Goal: Information Seeking & Learning: Learn about a topic

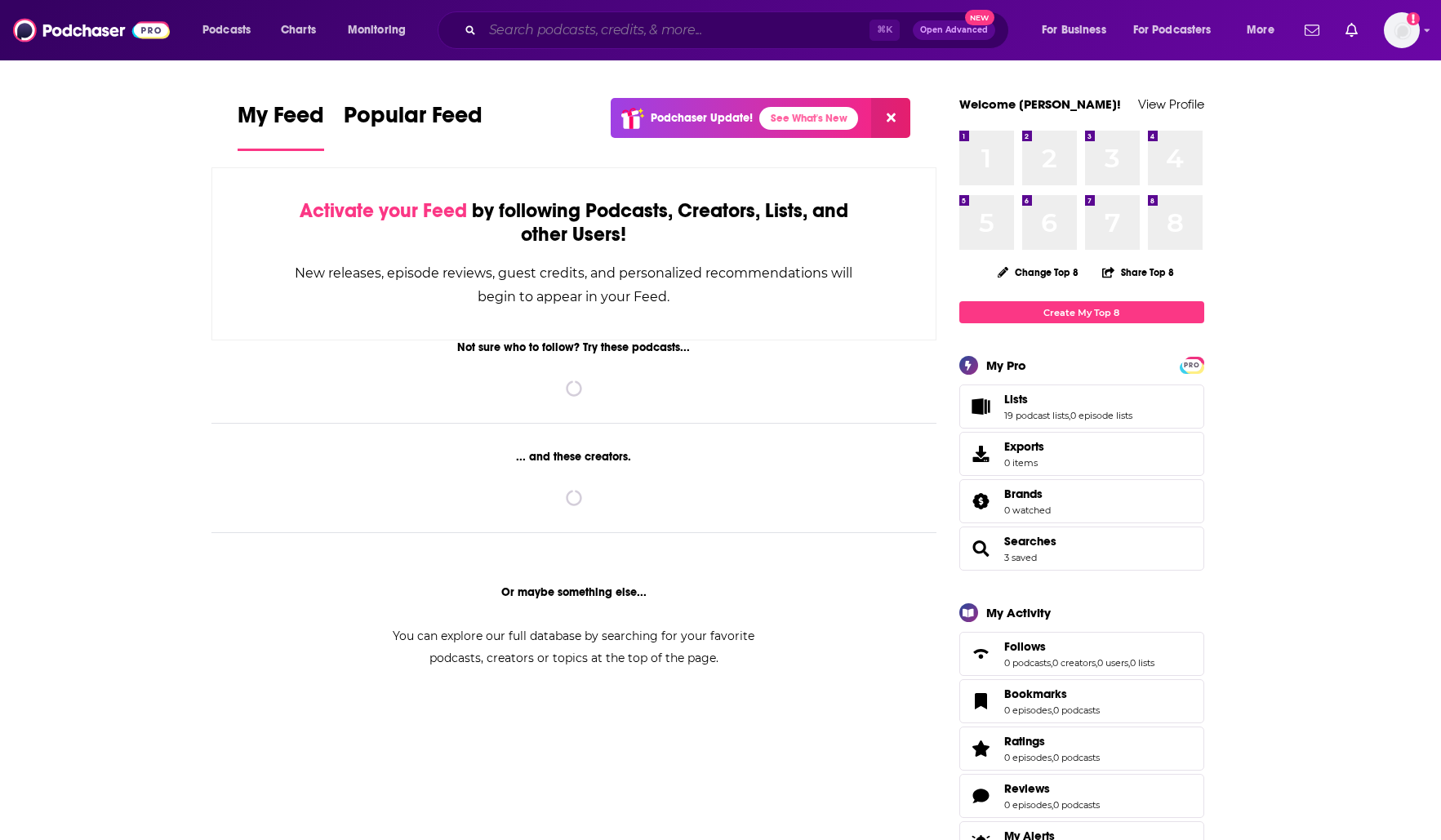
click at [653, 22] on input "Search podcasts, credits, & more..." at bounding box center [675, 30] width 387 height 26
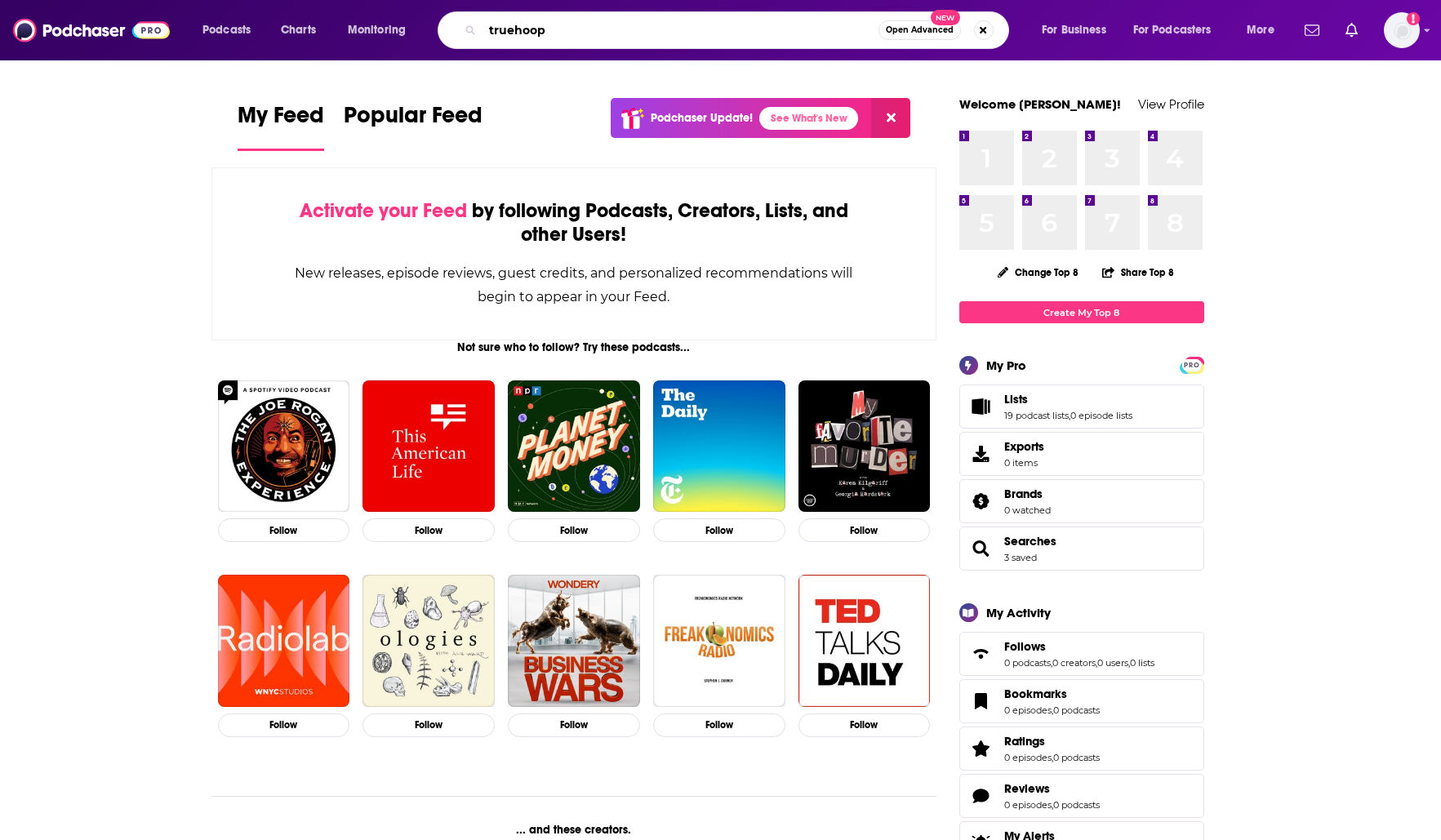
type input "truehoop"
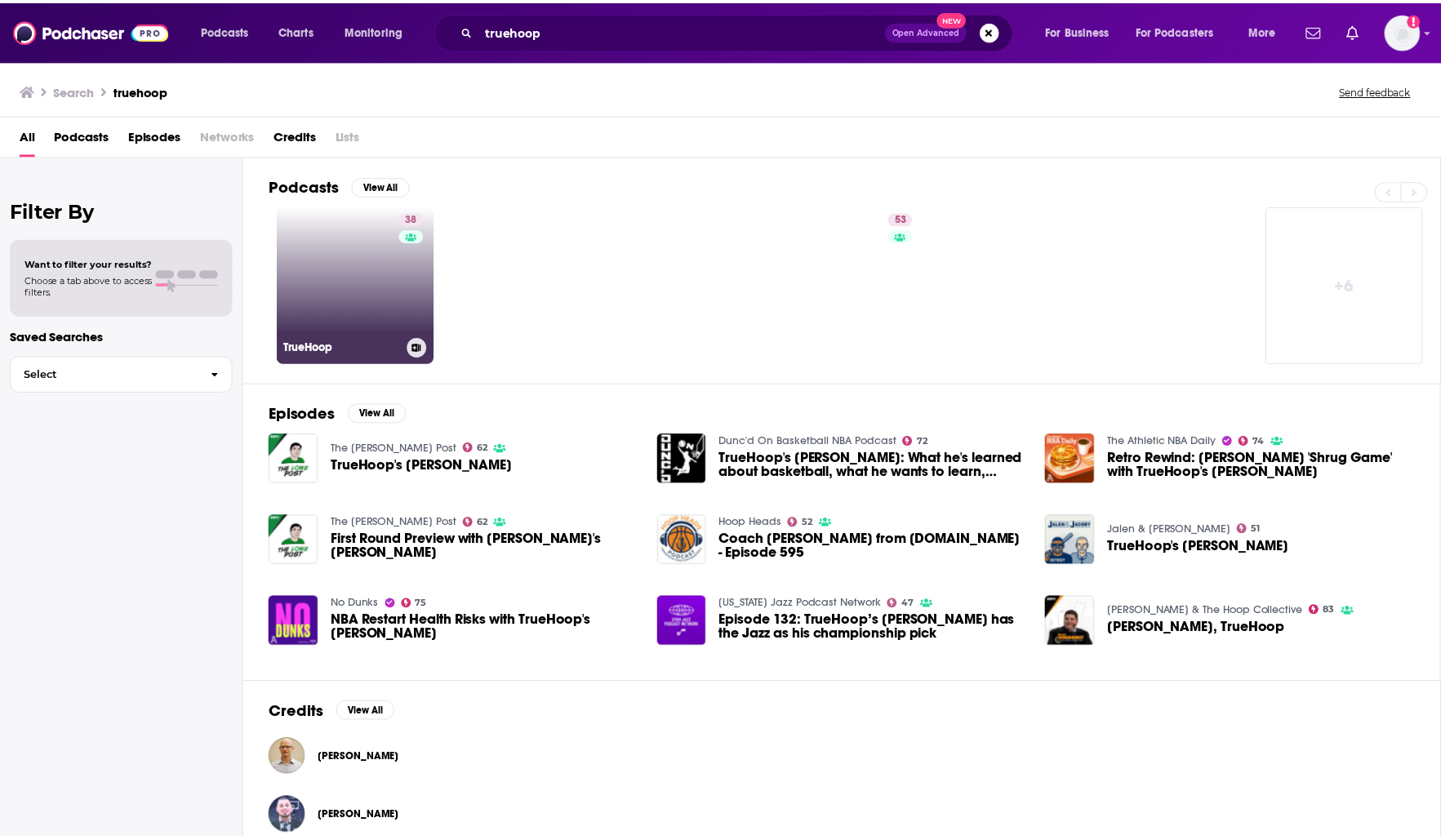
scroll to position [23, 0]
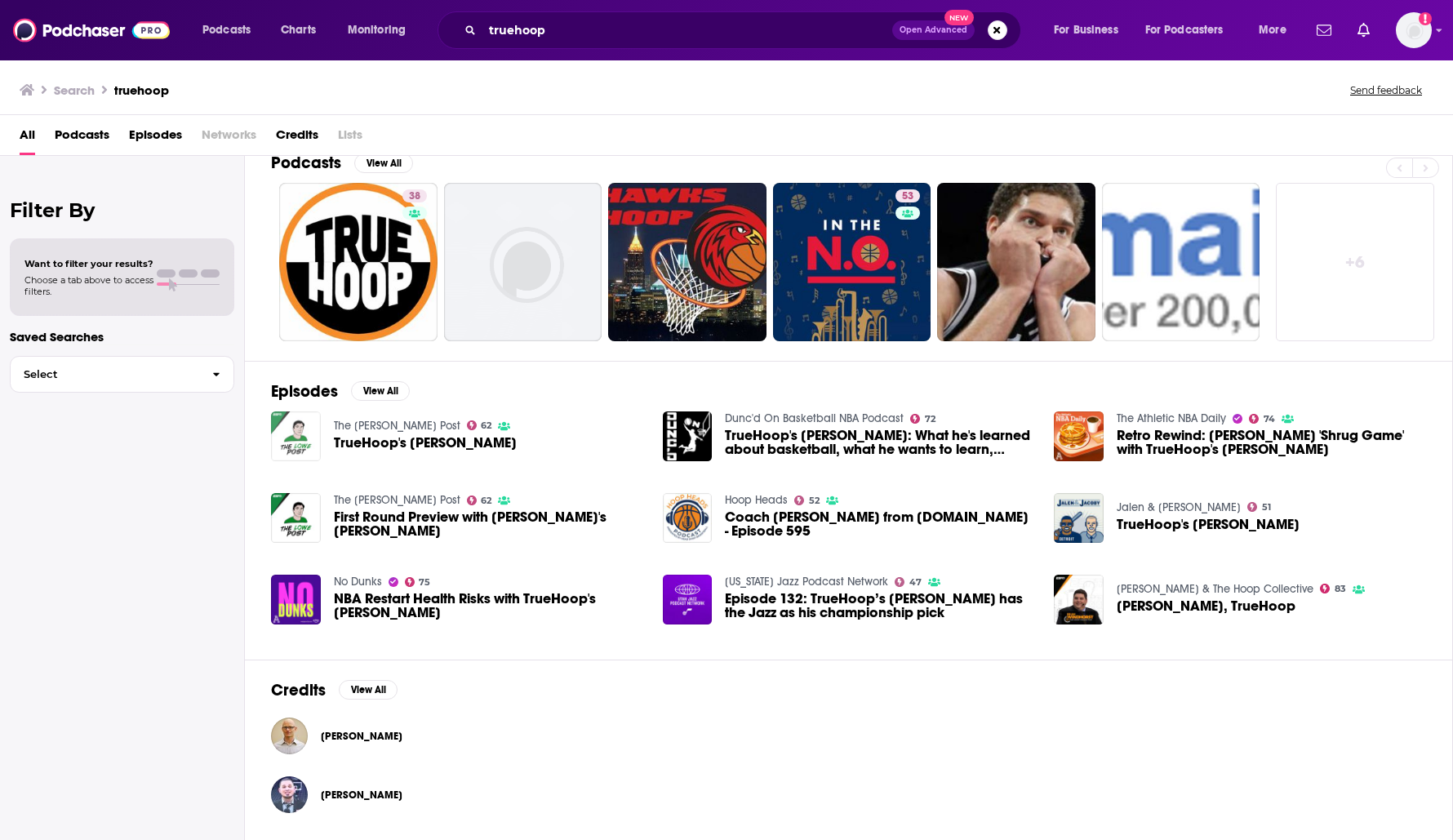
click at [300, 449] on img "TrueHoop's David Thorpe" at bounding box center [295, 436] width 50 height 50
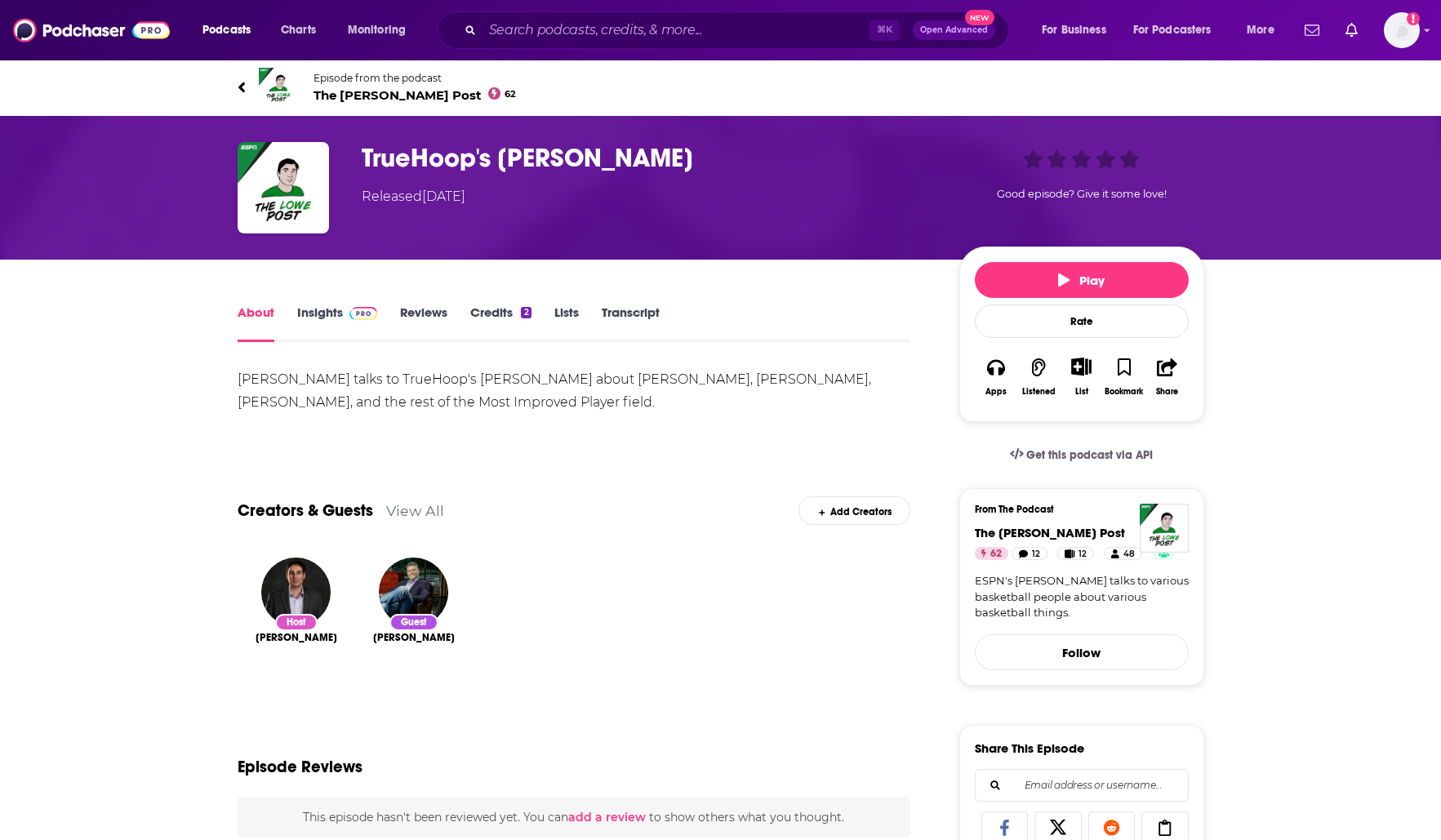
click at [330, 312] on link "Insights" at bounding box center [337, 323] width 81 height 38
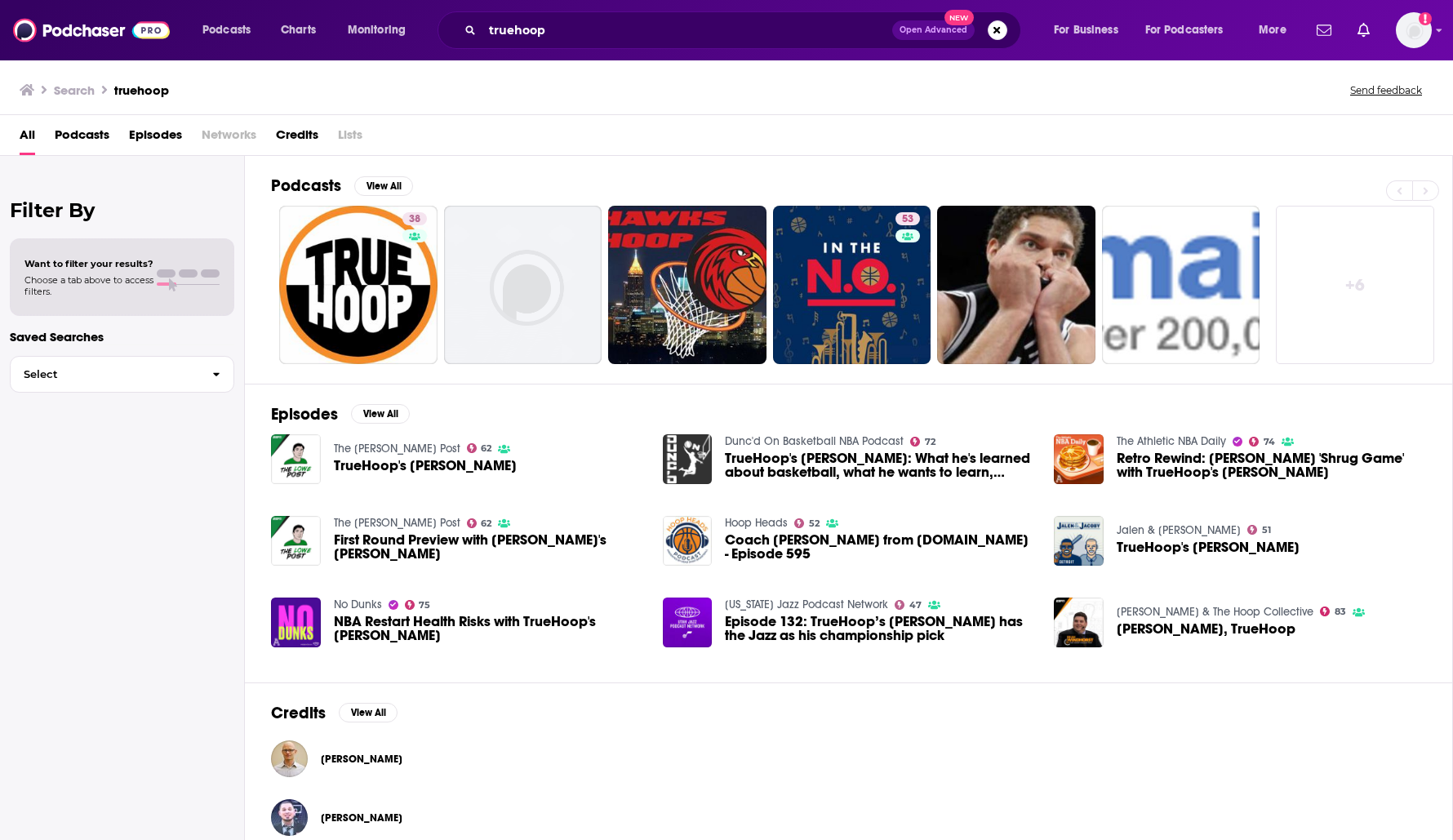
click at [675, 452] on img "TrueHoop's Henry Abbott: What he's learned about basketball, what he wants to l…" at bounding box center [687, 459] width 50 height 50
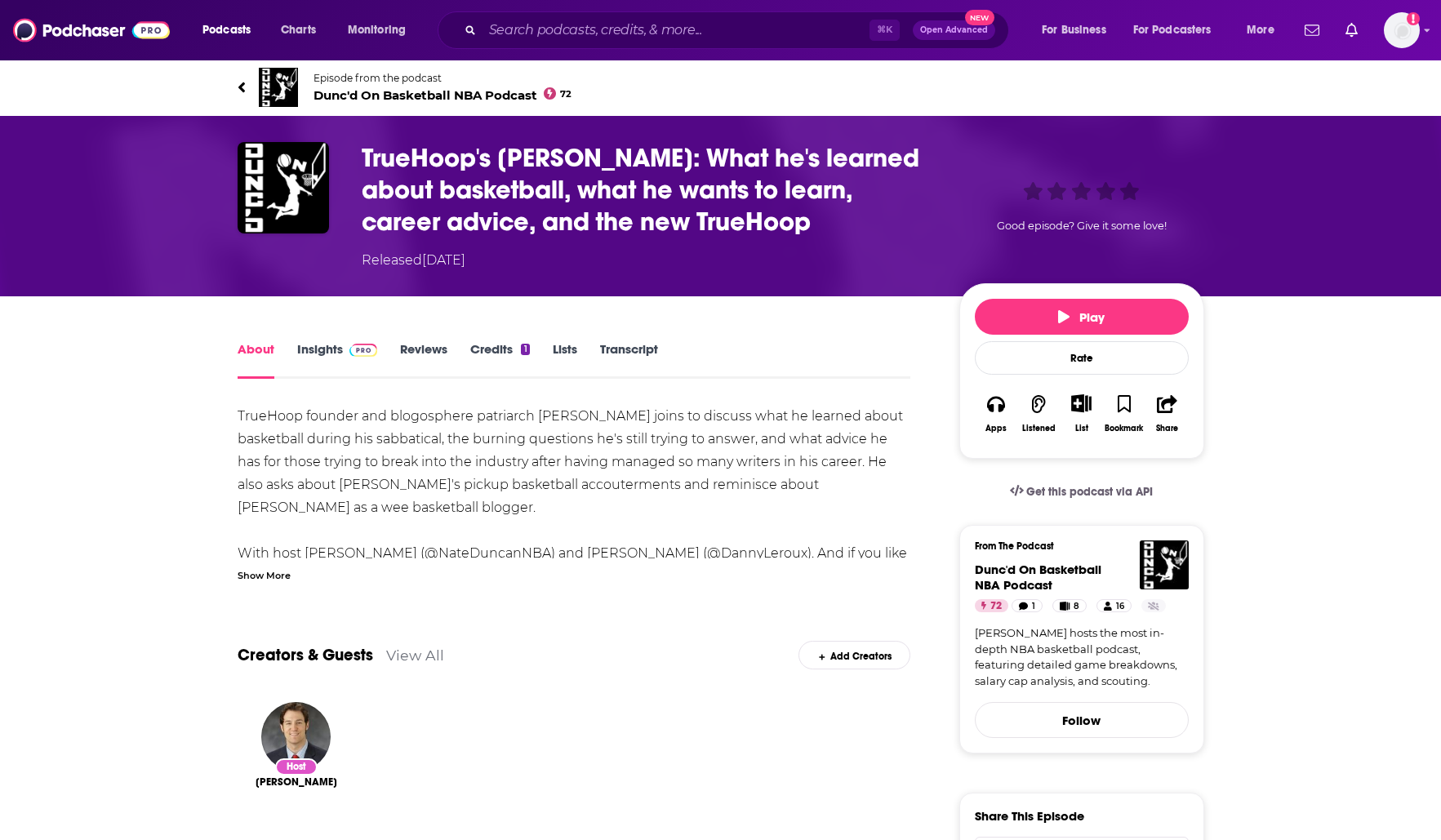
click at [316, 344] on link "Insights" at bounding box center [337, 360] width 81 height 38
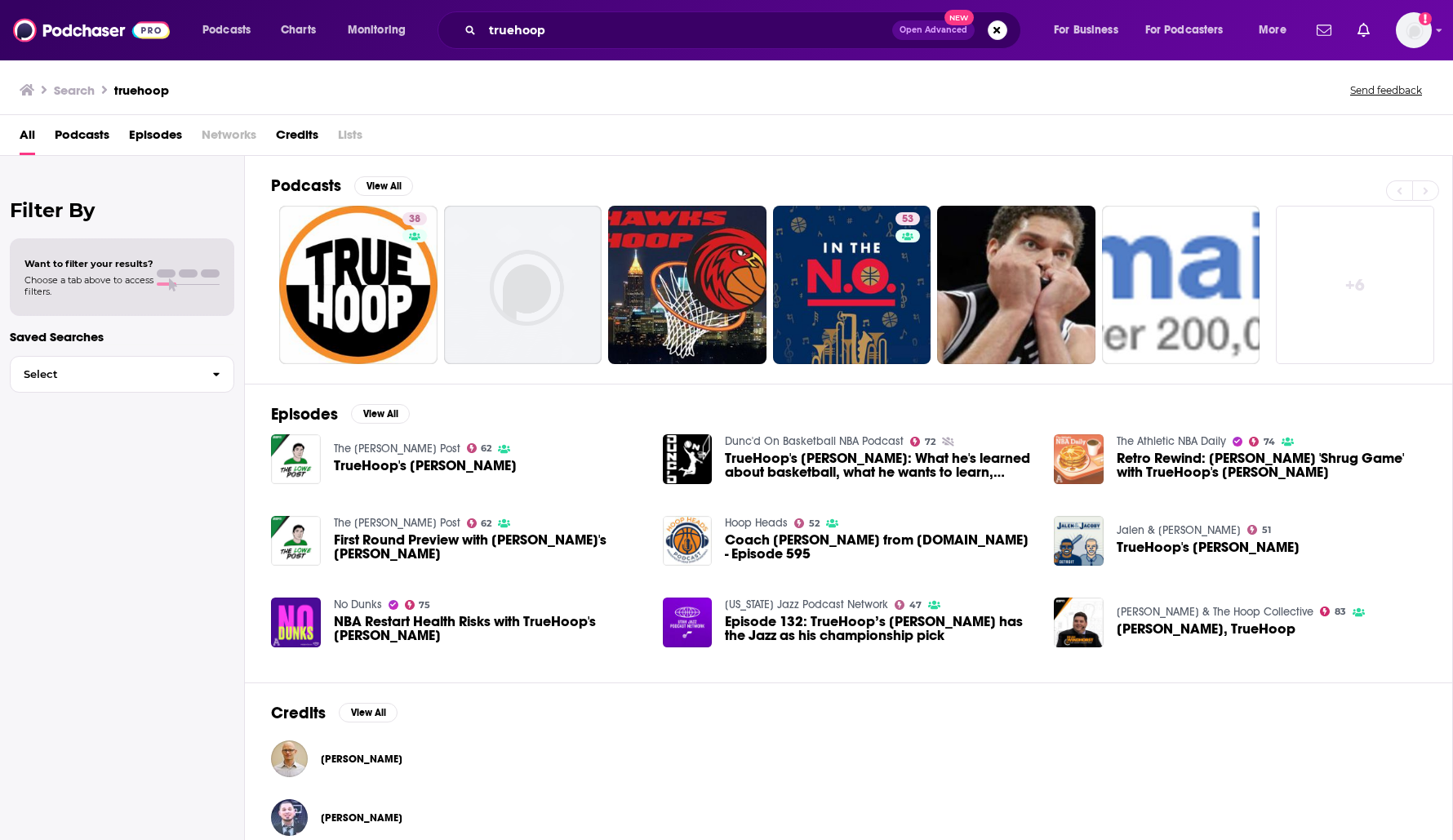
click at [1067, 455] on img "Retro Rewind: Jordan's 'Shrug Game' with TrueHoop's Henry Abbott" at bounding box center [1079, 459] width 50 height 50
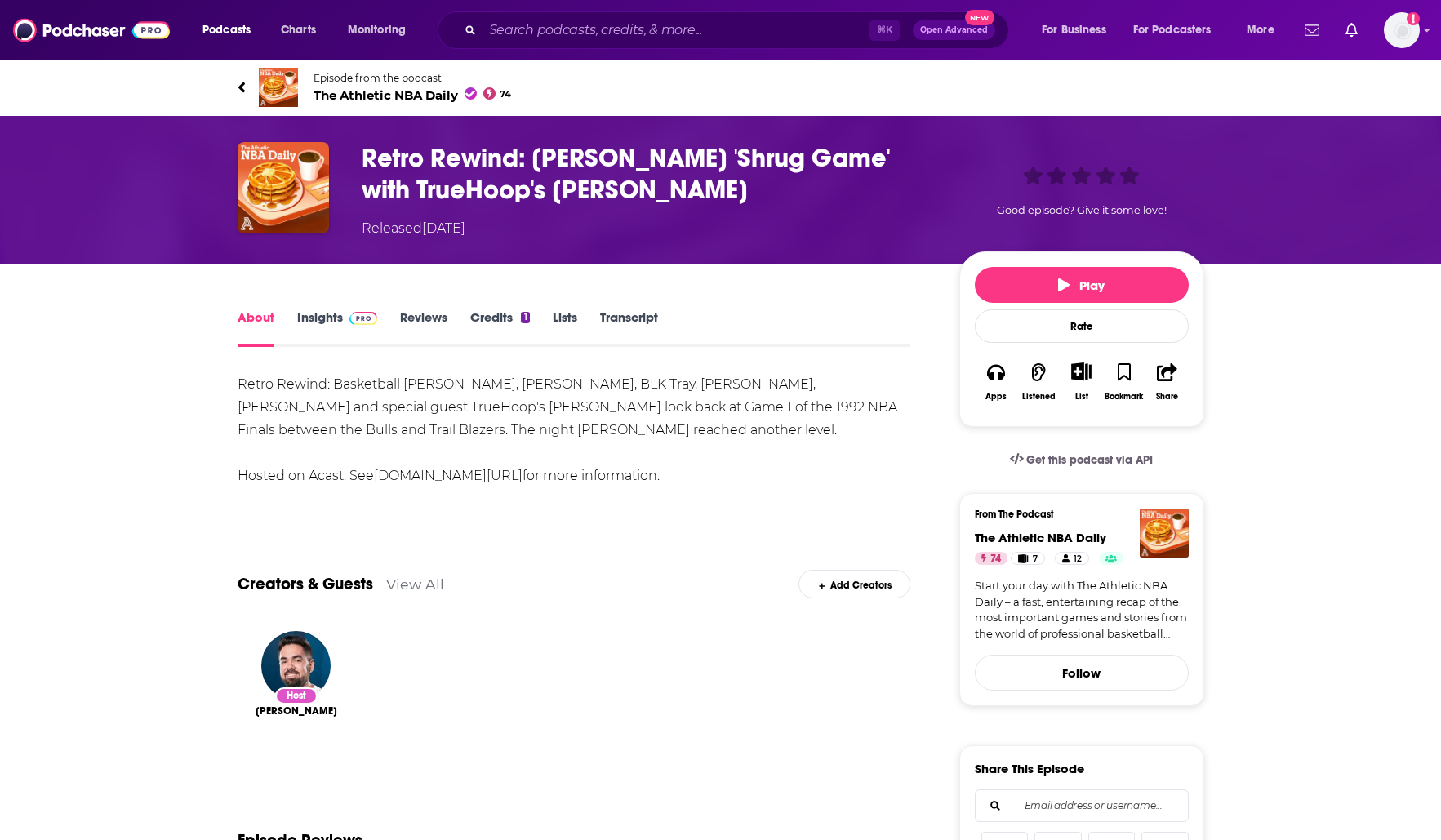
click at [332, 320] on link "Insights" at bounding box center [337, 328] width 81 height 38
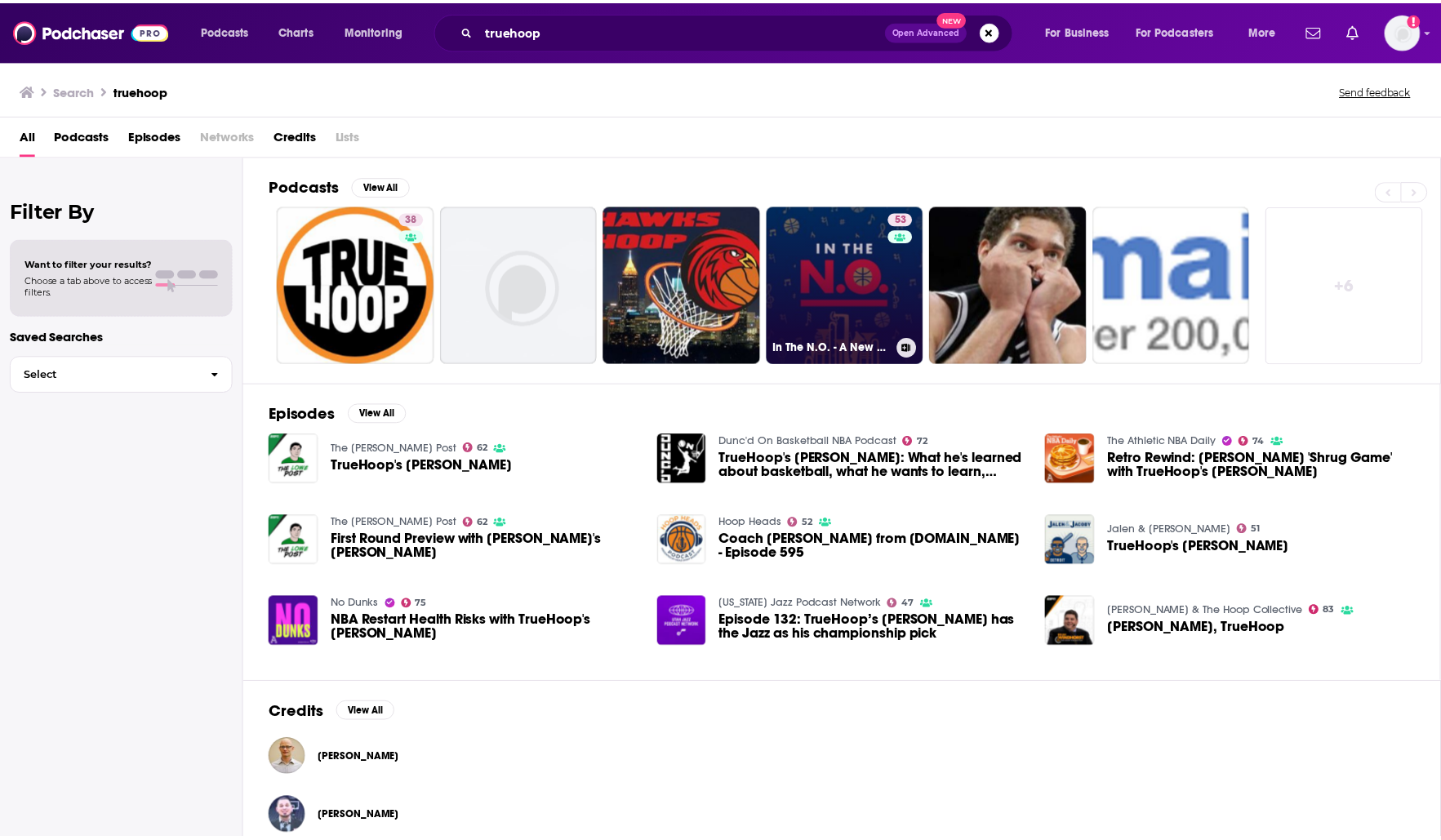
scroll to position [23, 0]
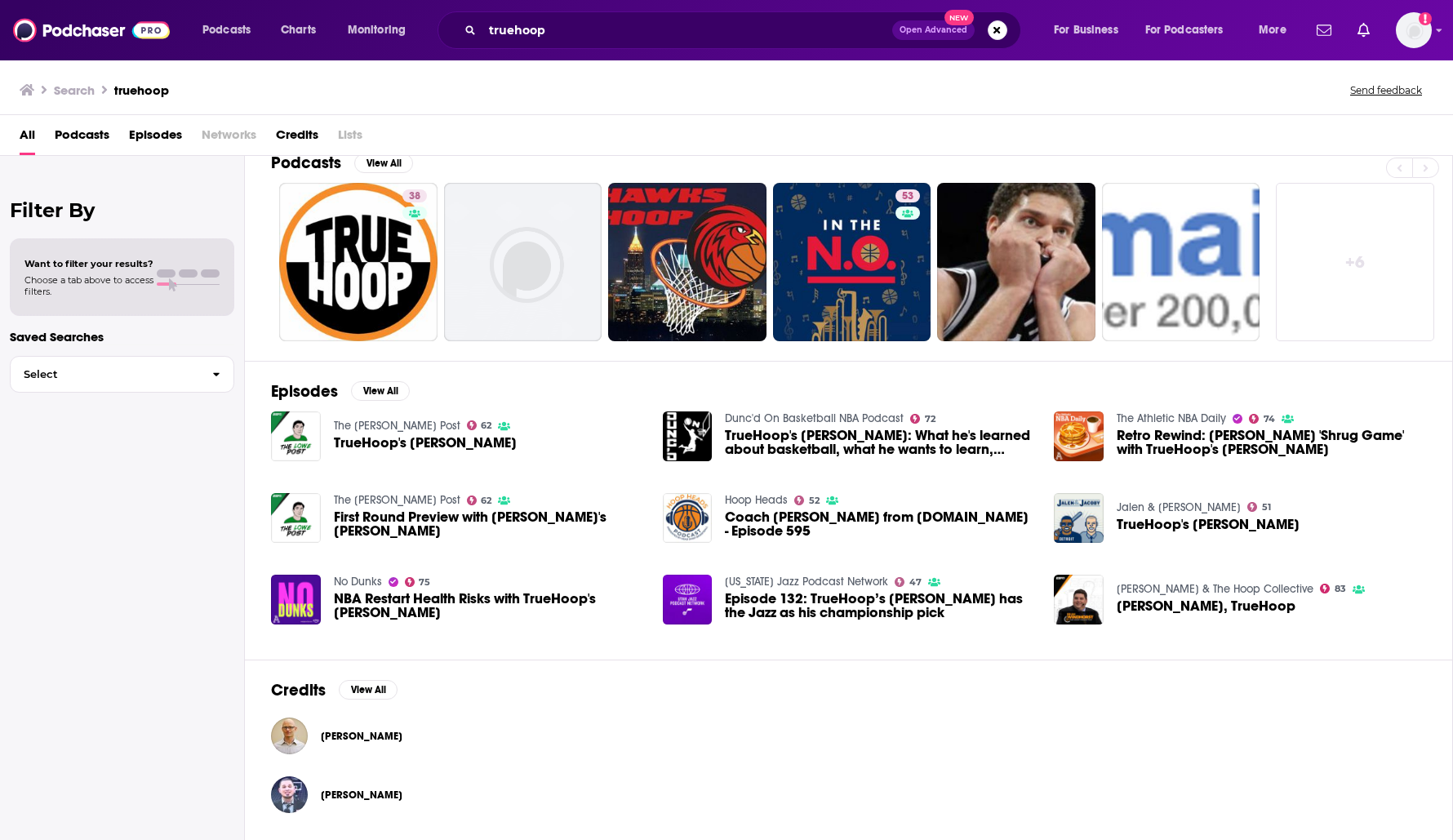
click at [371, 730] on span "[PERSON_NAME]" at bounding box center [362, 736] width 82 height 13
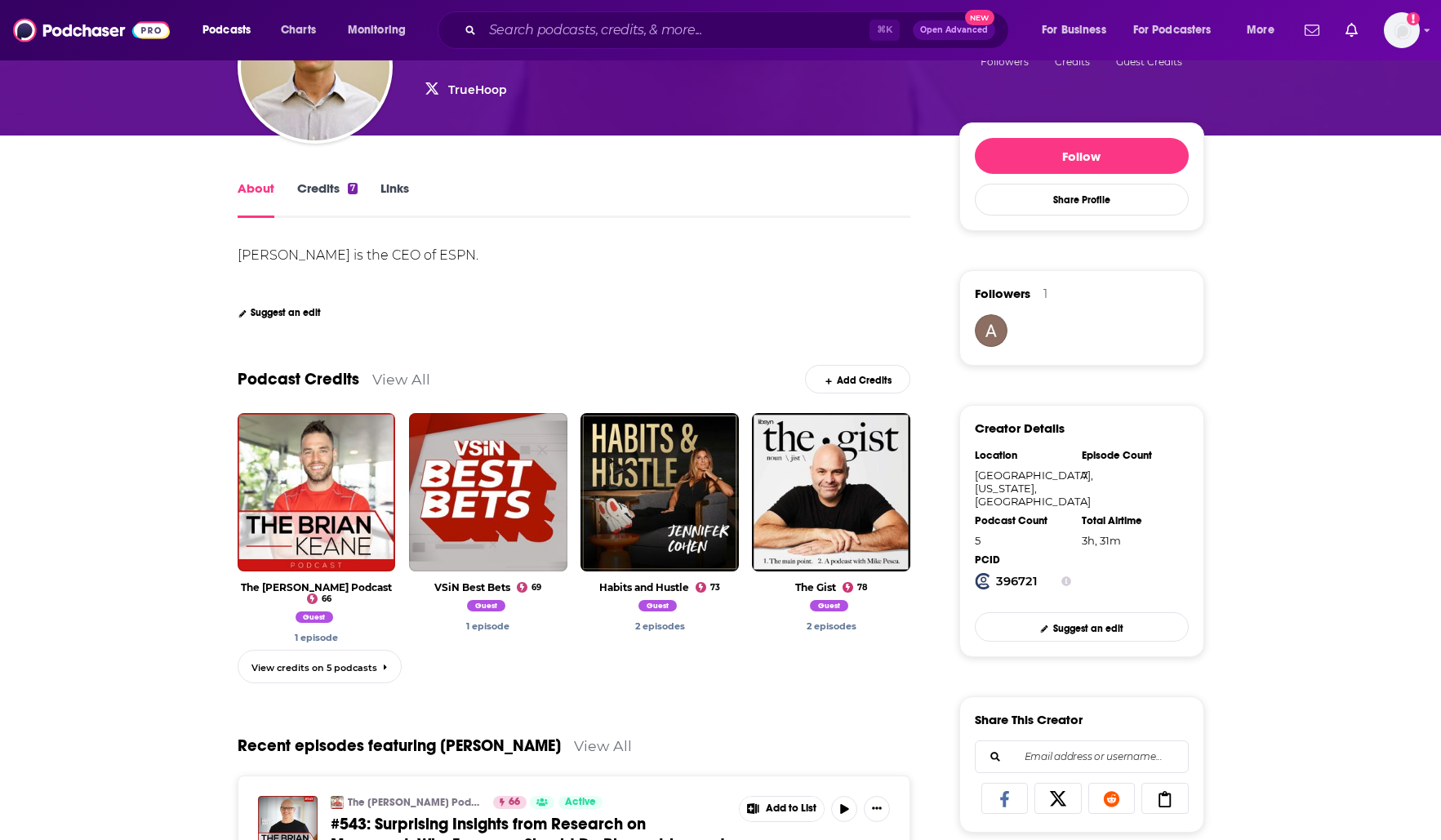
scroll to position [11, 0]
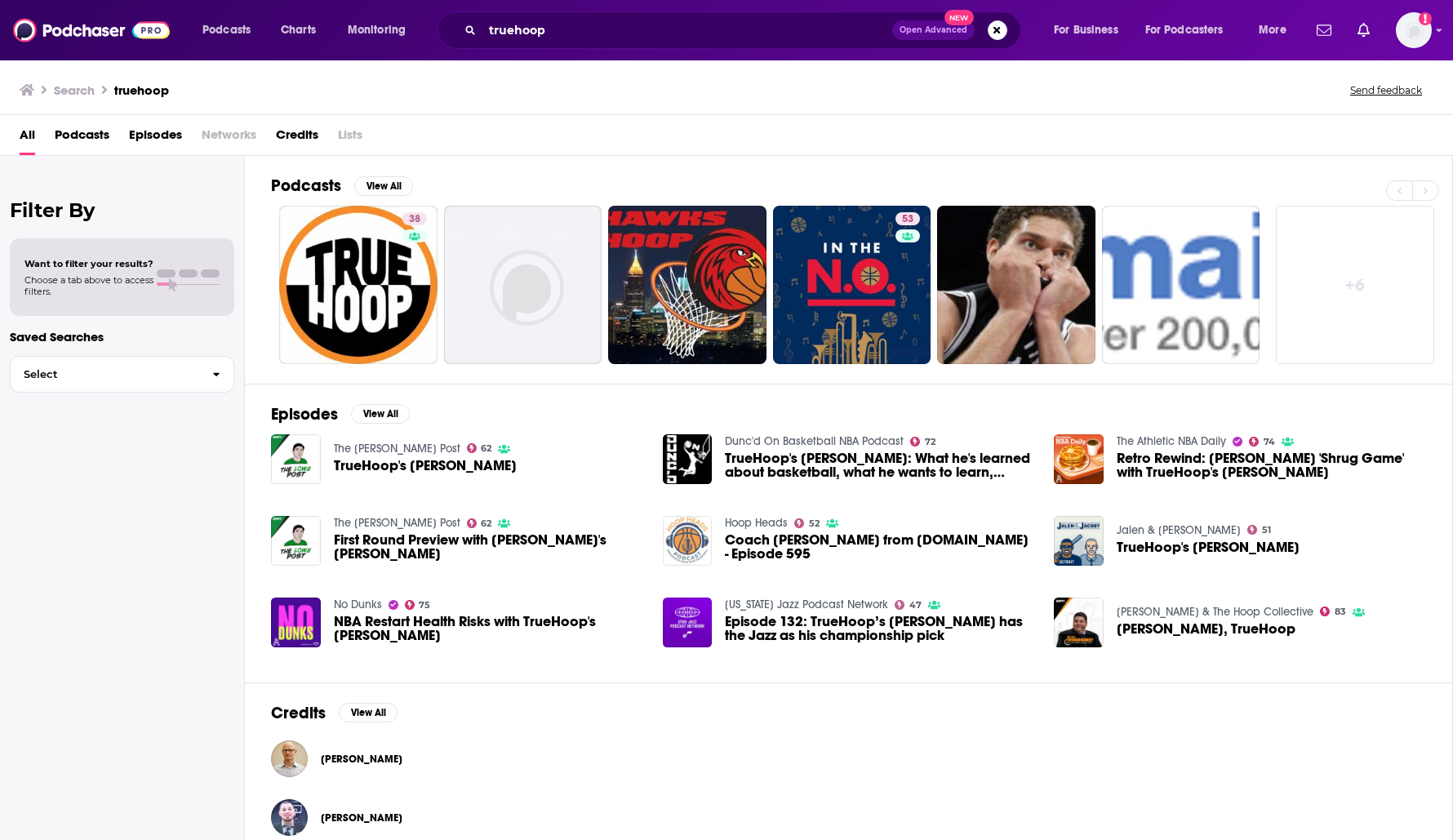
click at [689, 533] on img "Coach David Thorpe from TrueHoop.com - Episode 595" at bounding box center [687, 541] width 50 height 50
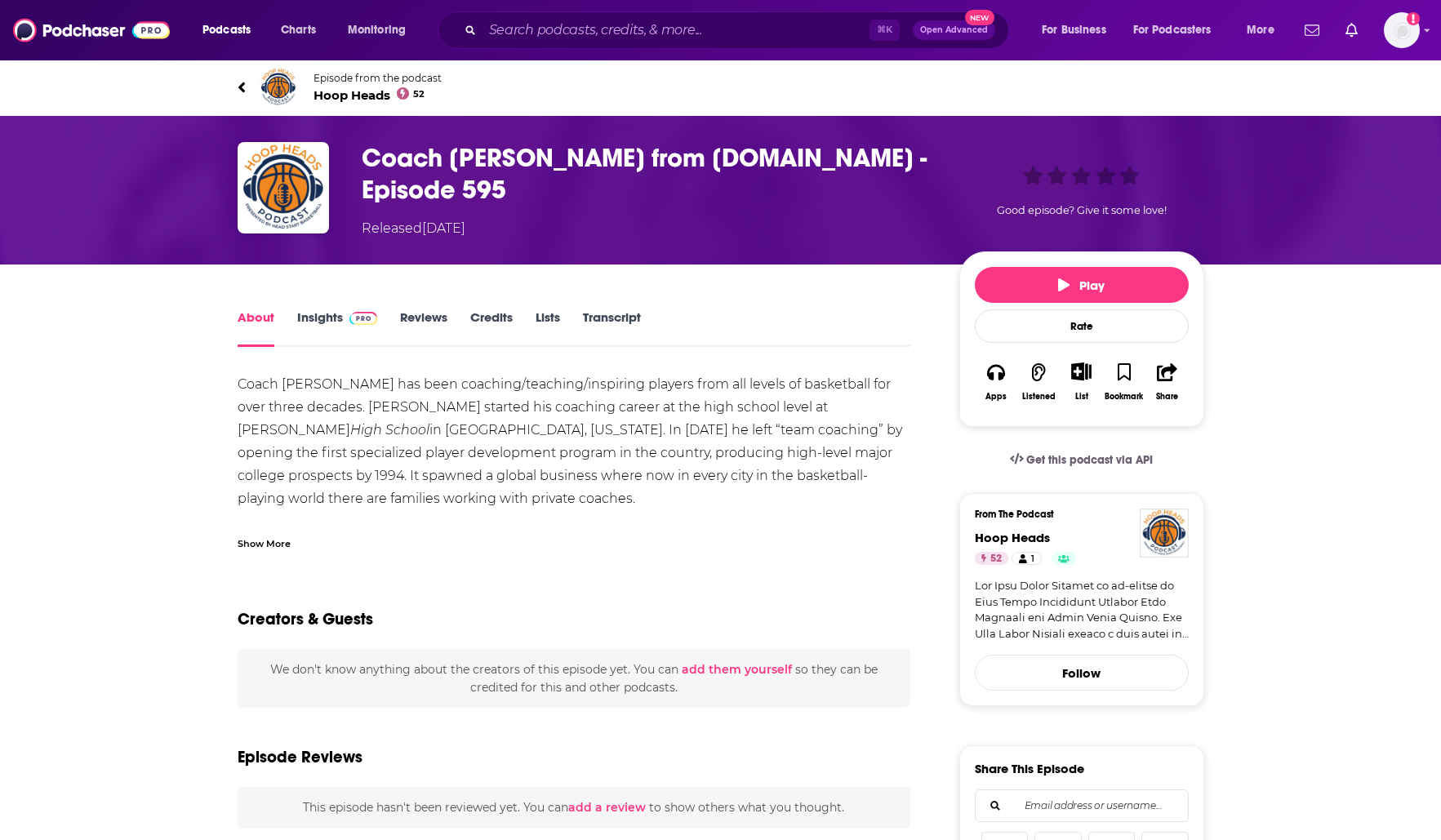
click at [318, 317] on link "Insights" at bounding box center [337, 328] width 81 height 38
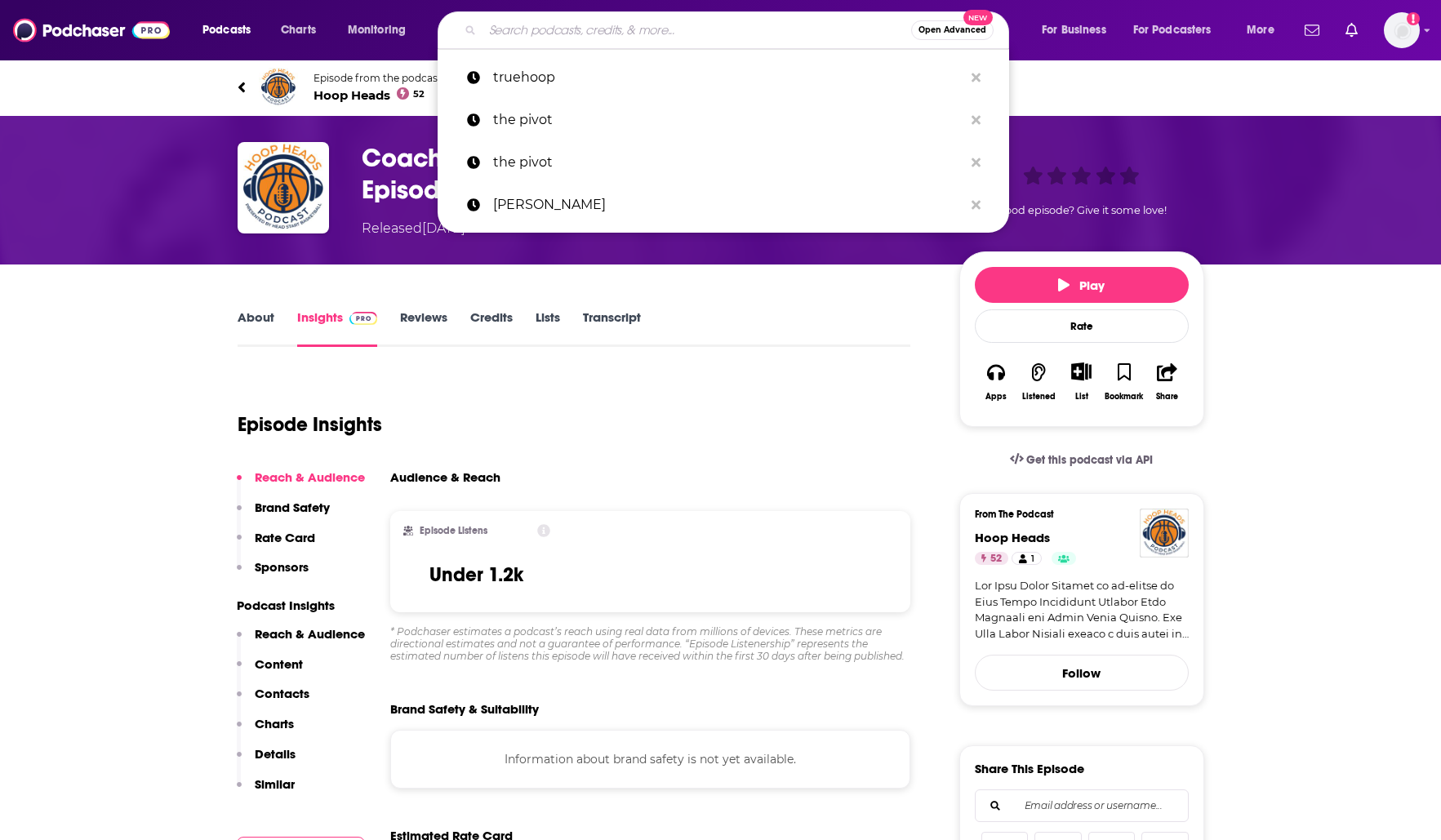
click at [580, 35] on input "Search podcasts, credits, & more..." at bounding box center [696, 30] width 429 height 26
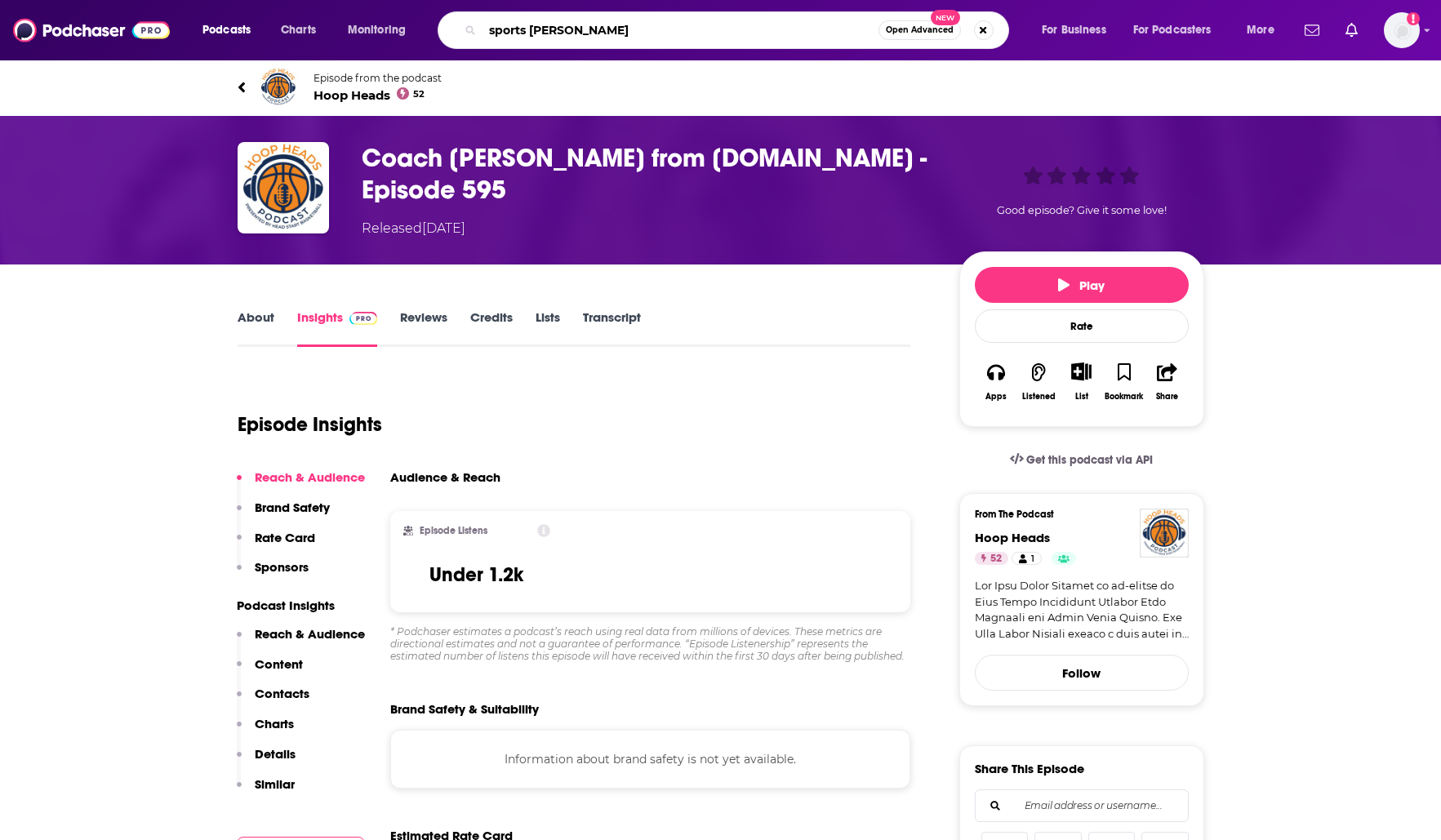
type input "sports betting"
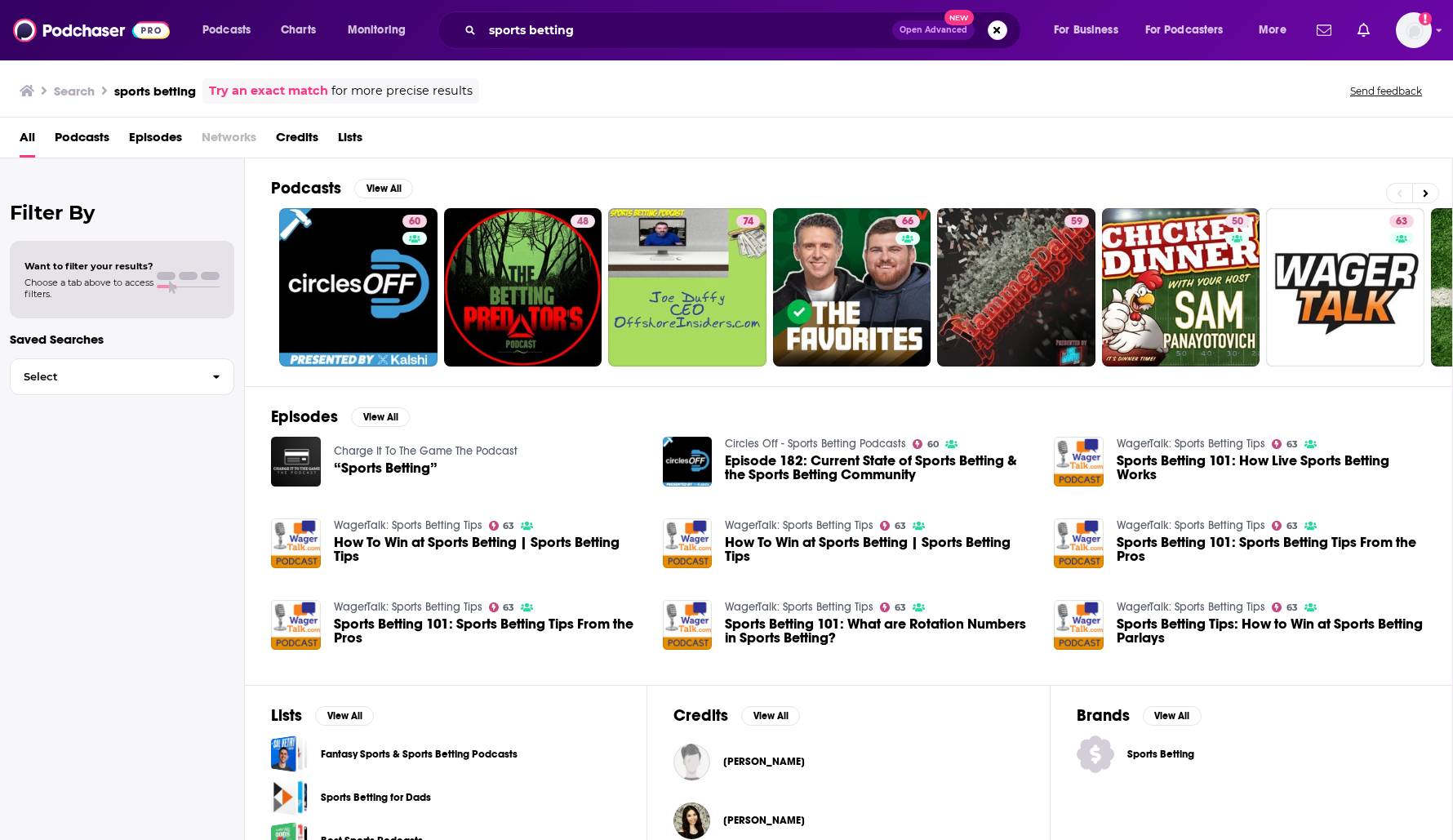
scroll to position [82, 0]
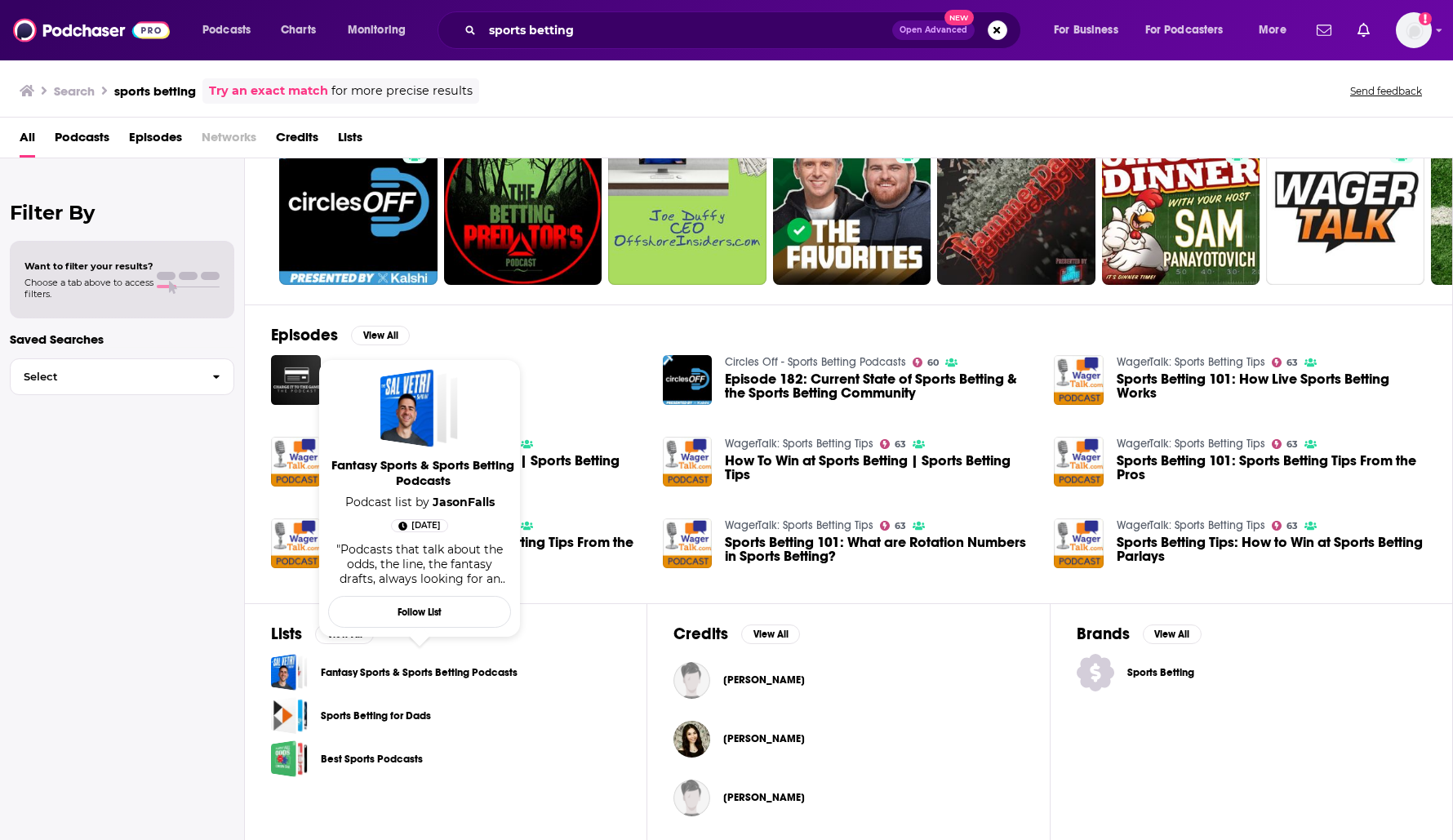
click at [493, 674] on link "Fantasy Sports & Sports Betting Podcasts" at bounding box center [420, 672] width 197 height 18
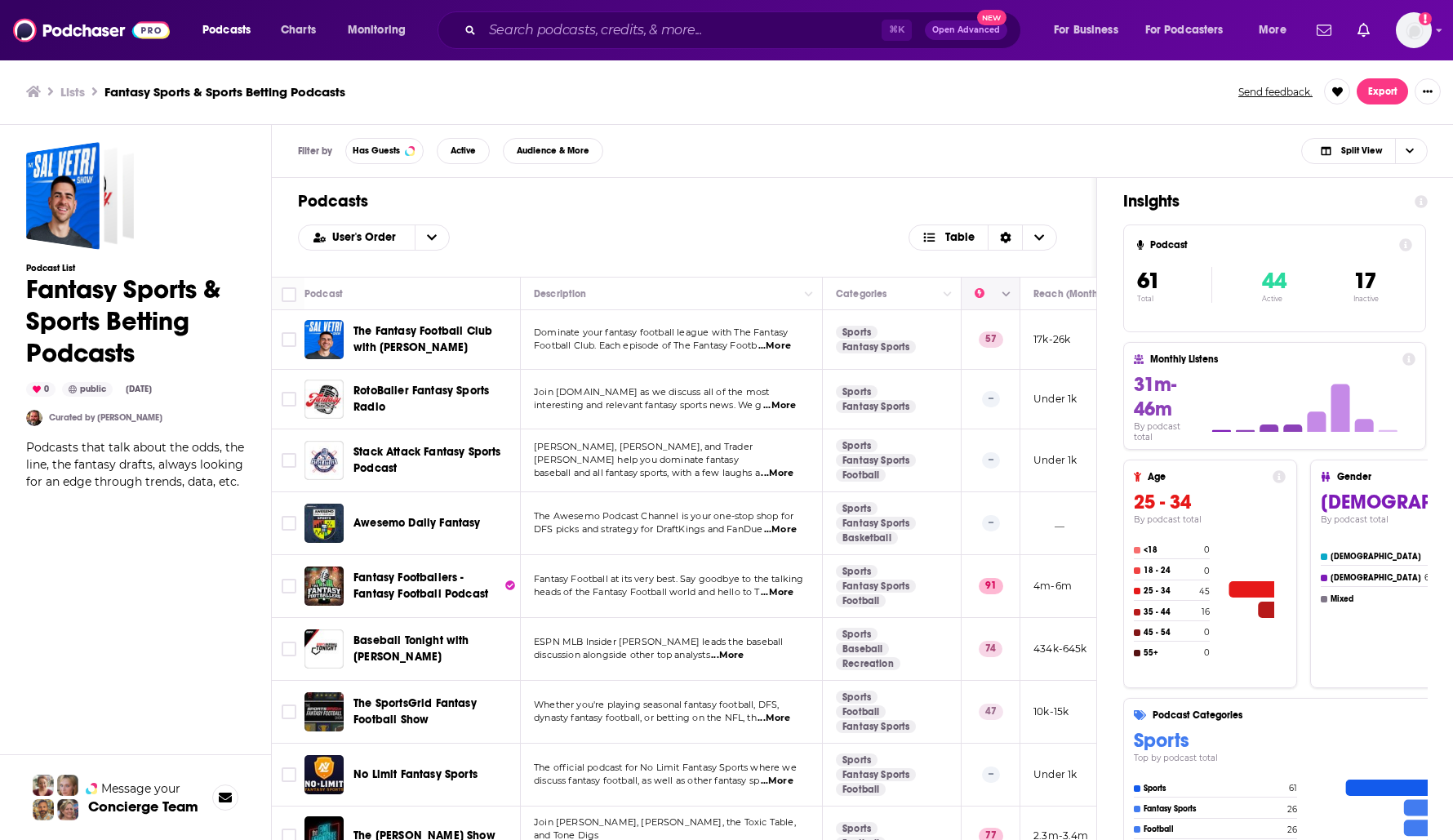
click at [1007, 298] on button "Column Actions" at bounding box center [1006, 294] width 20 height 20
click at [986, 292] on div at bounding box center [726, 420] width 1453 height 840
click at [969, 293] on th at bounding box center [991, 293] width 59 height 33
click at [980, 290] on icon "Move" at bounding box center [990, 294] width 20 height 20
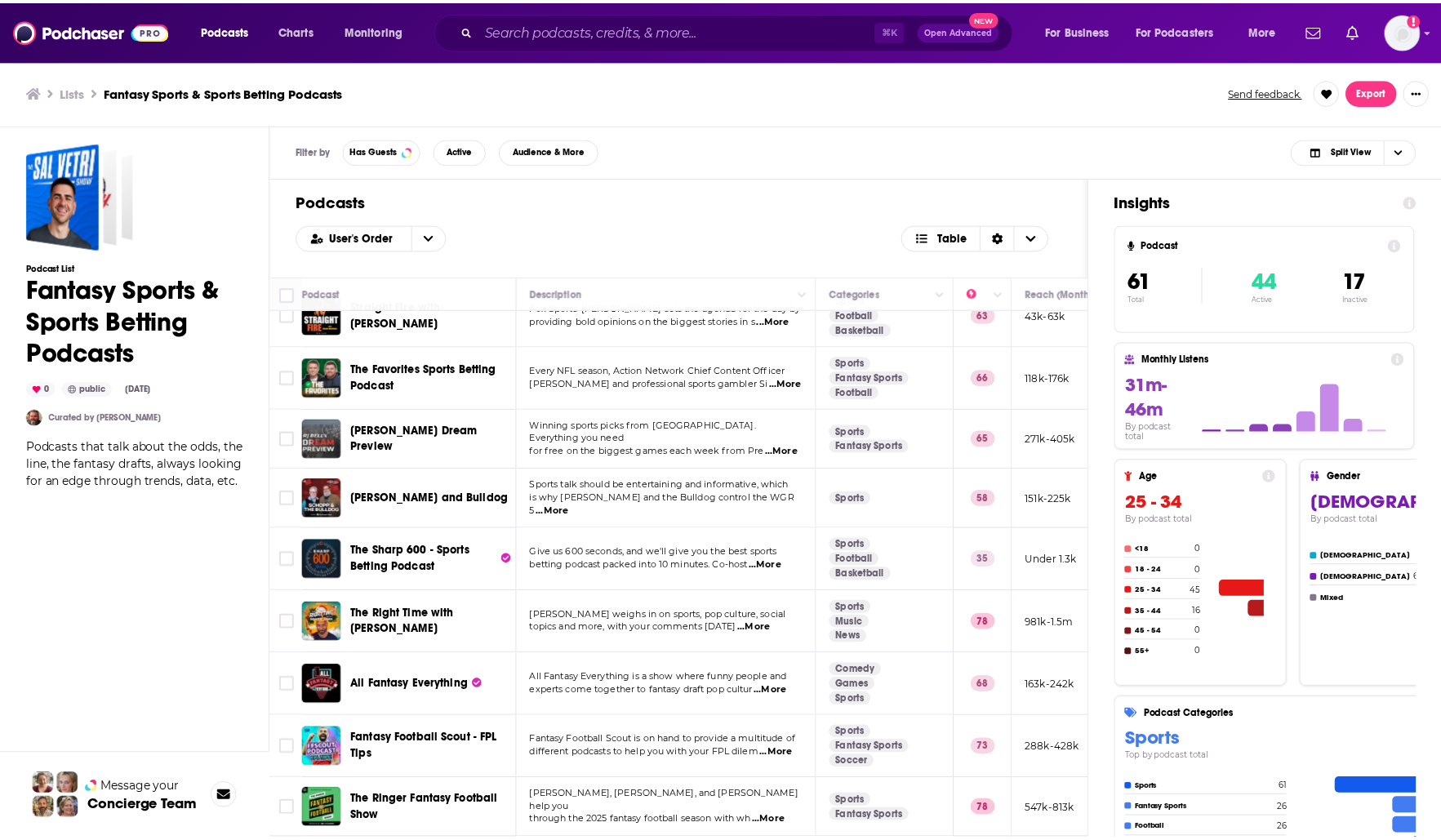
scroll to position [2433, 0]
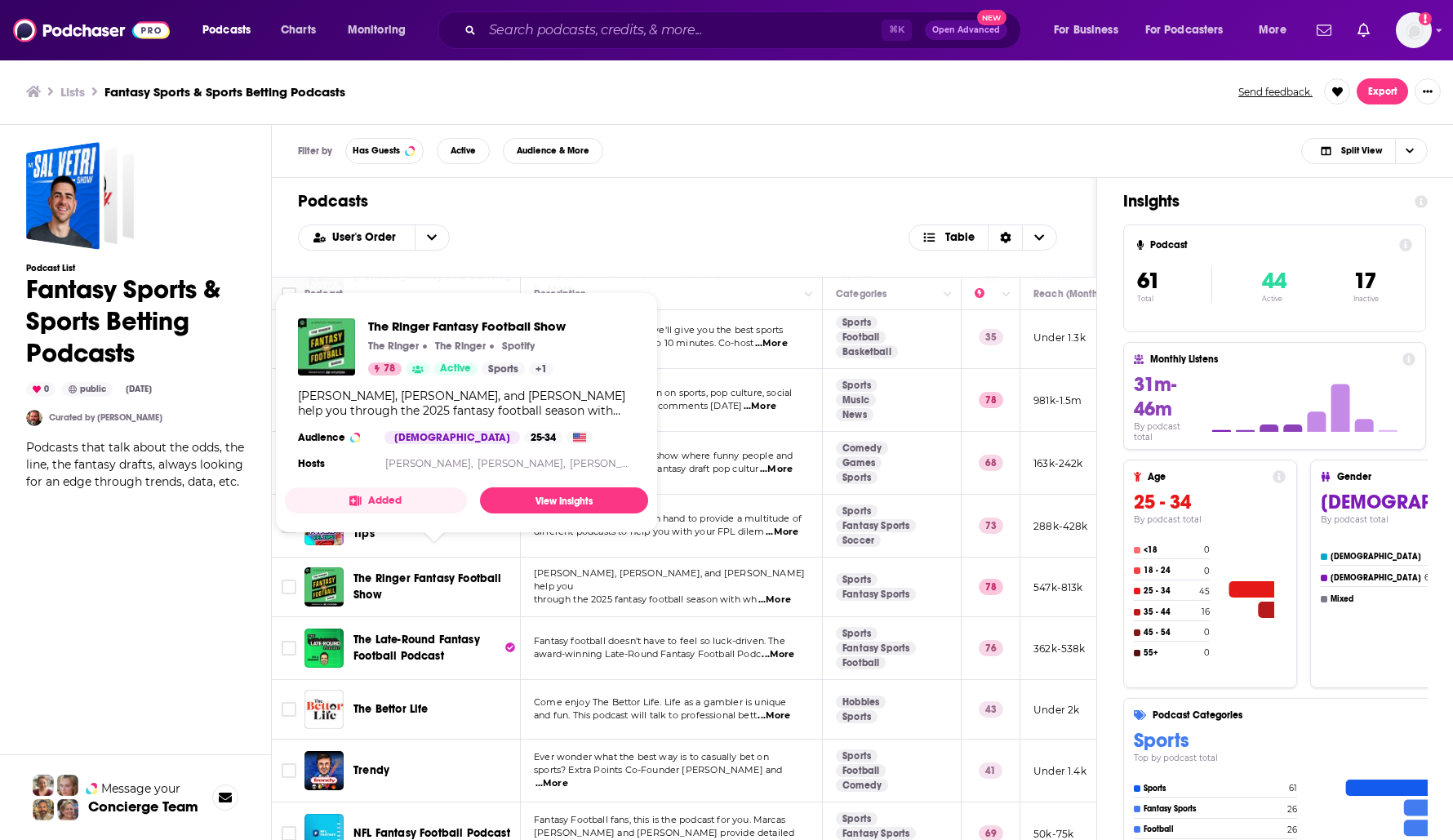
click at [389, 571] on span "The Ringer Fantasy Football Show" at bounding box center [427, 586] width 148 height 30
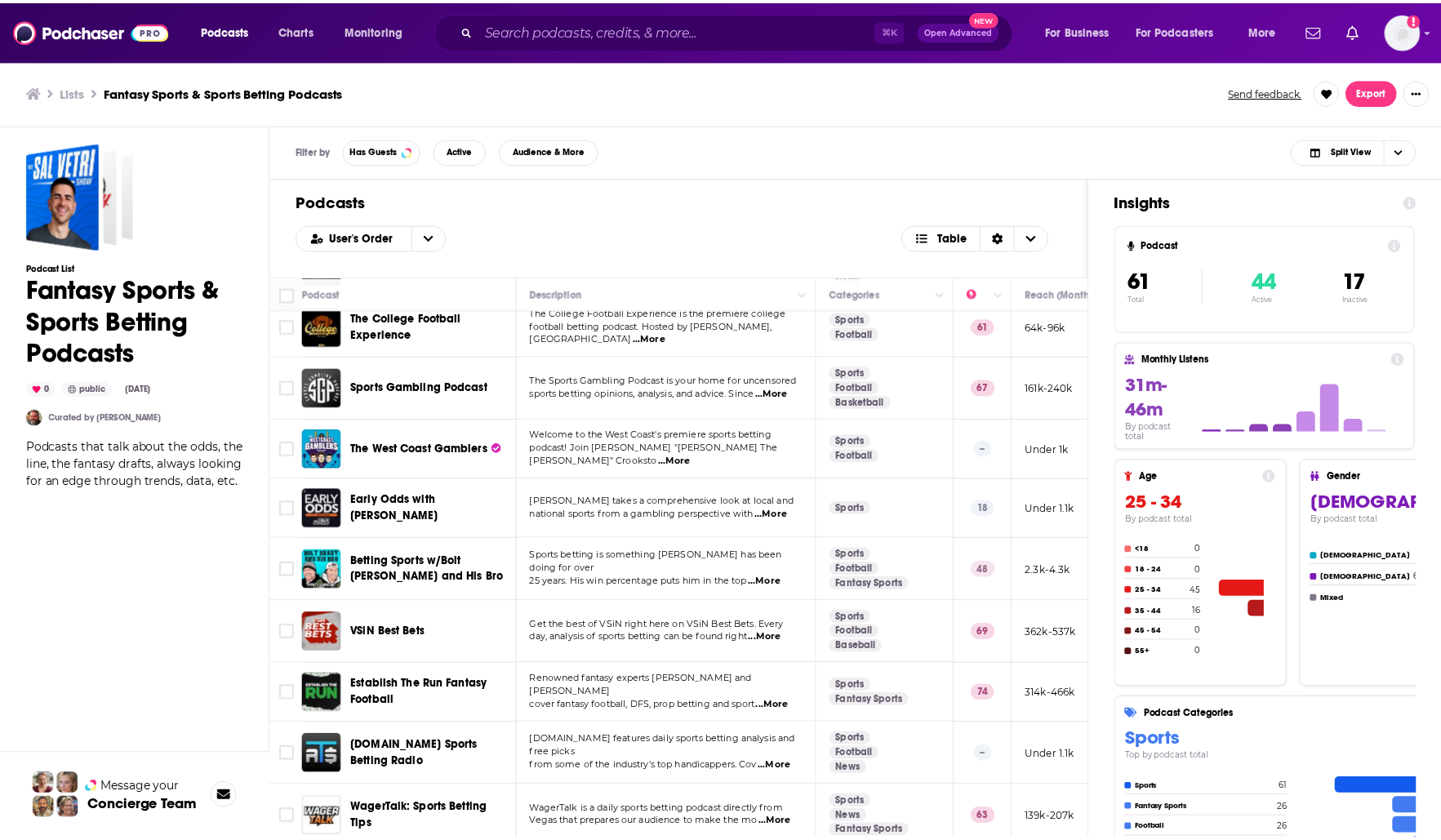
scroll to position [1596, 0]
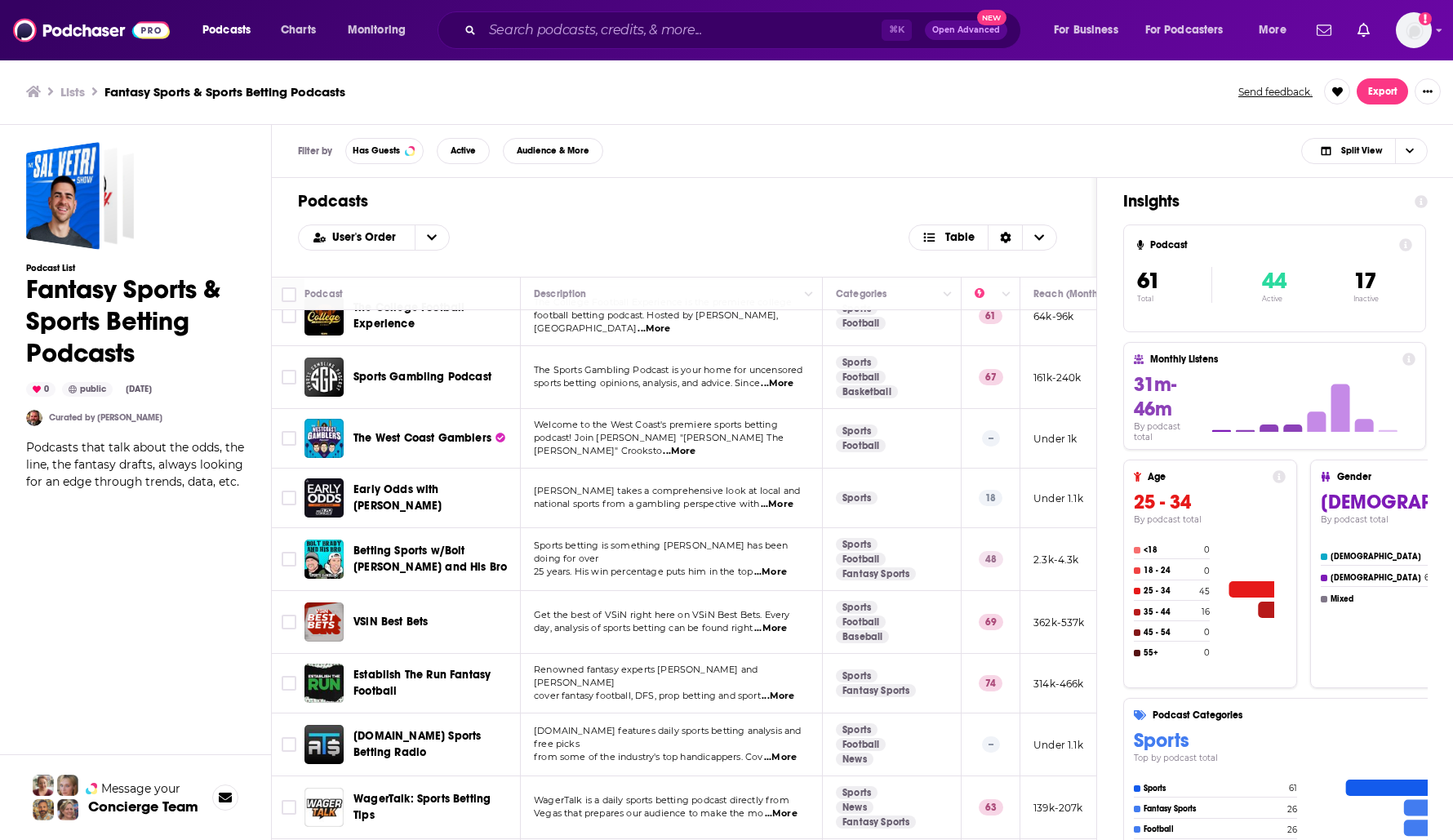
click at [407, 614] on span "VSiN Best Bets" at bounding box center [390, 621] width 75 height 14
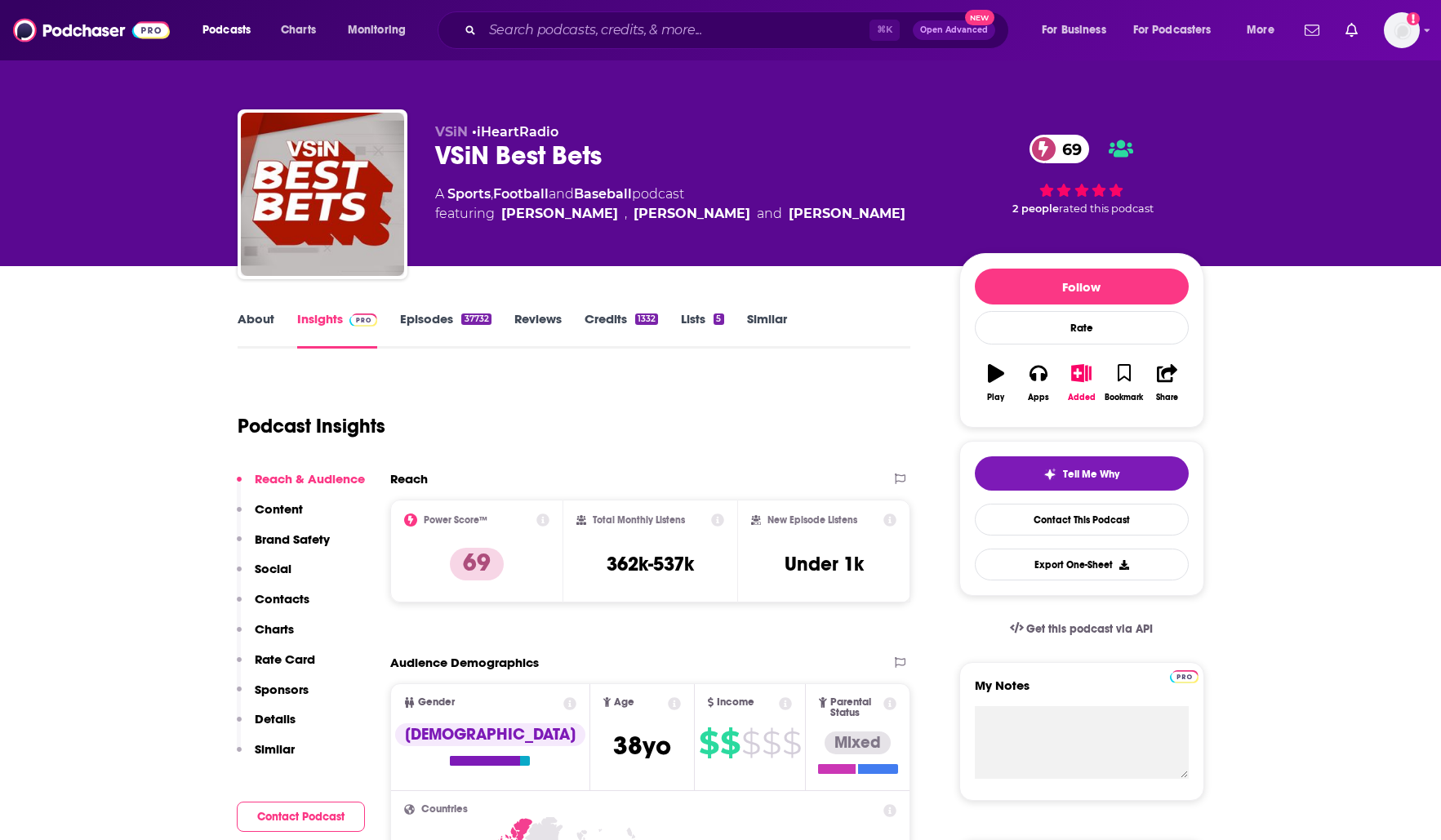
click at [440, 318] on link "Episodes 37732" at bounding box center [445, 330] width 90 height 38
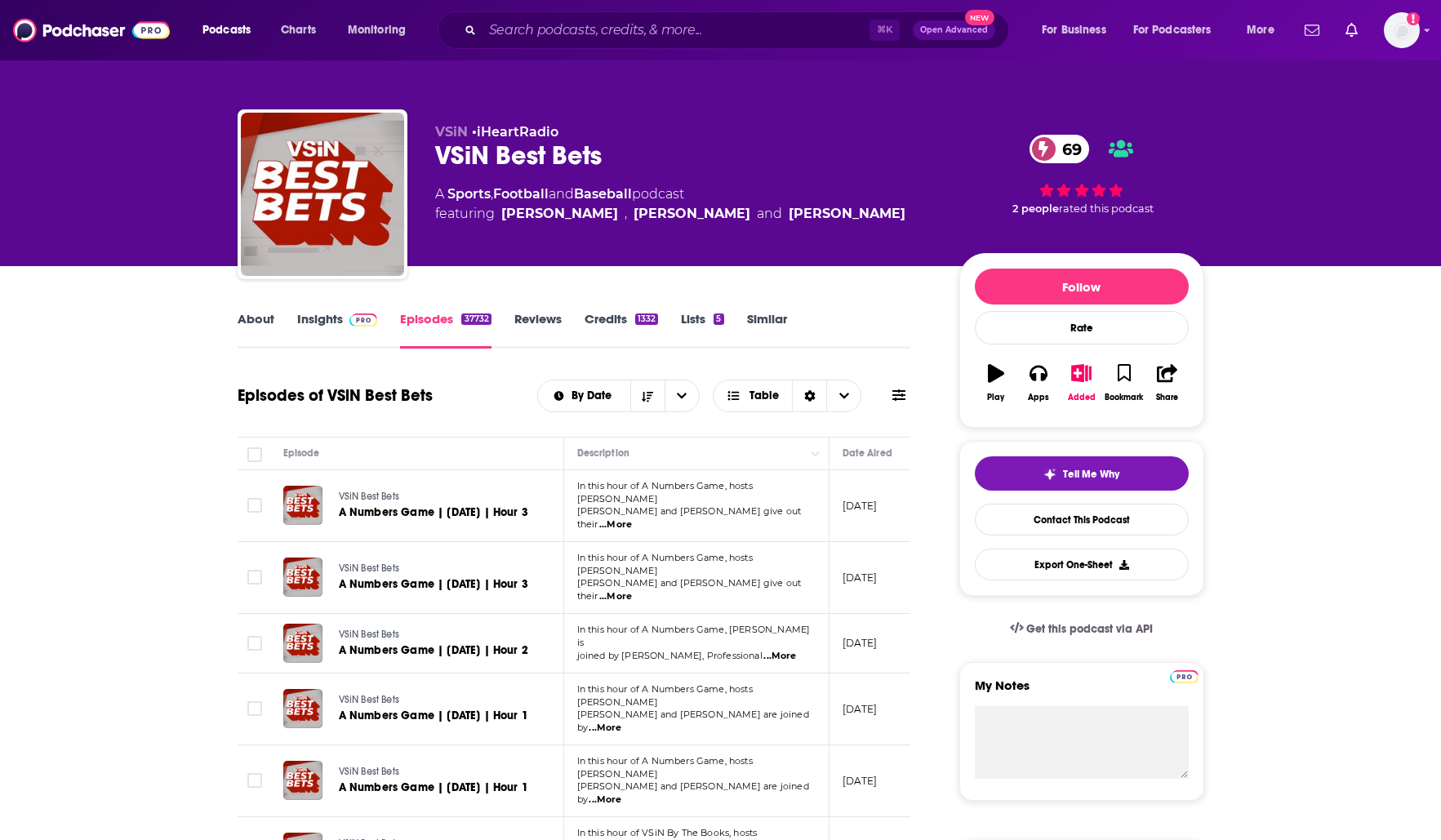
click at [261, 322] on link "About" at bounding box center [256, 330] width 37 height 38
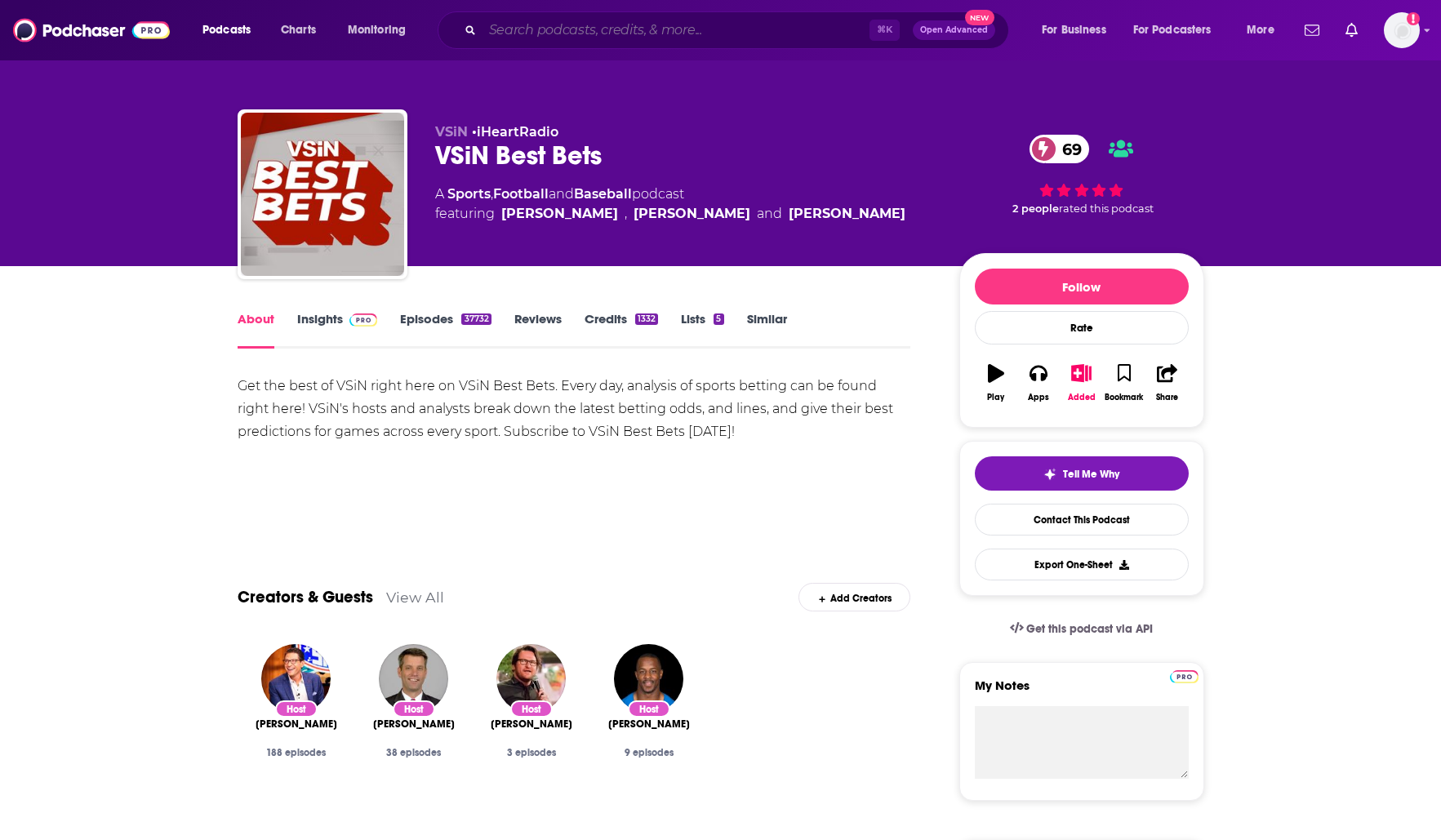
click at [659, 27] on input "Search podcasts, credits, & more..." at bounding box center [675, 30] width 387 height 26
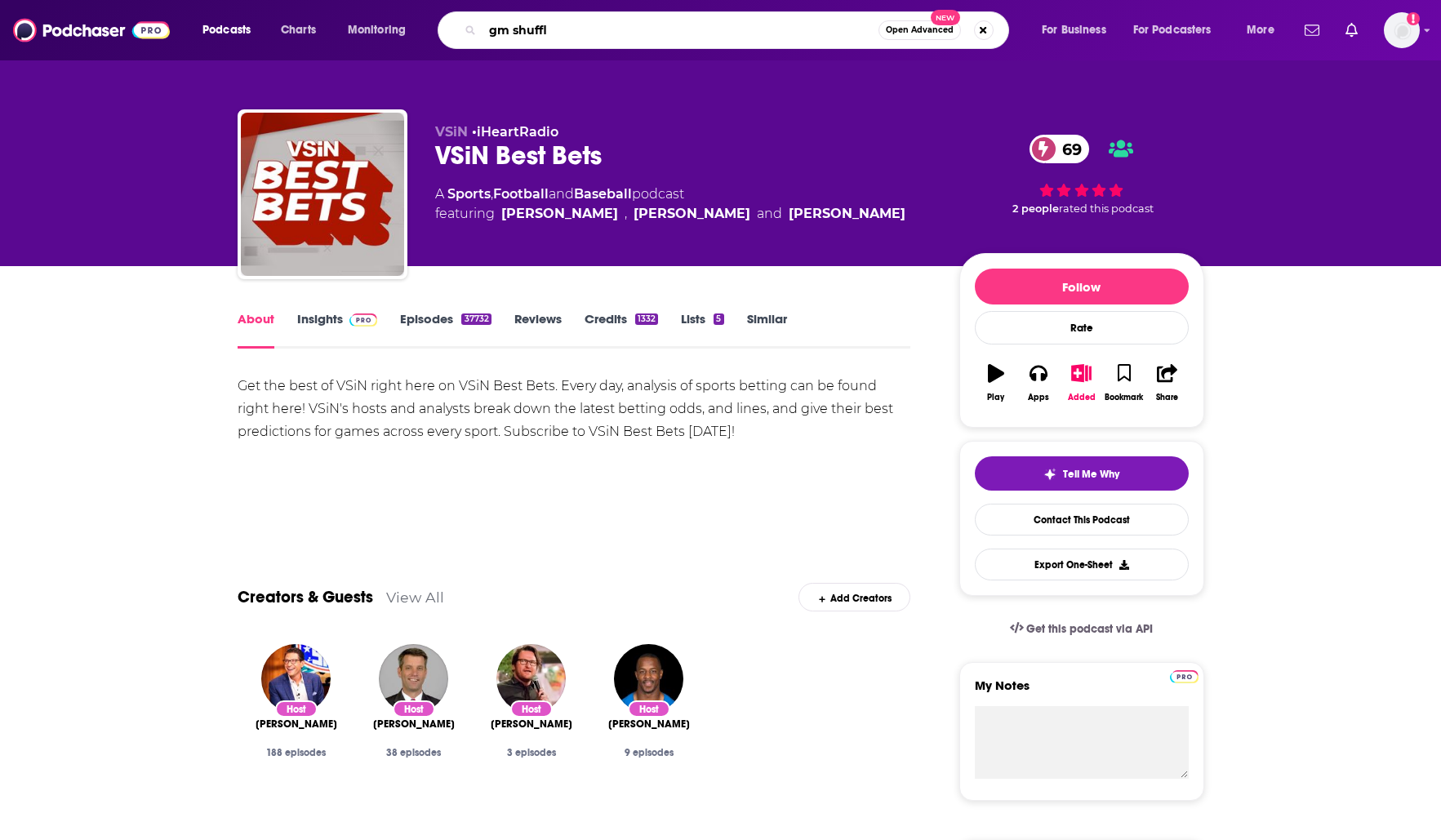
type input "gm shuffle"
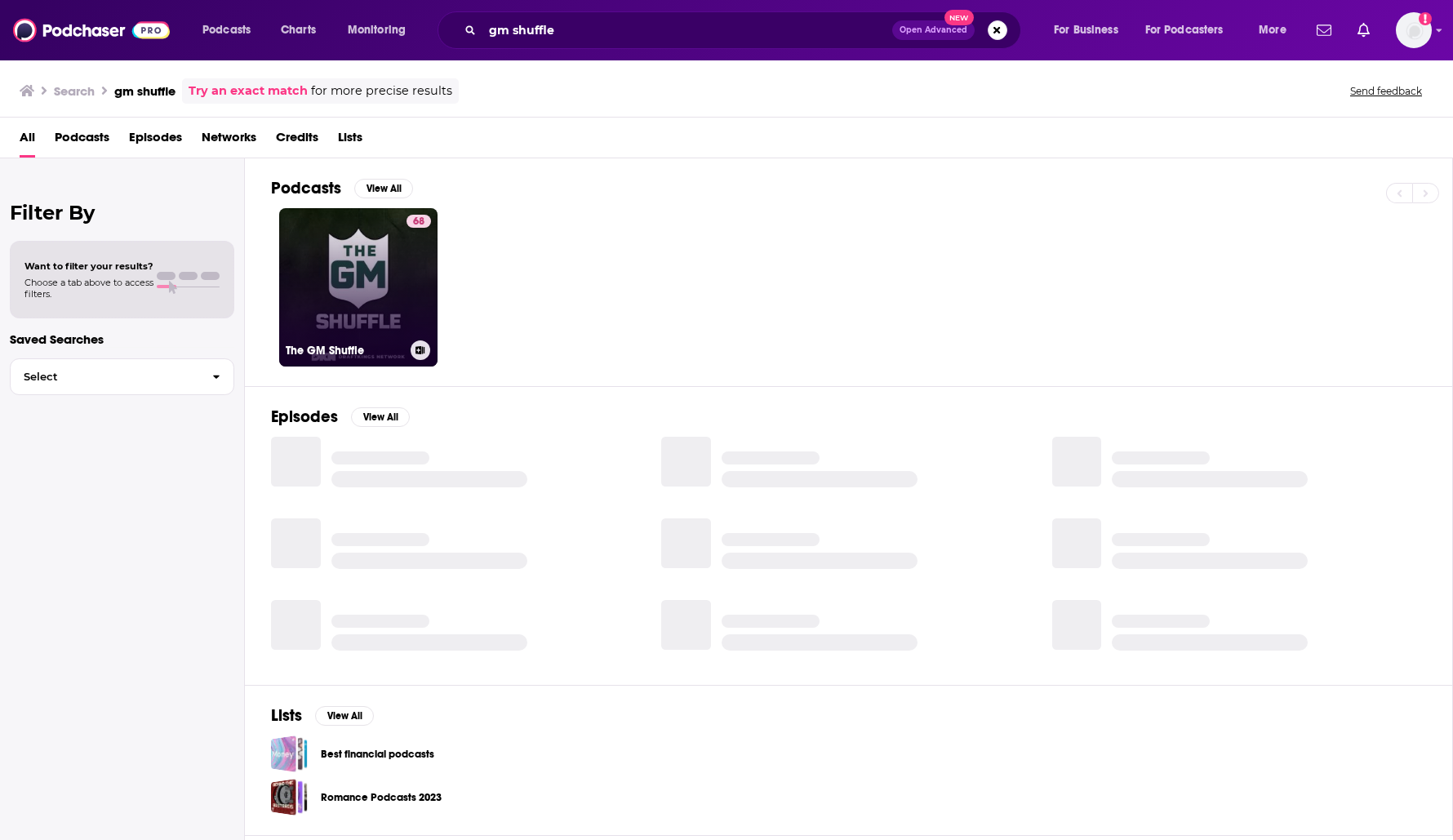
click at [345, 249] on link "68 The GM Shuffle" at bounding box center [358, 286] width 158 height 158
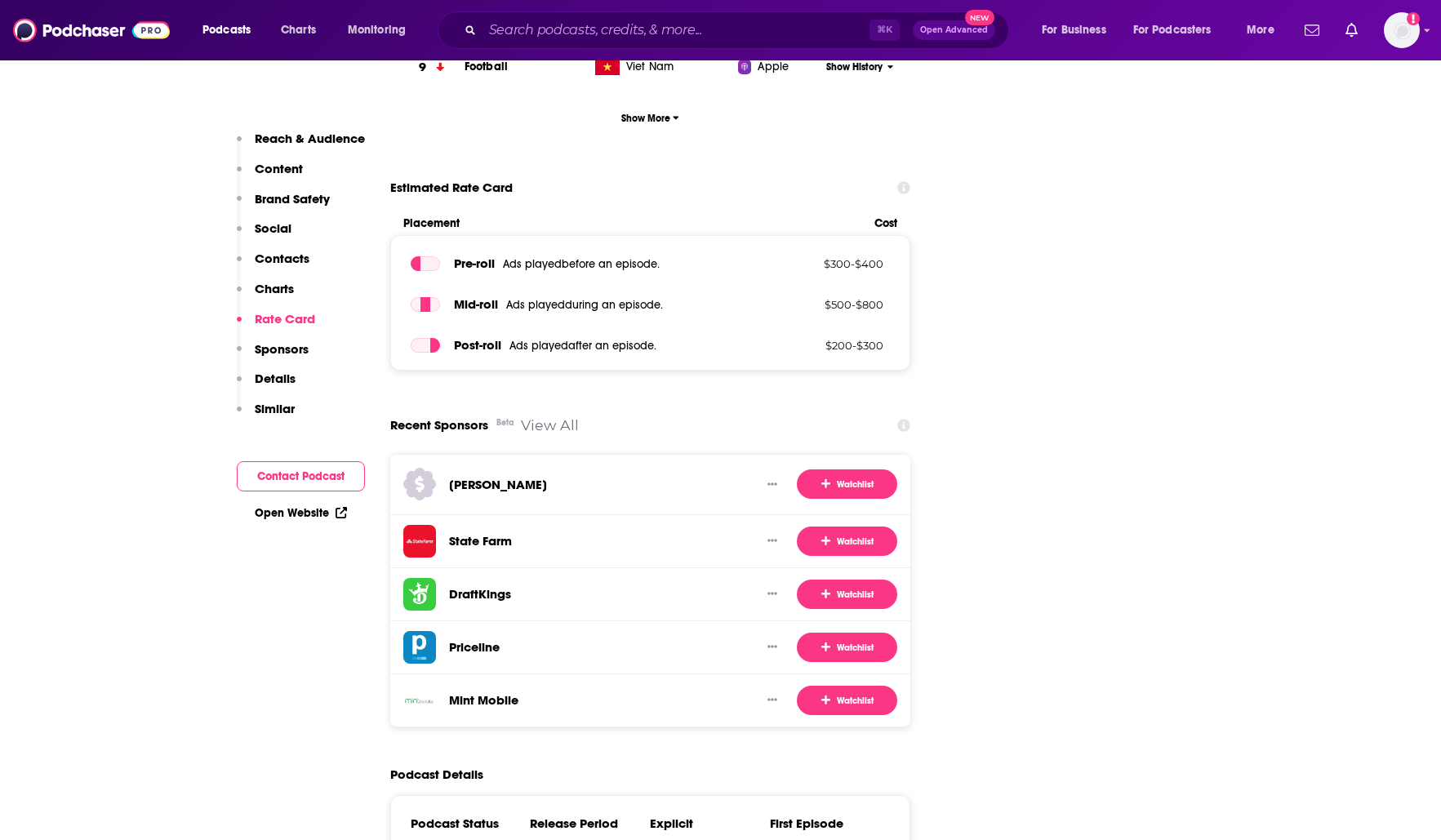
scroll to position [2298, 0]
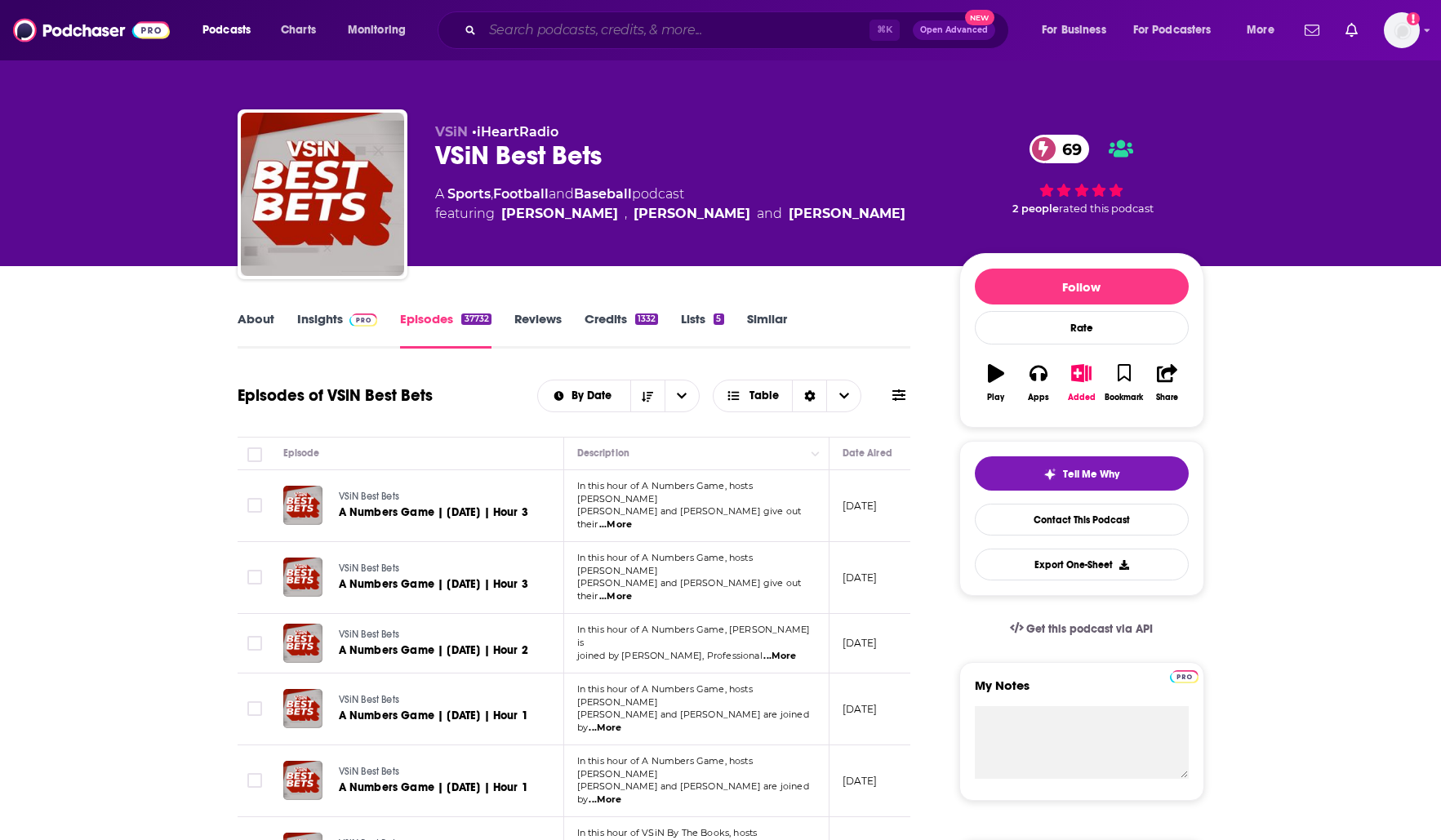
click at [482, 21] on input "Search podcasts, credits, & more..." at bounding box center [675, 30] width 387 height 26
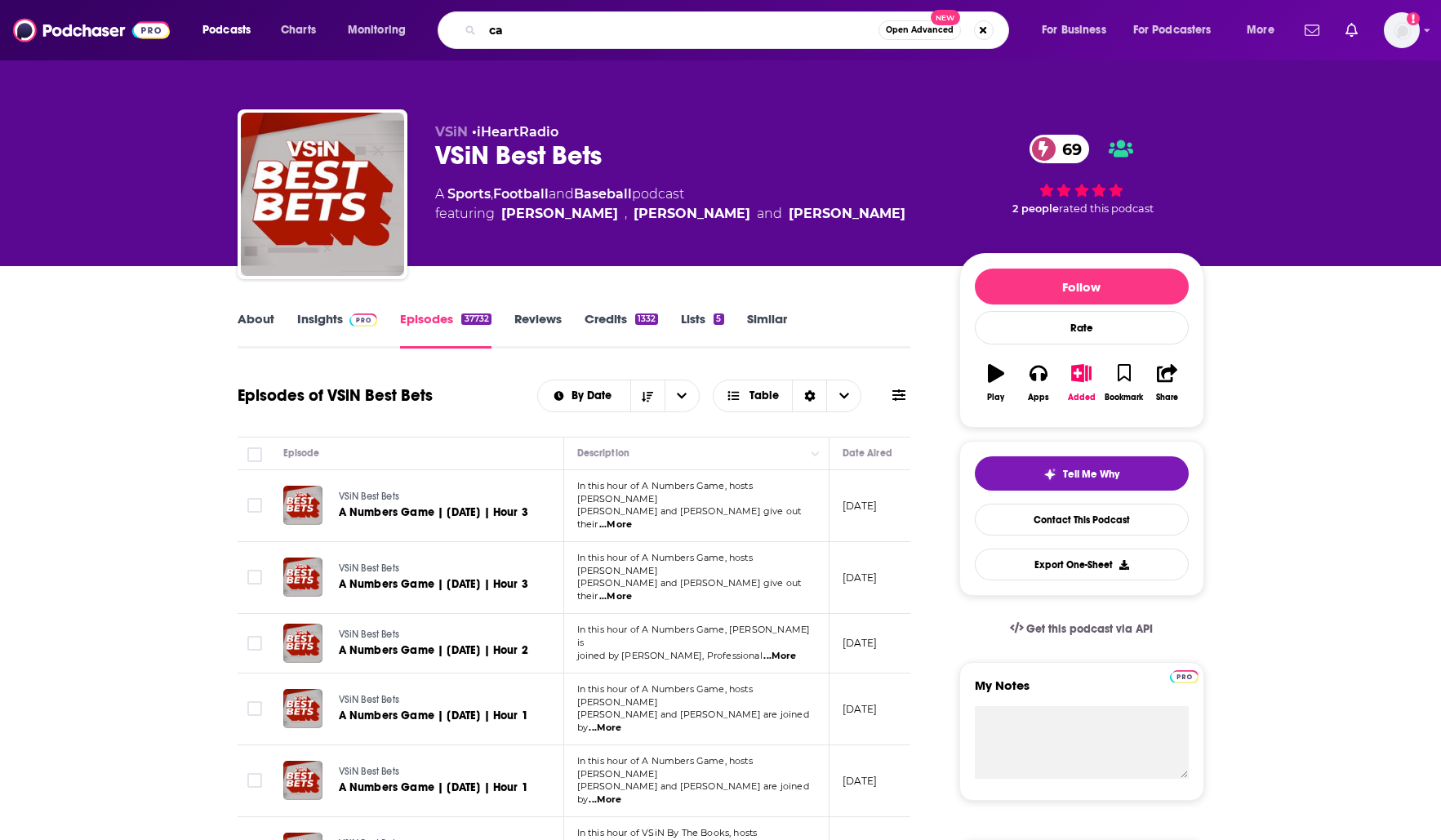
type input "c"
type input "2pm"
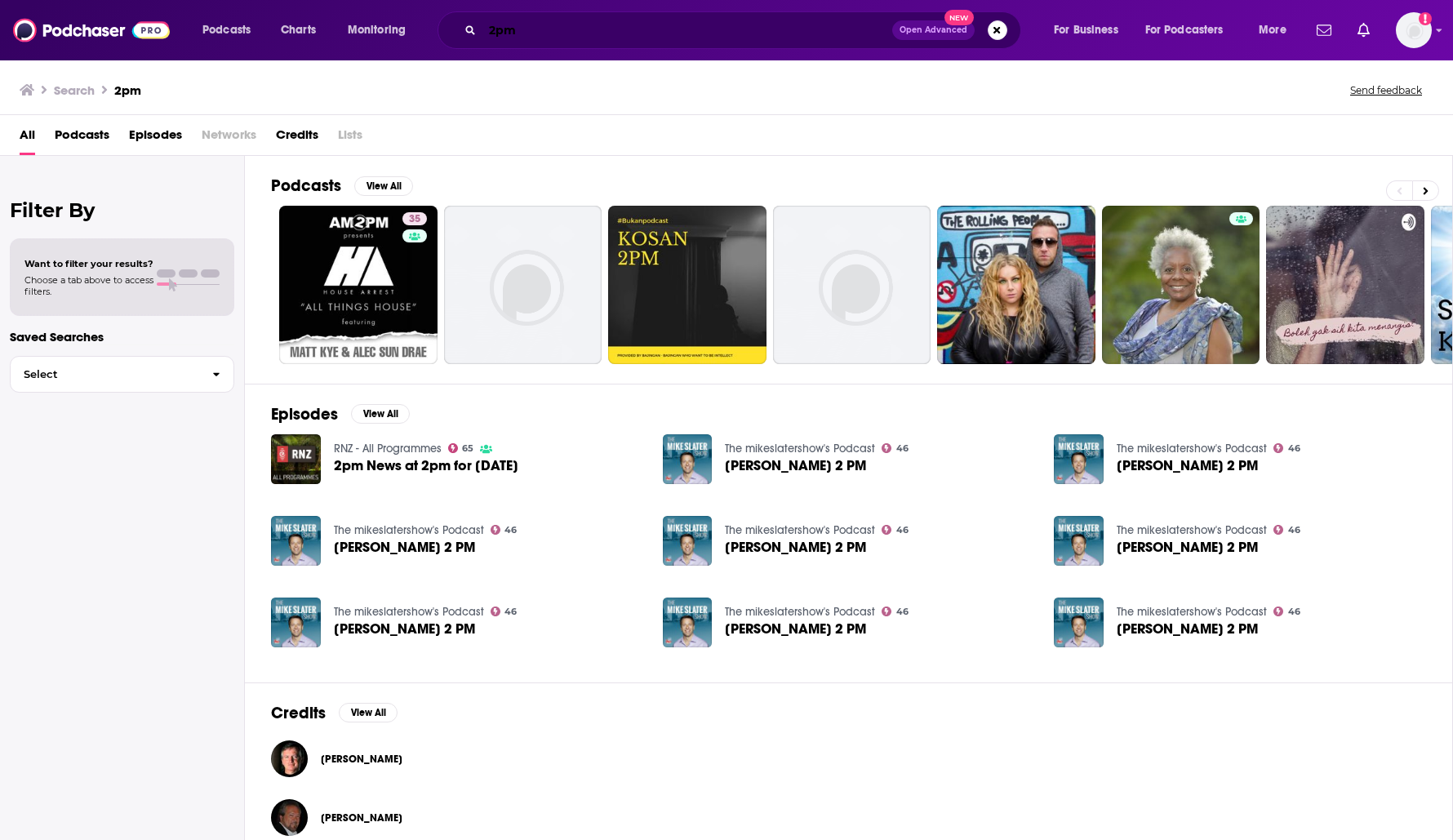
click at [634, 30] on input "2pm" at bounding box center [687, 30] width 410 height 26
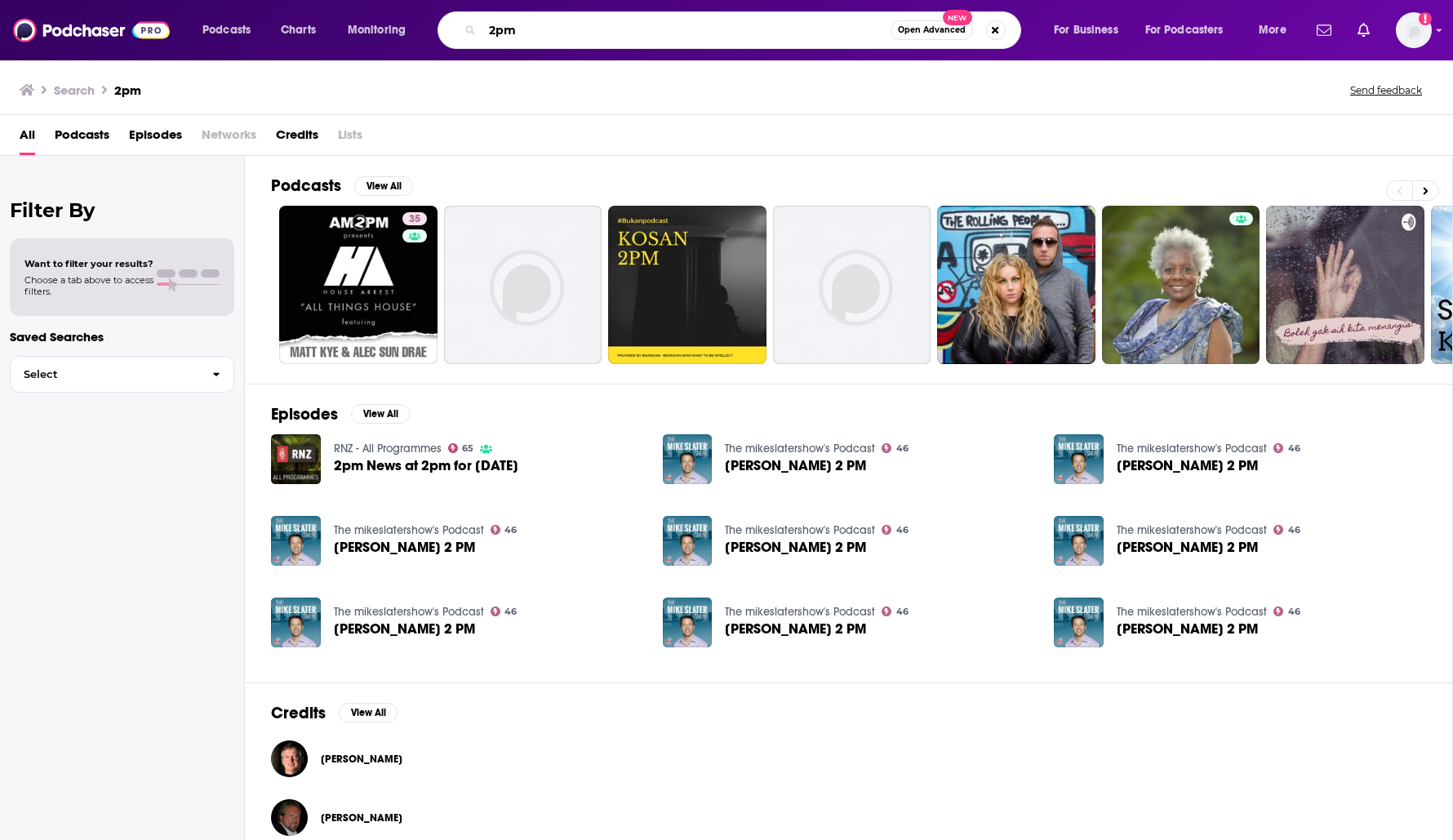
click at [634, 30] on input "2pm" at bounding box center [686, 30] width 408 height 26
type input "[PERSON_NAME]"
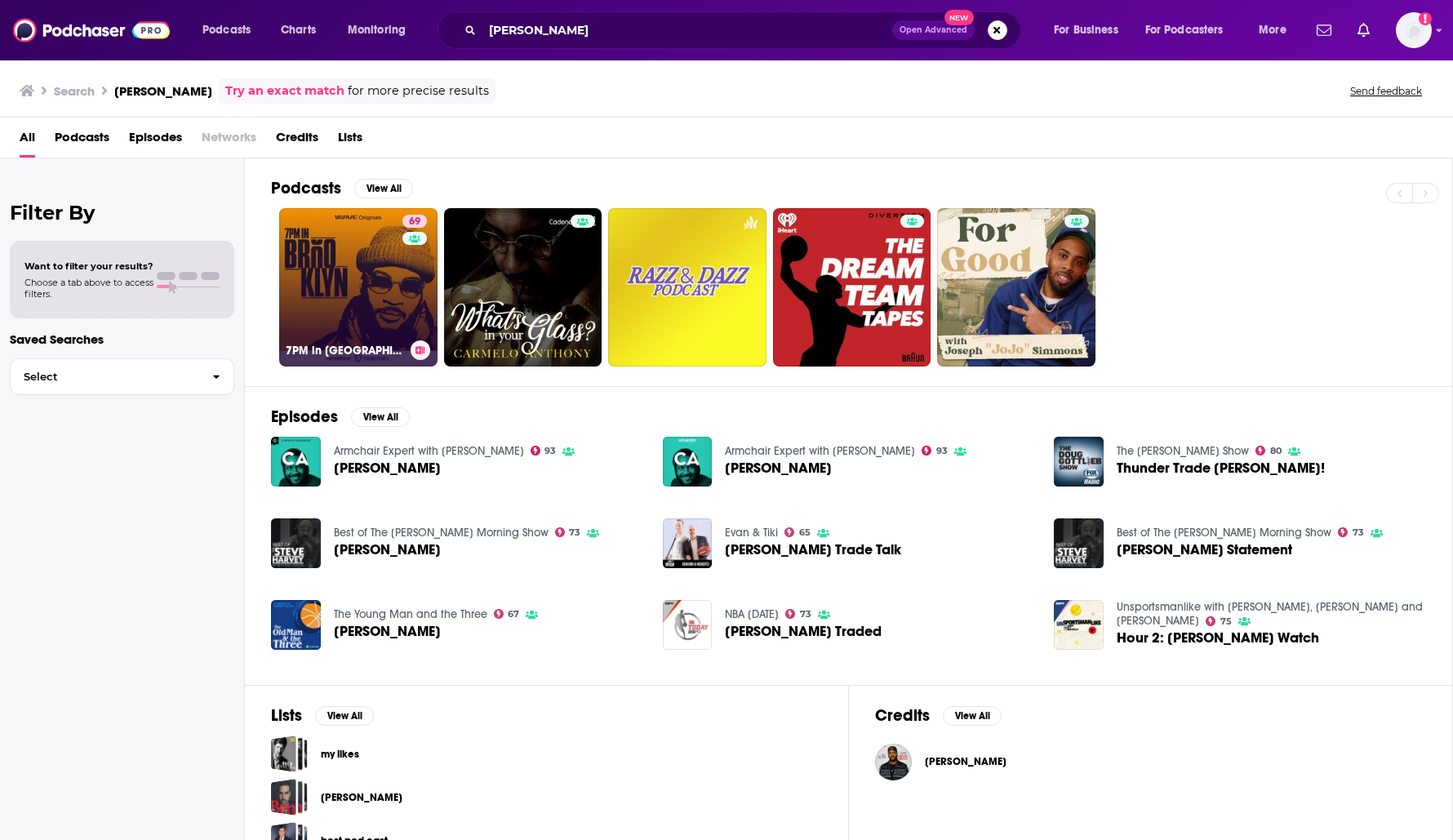
click at [375, 240] on link "69 7PM in [GEOGRAPHIC_DATA] with [PERSON_NAME]" at bounding box center [358, 286] width 158 height 158
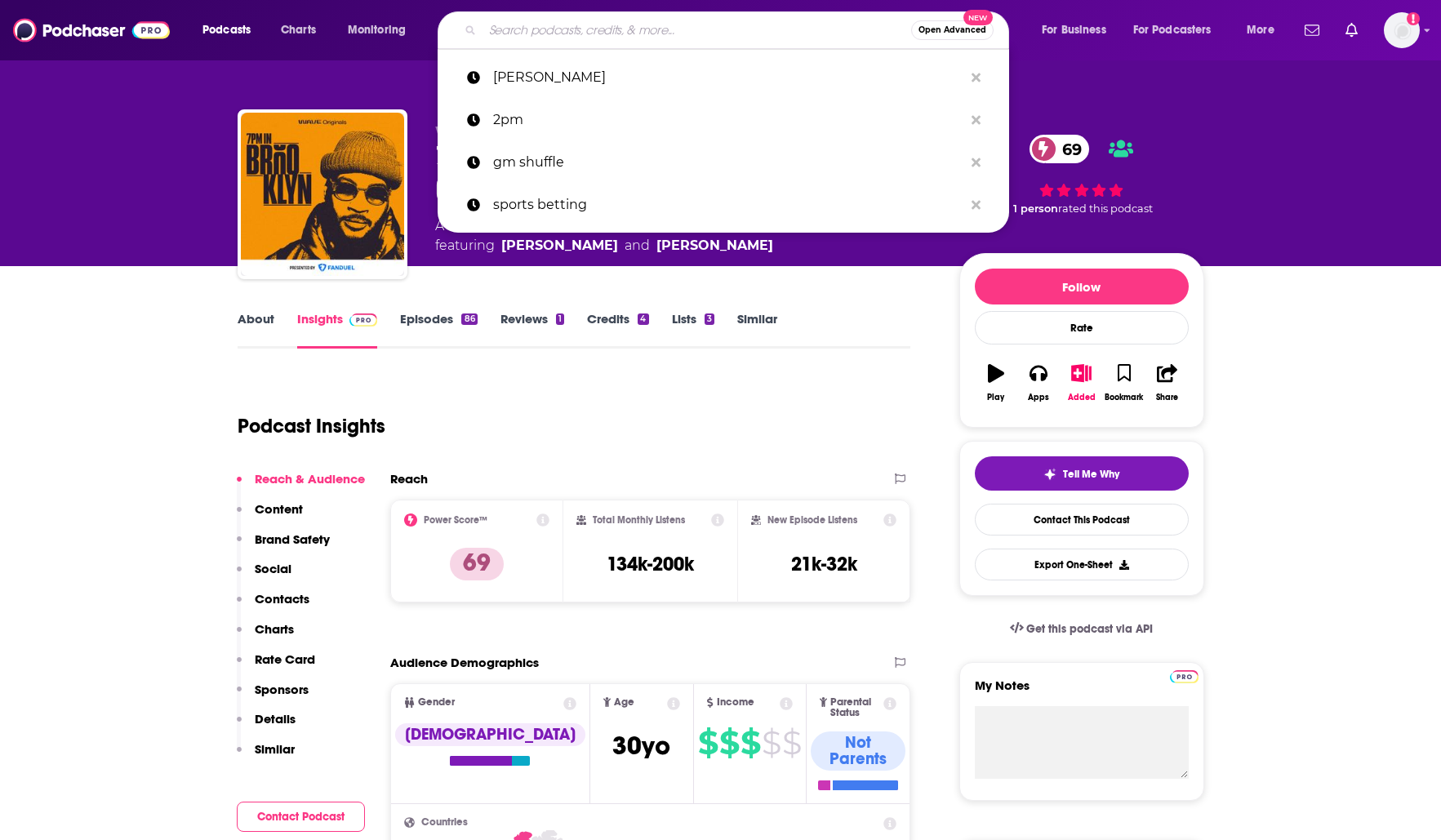
click at [788, 41] on input "Search podcasts, credits, & more..." at bounding box center [696, 30] width 429 height 26
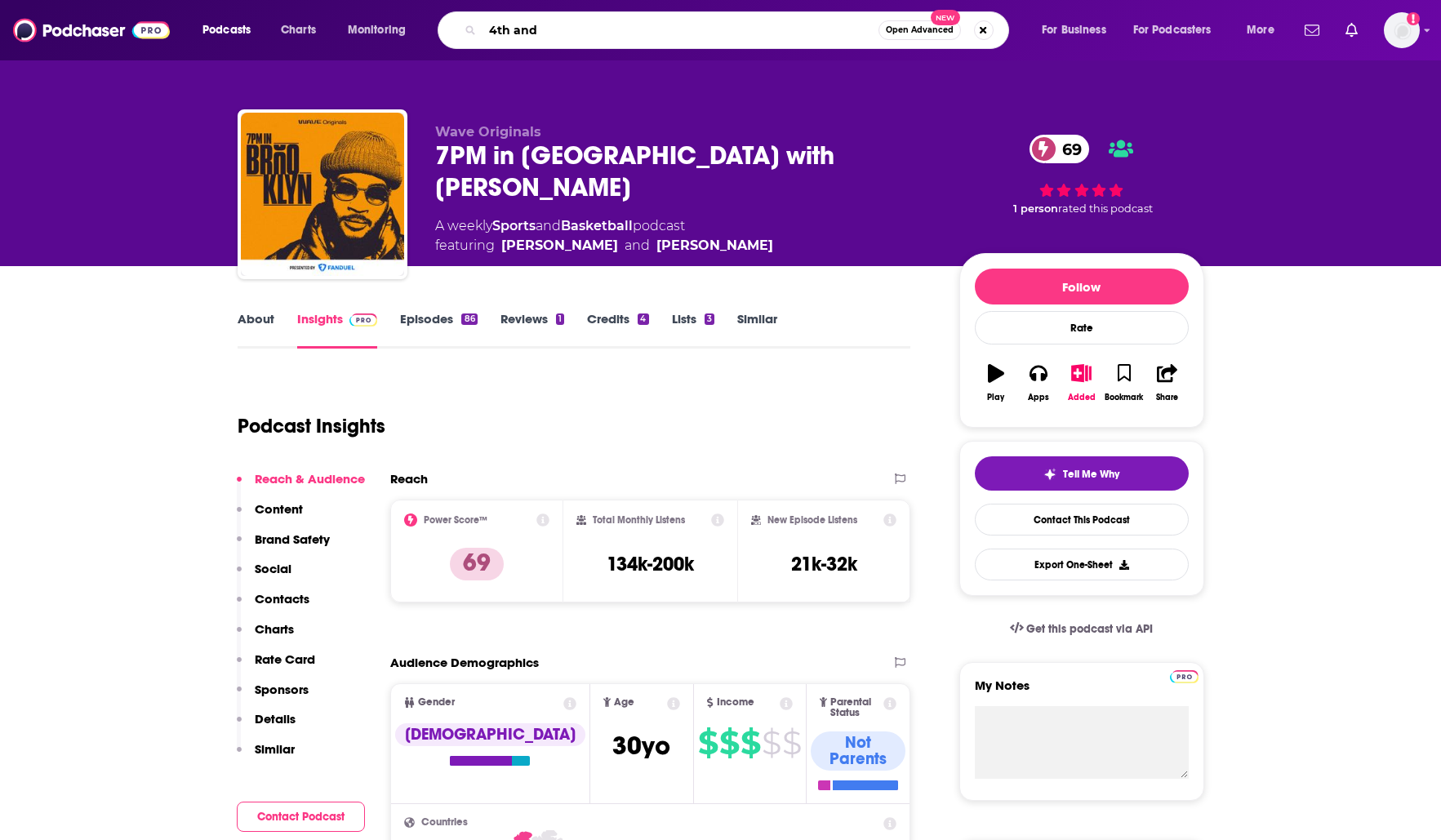
type input "4th and 1"
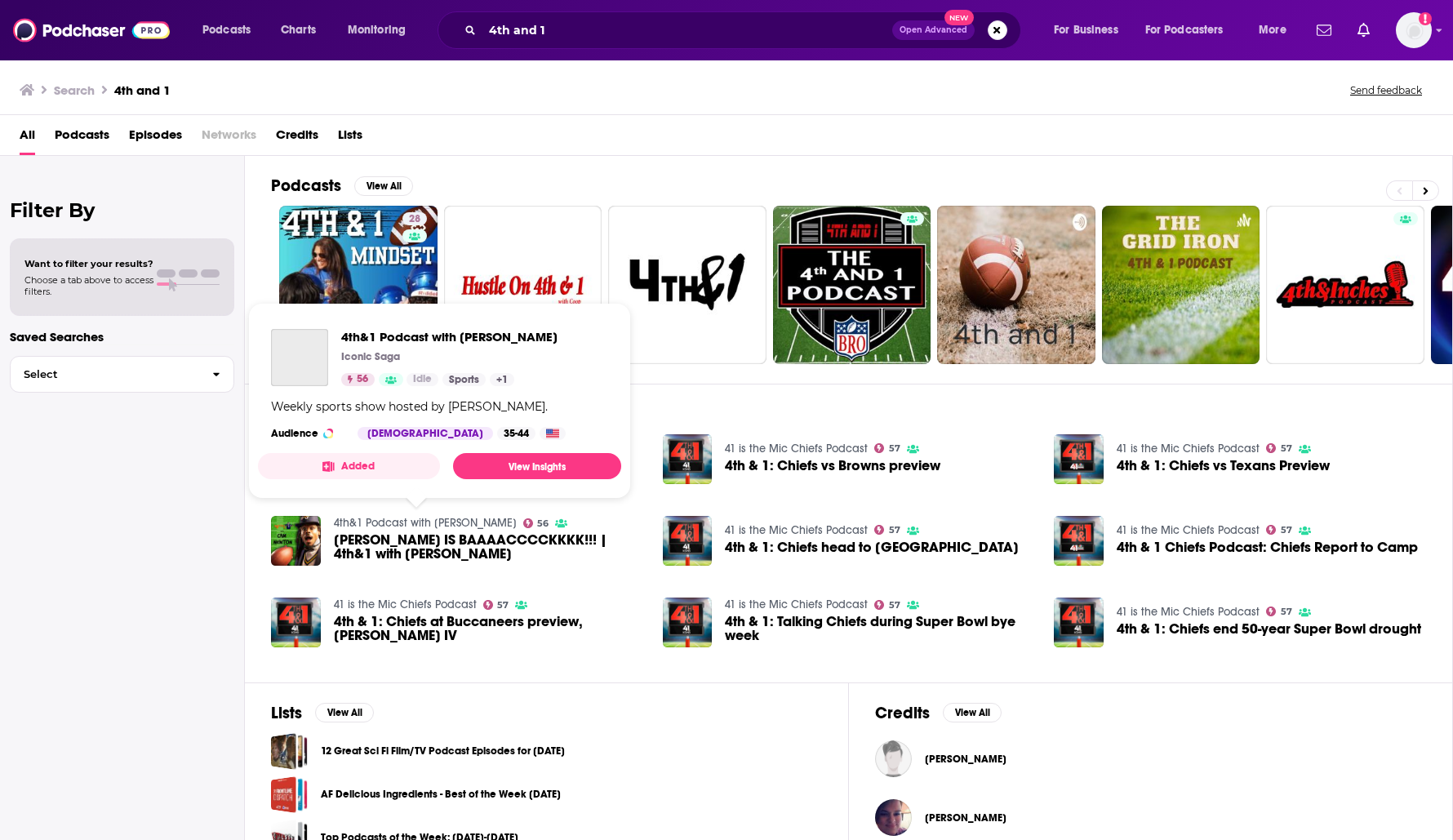
click at [419, 521] on link "4th&1 Podcast with [PERSON_NAME]" at bounding box center [426, 523] width 183 height 14
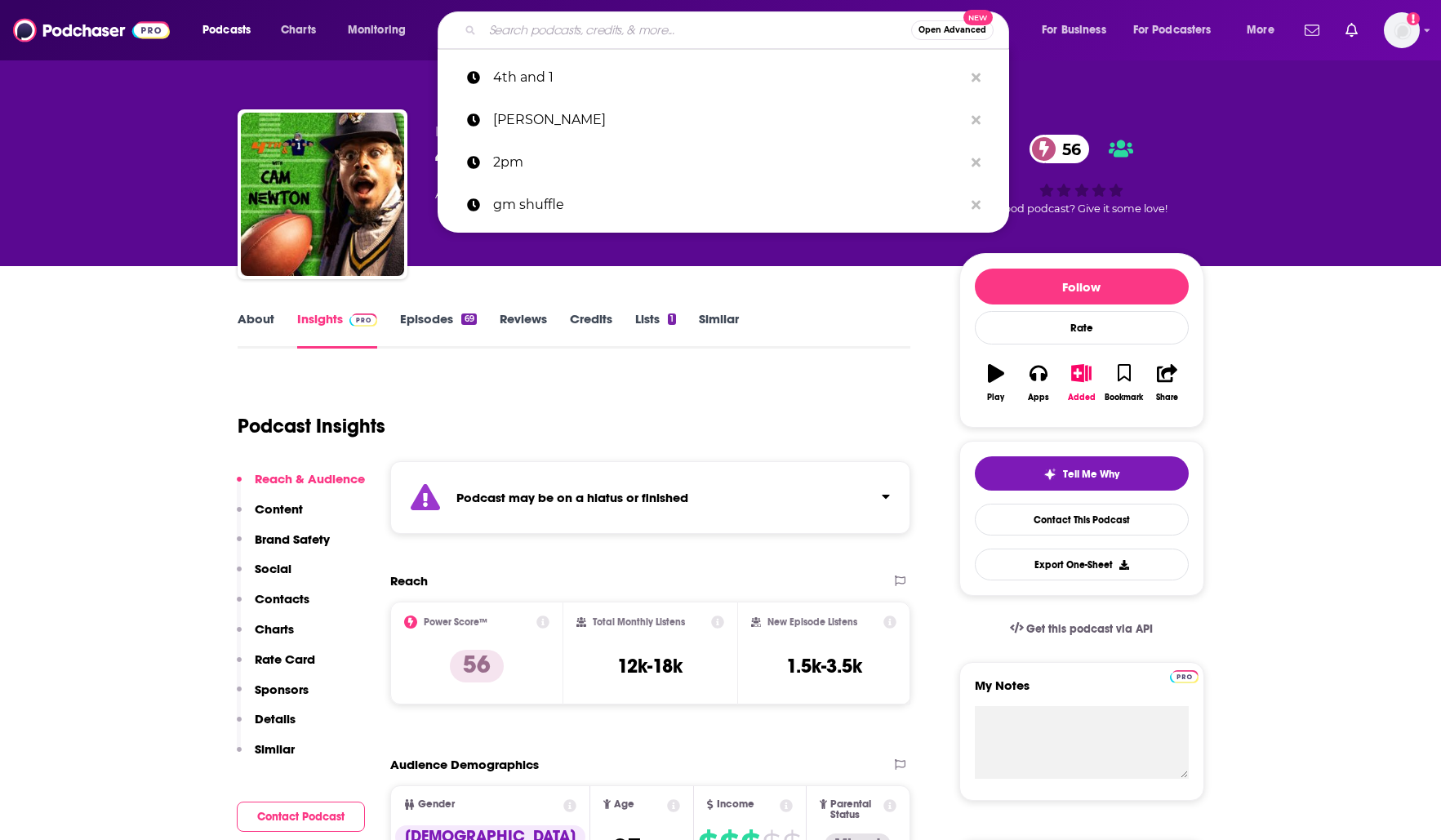
click at [572, 32] on input "Search podcasts, credits, & more..." at bounding box center [696, 30] width 429 height 26
click at [279, 28] on link "Charts" at bounding box center [298, 30] width 56 height 26
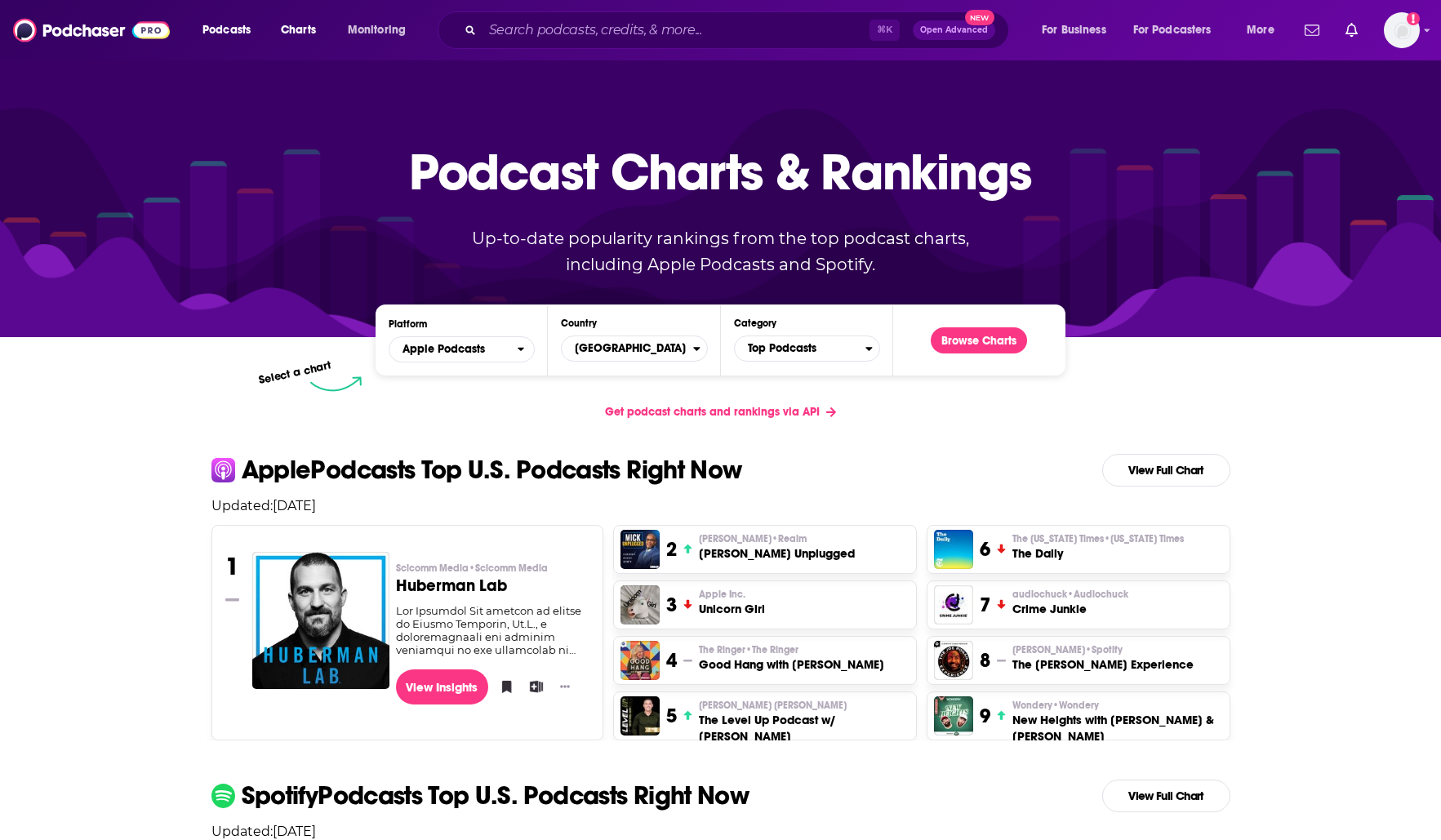
click at [826, 326] on div "Podcast Charts & Rankings Up-to-date popularity rankings from the top podcast c…" at bounding box center [720, 197] width 701 height 262
click at [809, 360] on span "Top Podcasts" at bounding box center [800, 348] width 130 height 28
click at [814, 379] on input "Categories" at bounding box center [807, 374] width 131 height 22
type input "sports"
click at [795, 423] on button "Sports" at bounding box center [807, 421] width 131 height 20
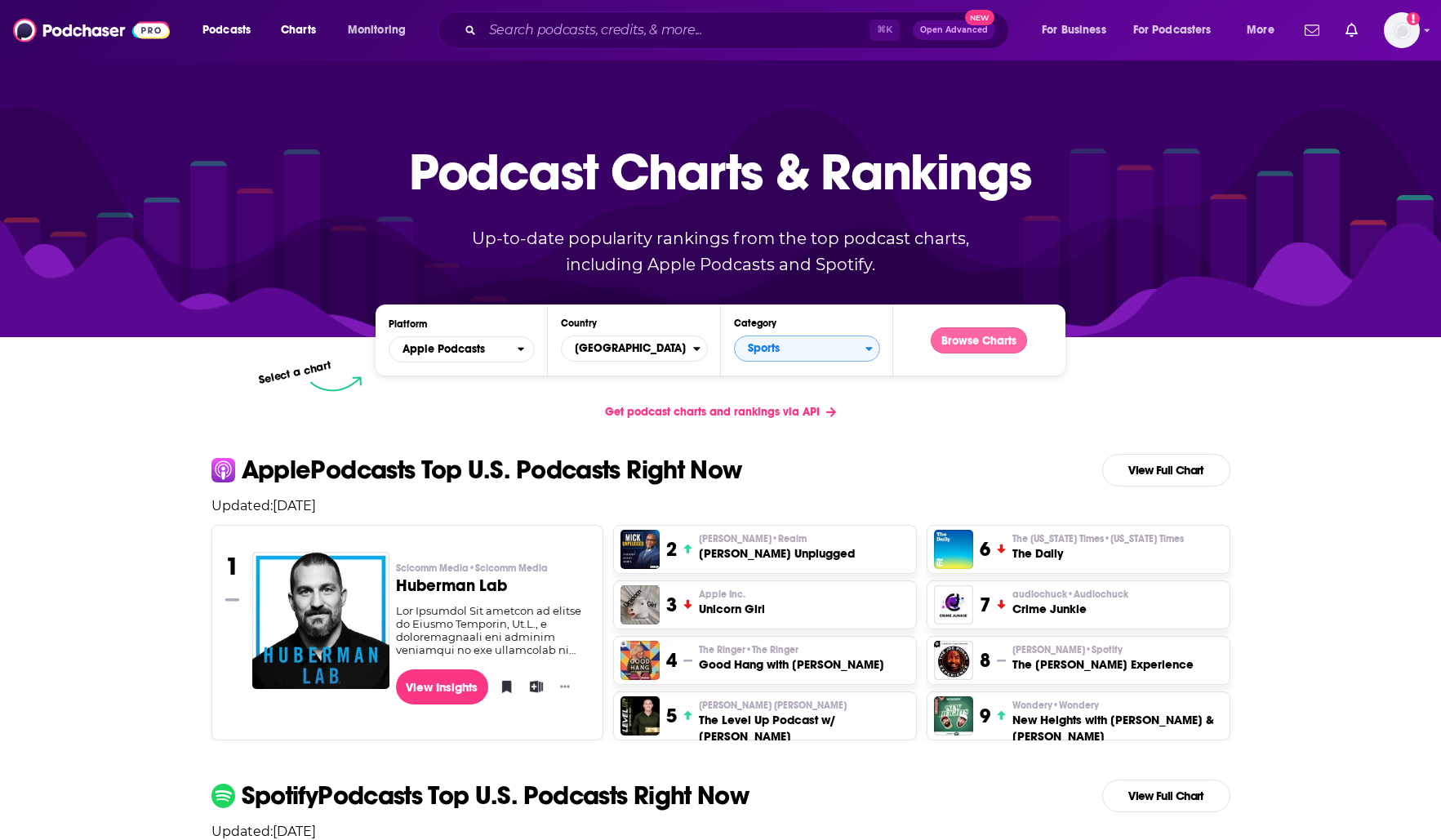
click at [977, 344] on button "Browse Charts" at bounding box center [979, 340] width 96 height 26
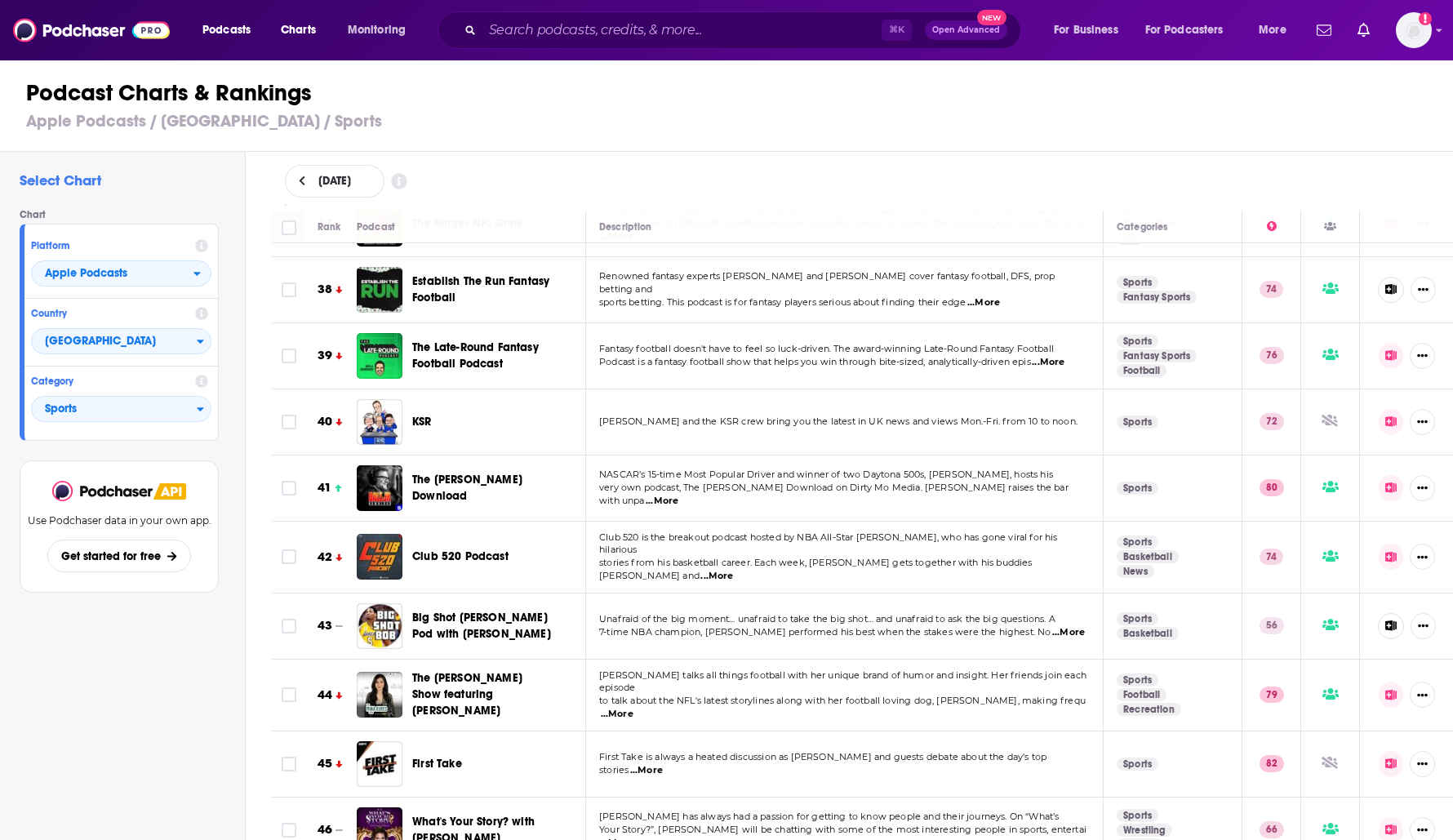
scroll to position [2450, 0]
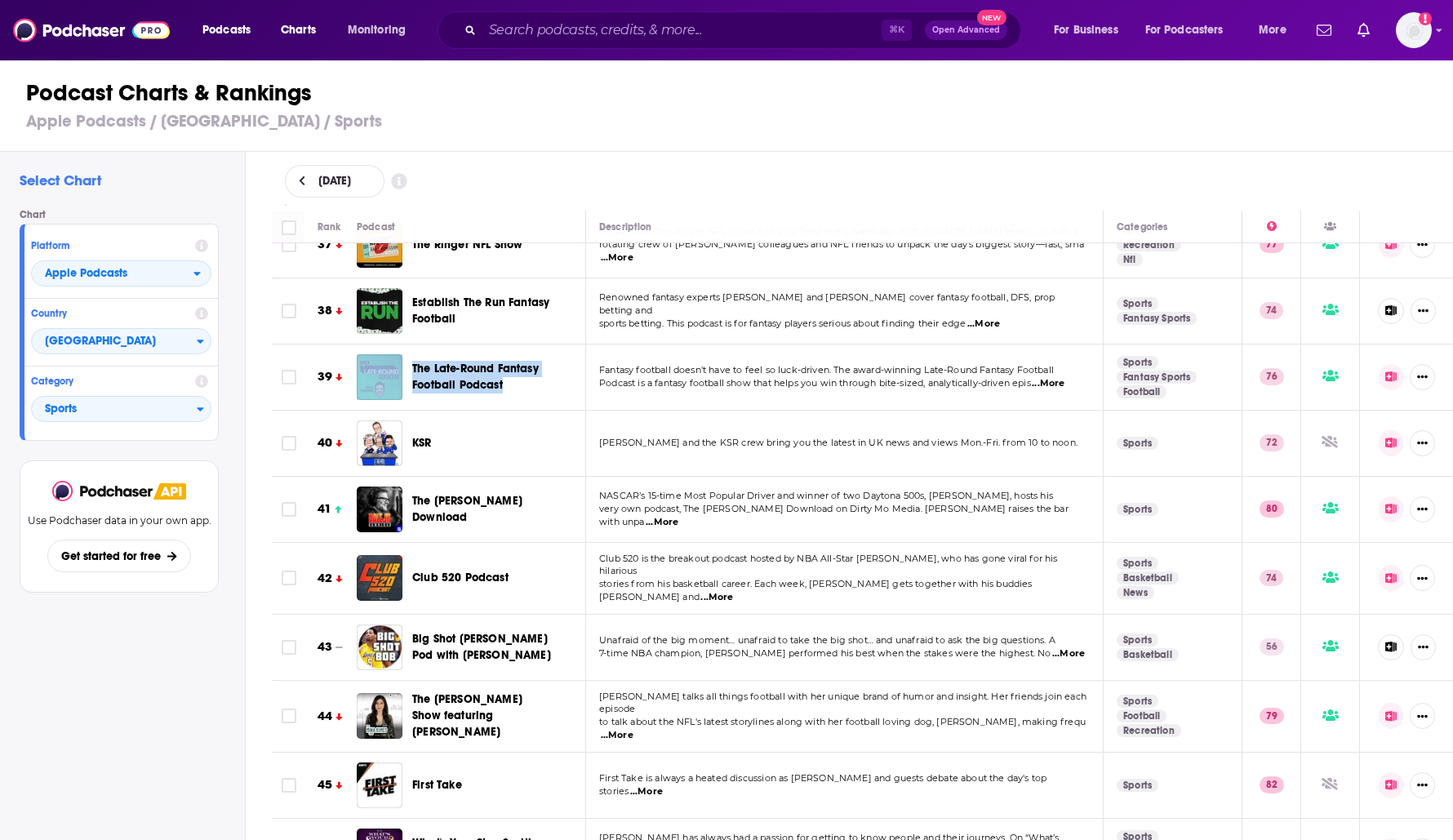
drag, startPoint x: 535, startPoint y: 371, endPoint x: 389, endPoint y: 338, distance: 149.7
click at [389, 354] on div "The Late-Round Fantasy Football Podcast" at bounding box center [464, 377] width 216 height 46
copy div "The Late-Round Fantasy Football Podcast"
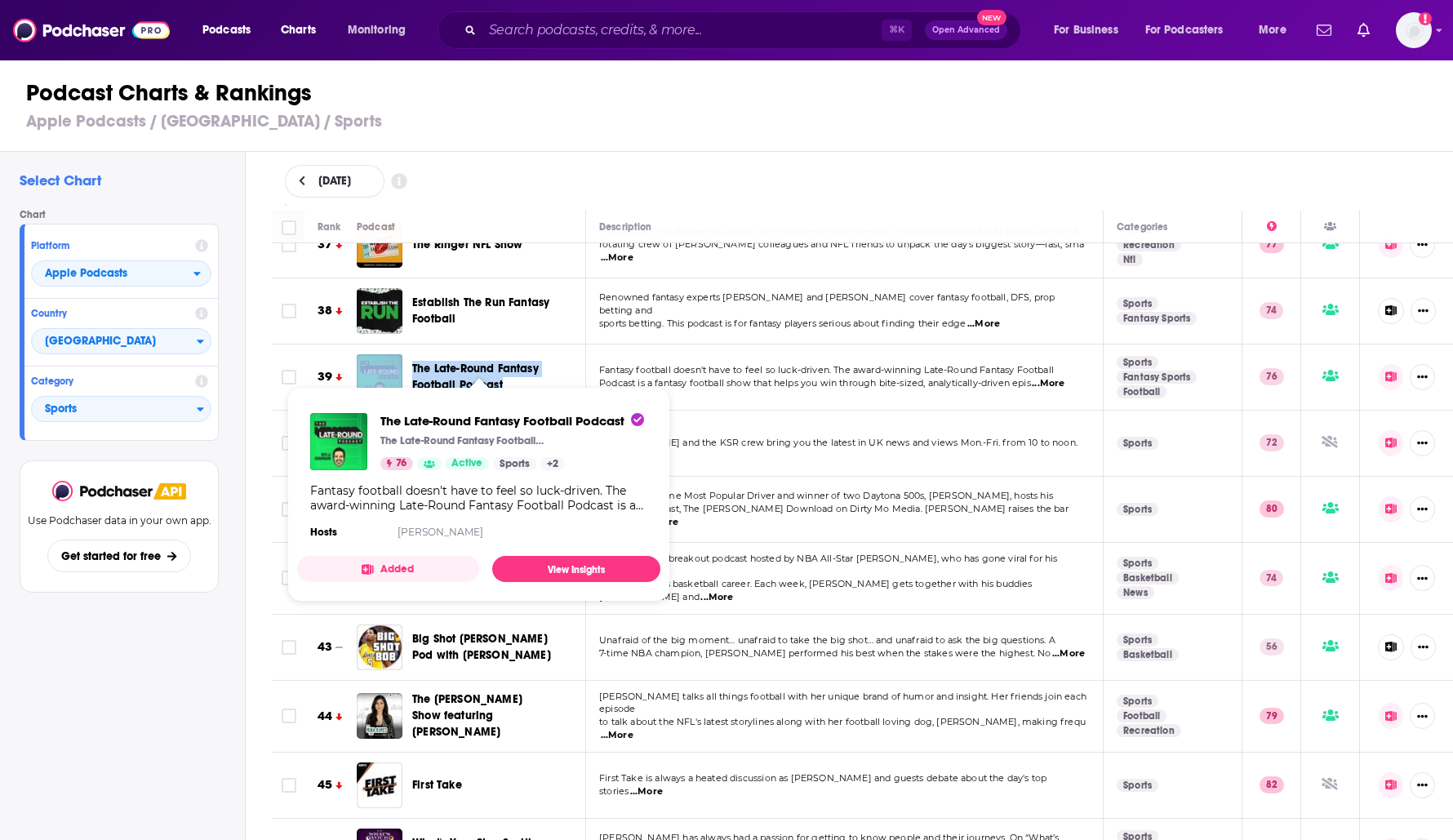
copy div "The Late-Round Fantasy Football Podcast"
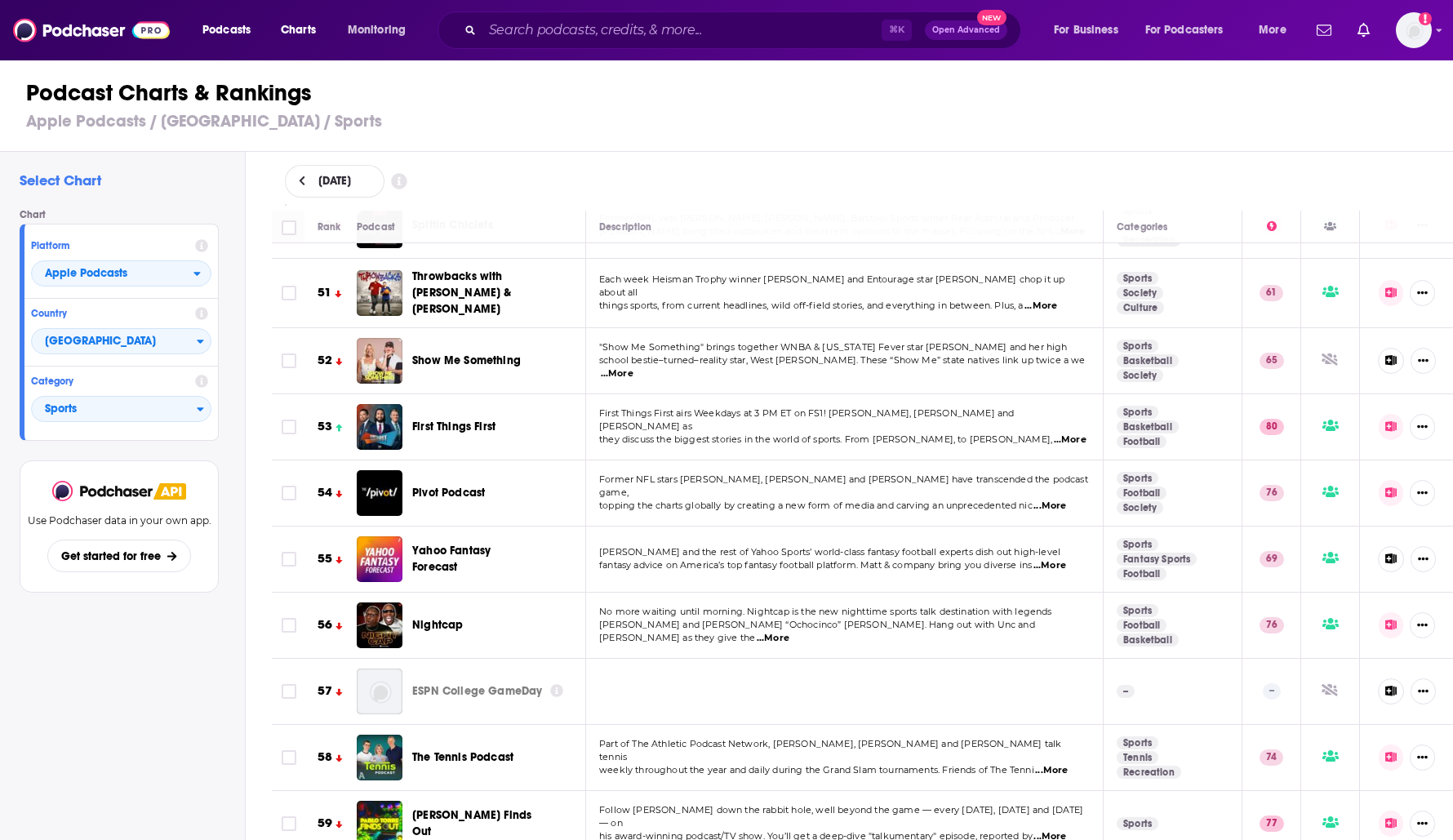
scroll to position [3603, 0]
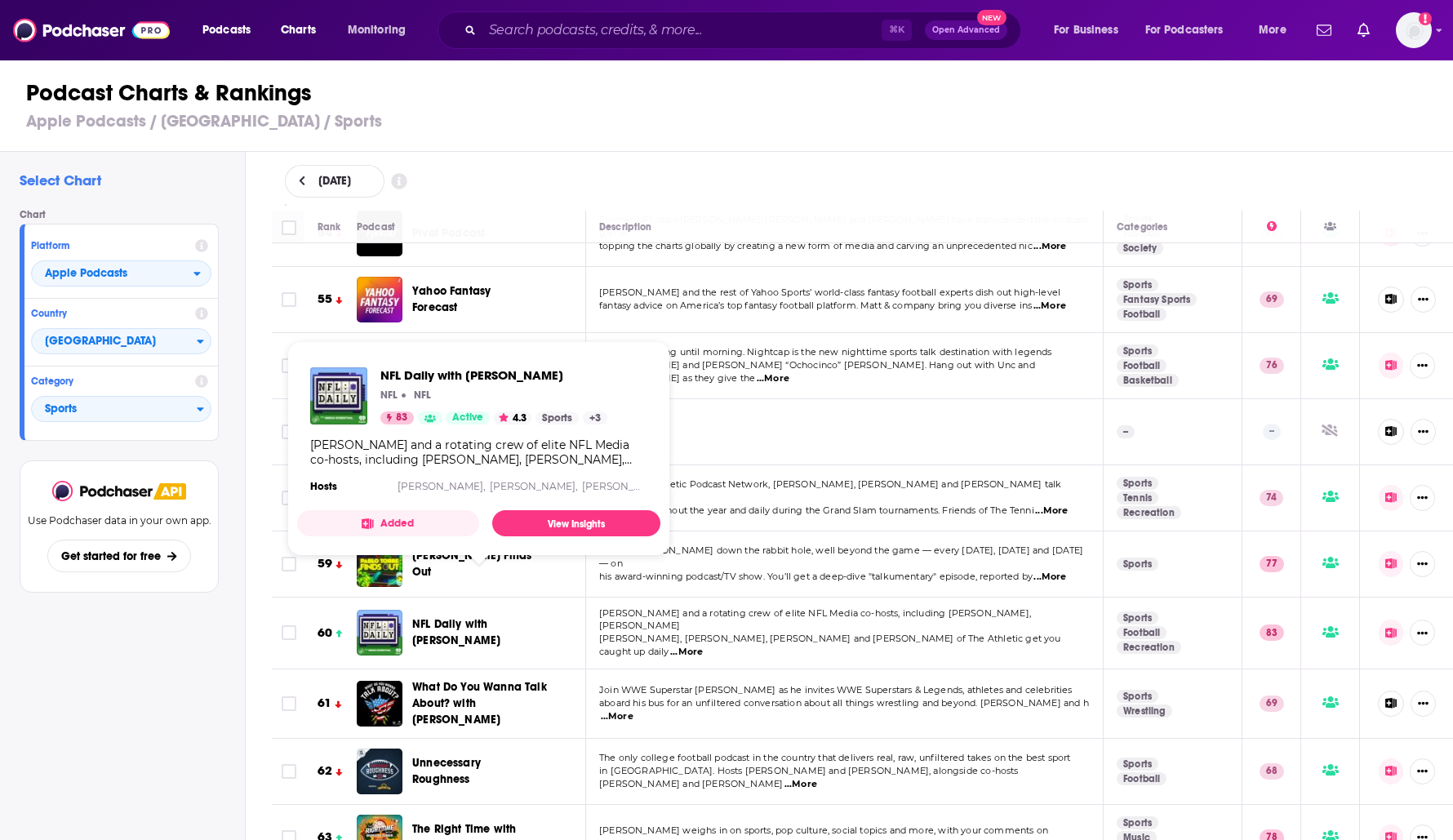
drag, startPoint x: 567, startPoint y: 604, endPoint x: 399, endPoint y: 579, distance: 169.8
click at [399, 597] on td "NFL Daily with [PERSON_NAME]" at bounding box center [471, 633] width 230 height 72
copy div "NFL Daily with [PERSON_NAME]"
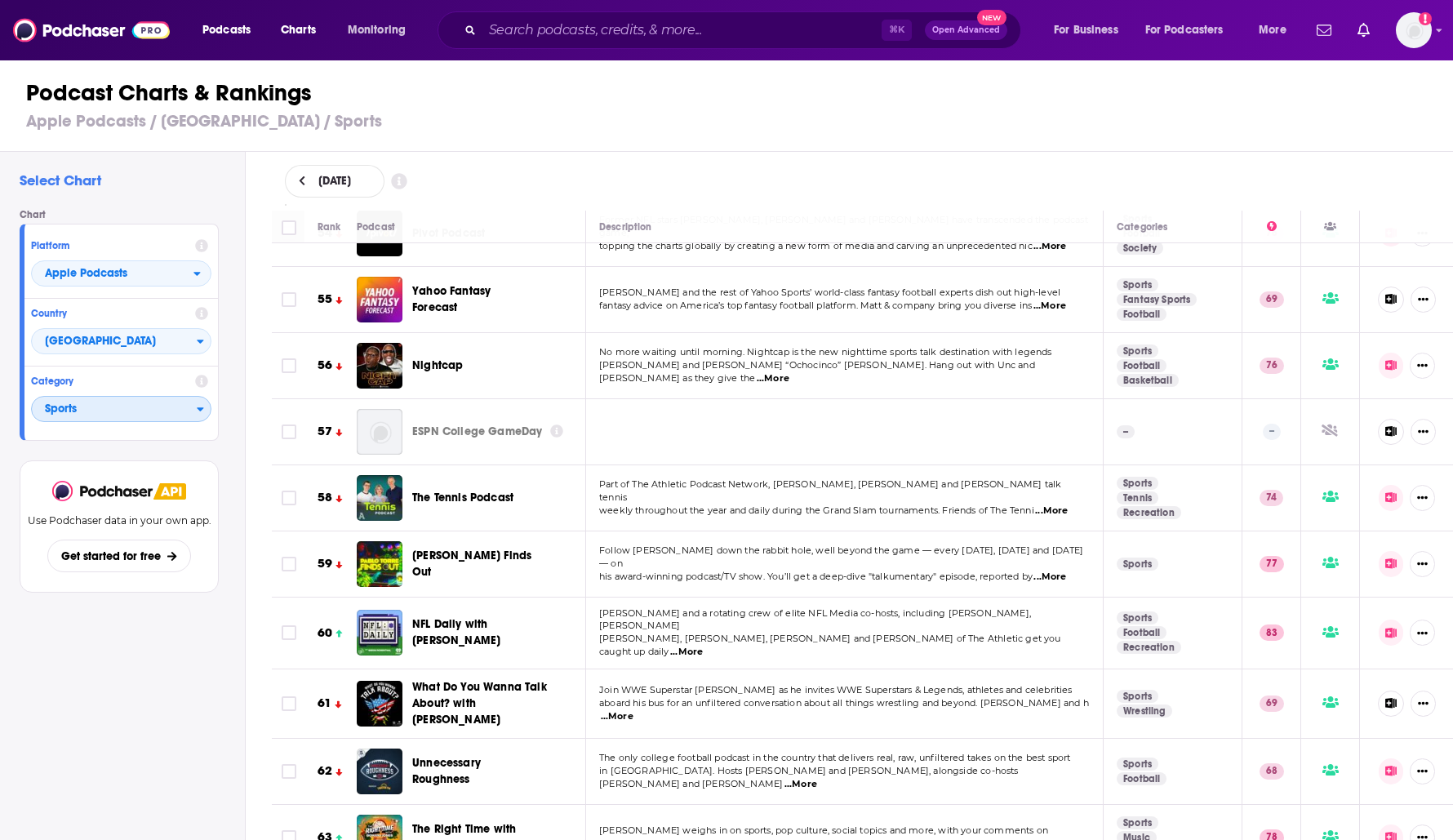
click at [145, 412] on span "Sports" at bounding box center [114, 410] width 165 height 28
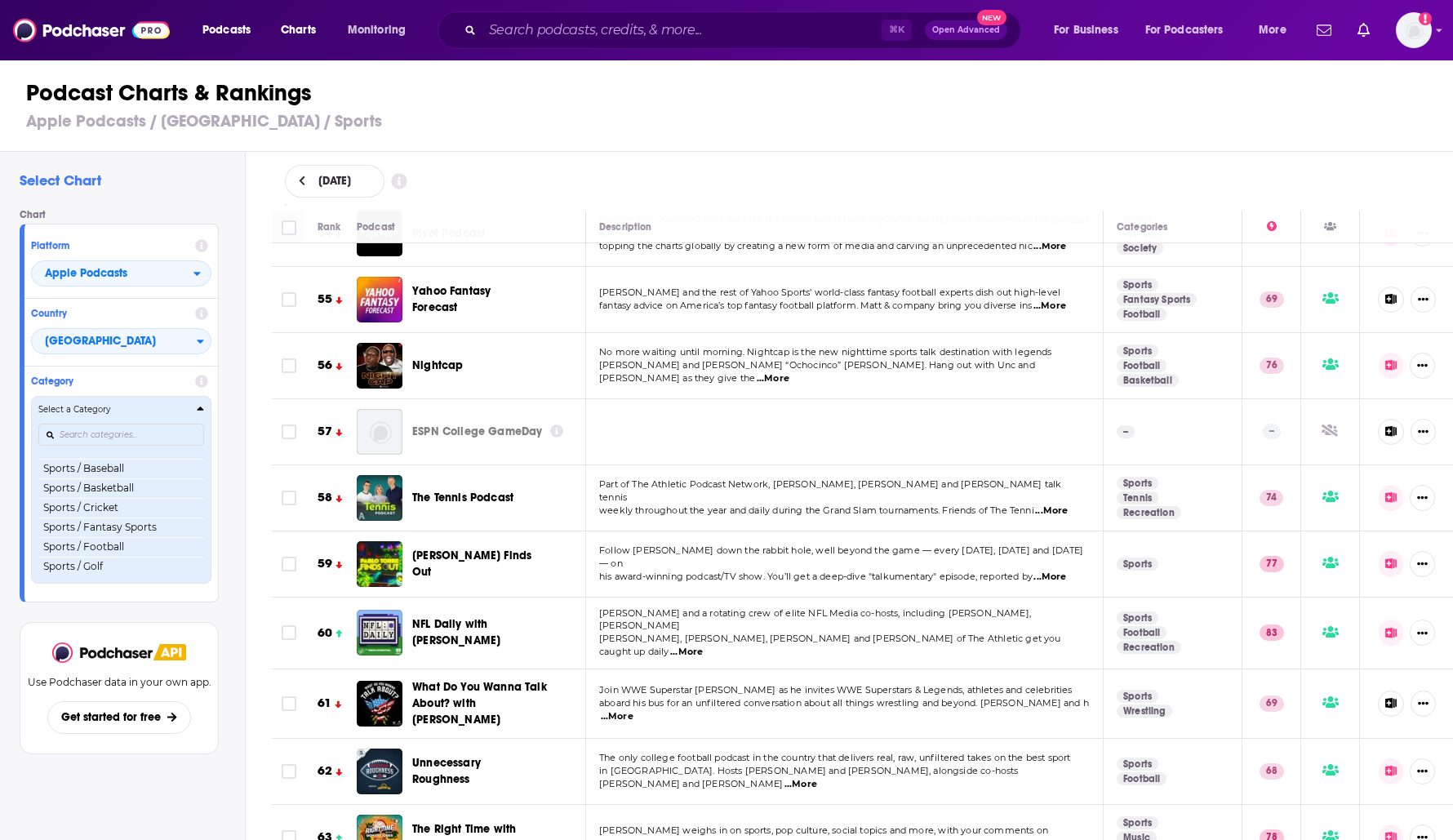
scroll to position [1768, 0]
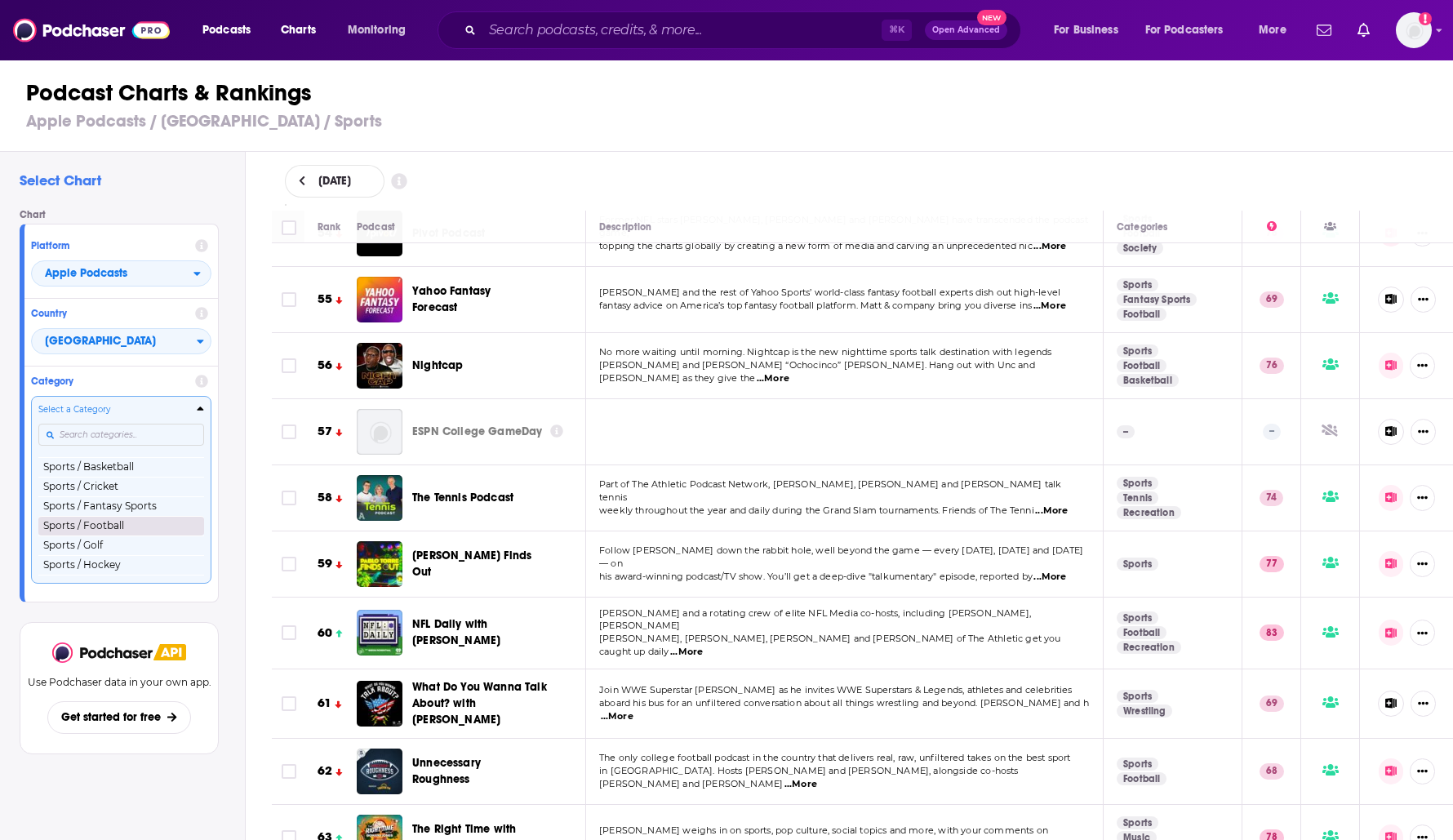
click at [97, 535] on button "Sports / Football" at bounding box center [121, 526] width 166 height 20
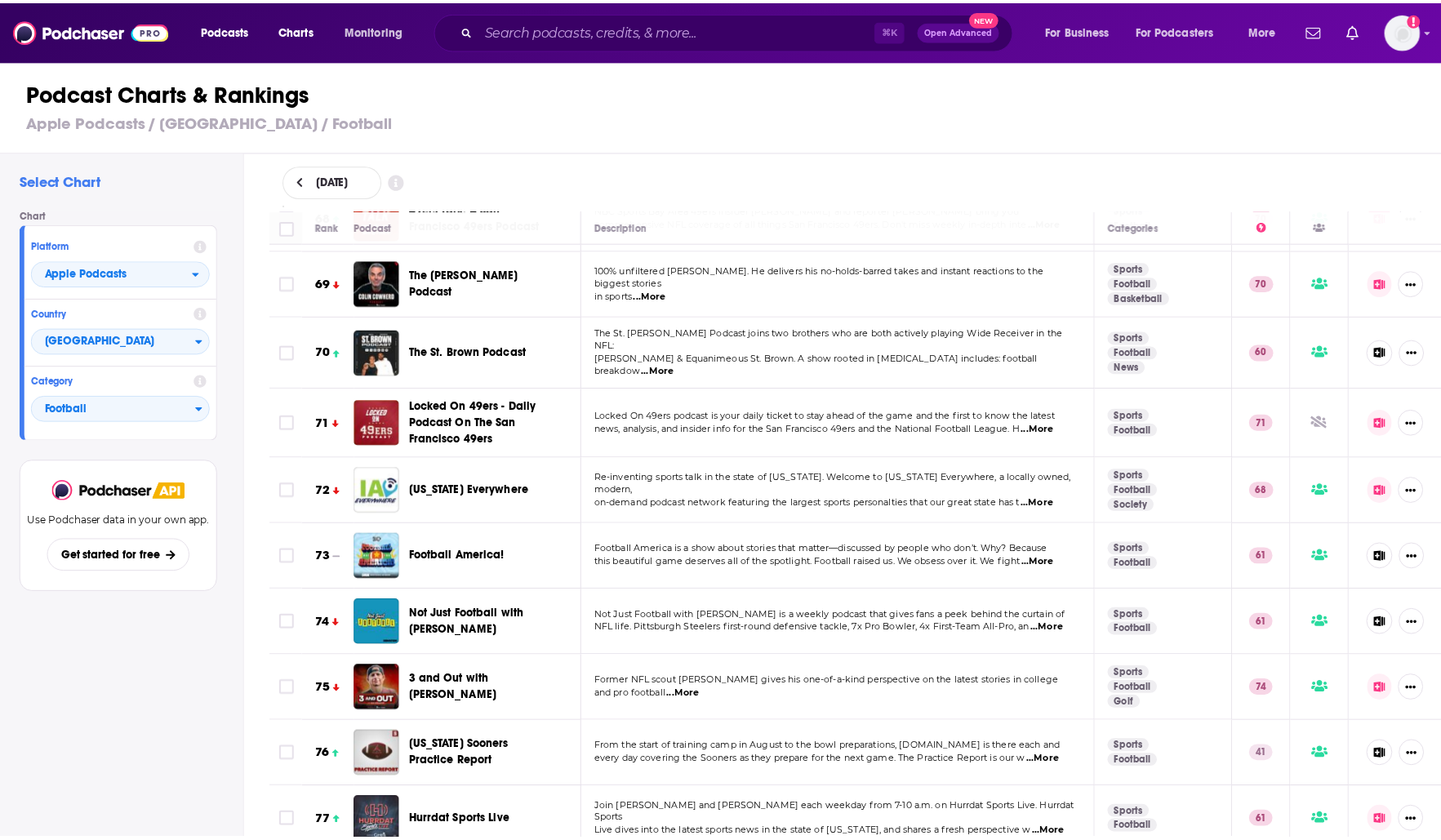
scroll to position [5007, 0]
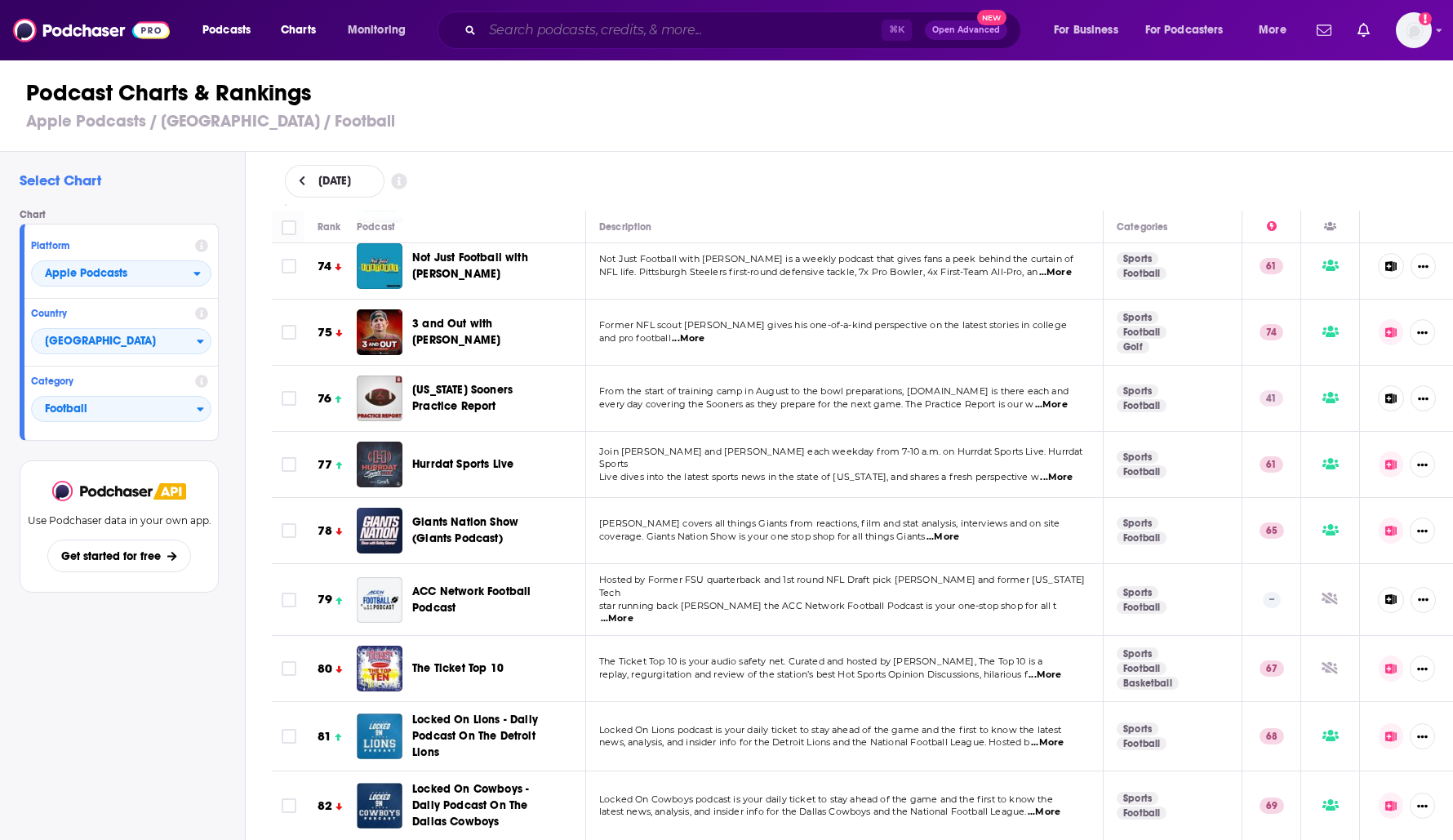
click at [646, 35] on input "Search podcasts, credits, & more..." at bounding box center [681, 30] width 399 height 26
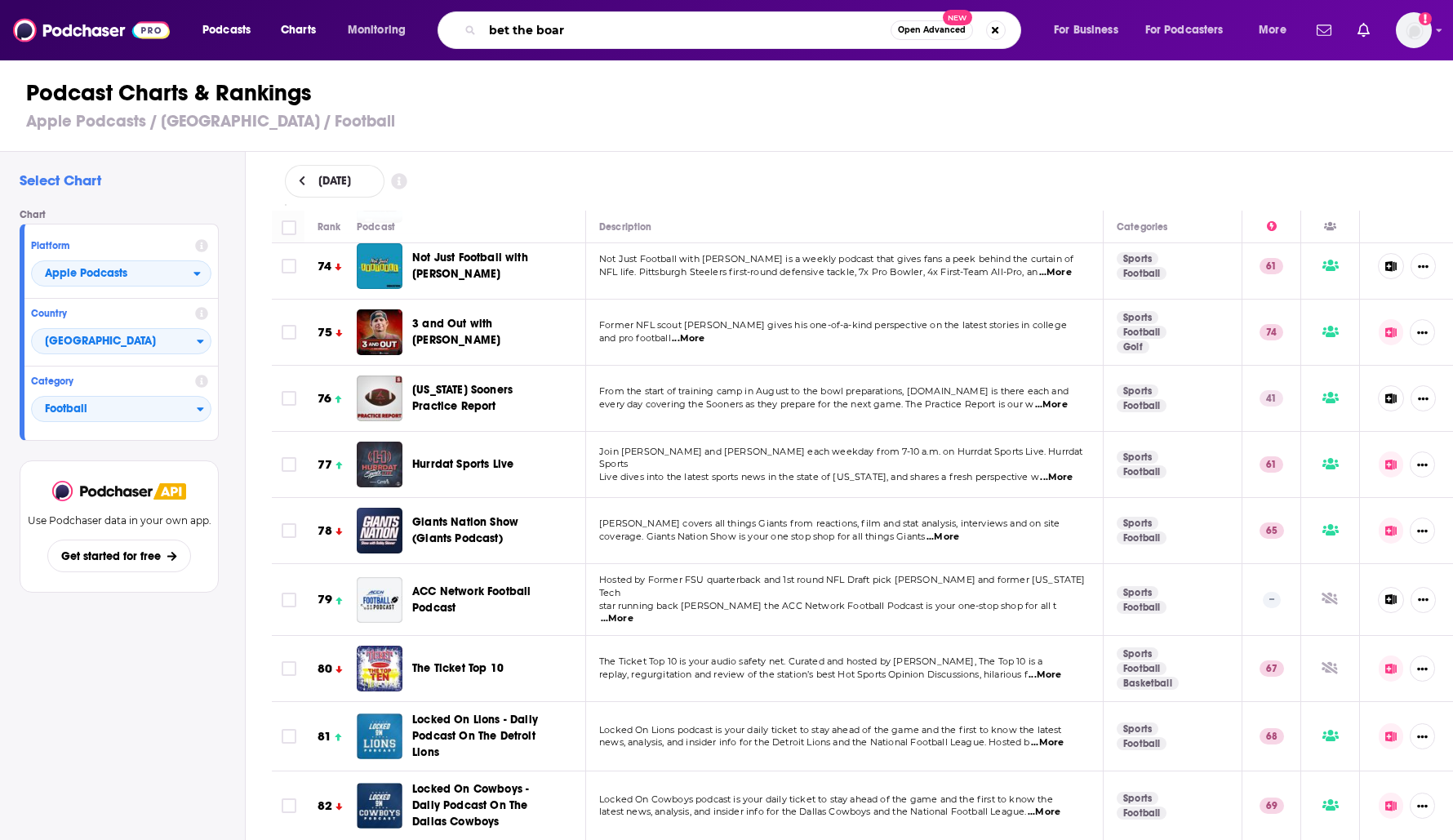
type input "bet the board"
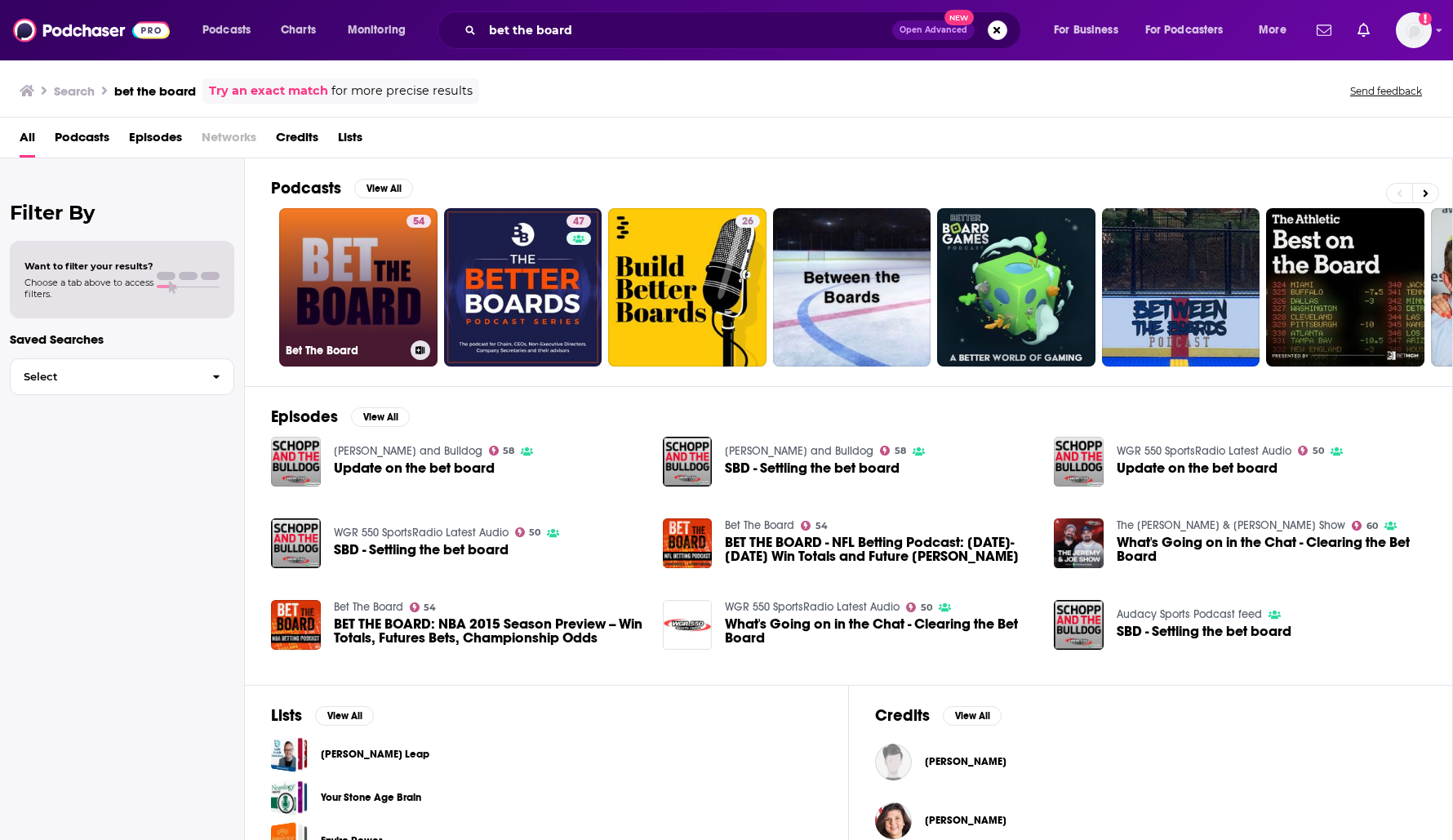
click at [371, 237] on link "54 Bet The Board" at bounding box center [358, 286] width 158 height 158
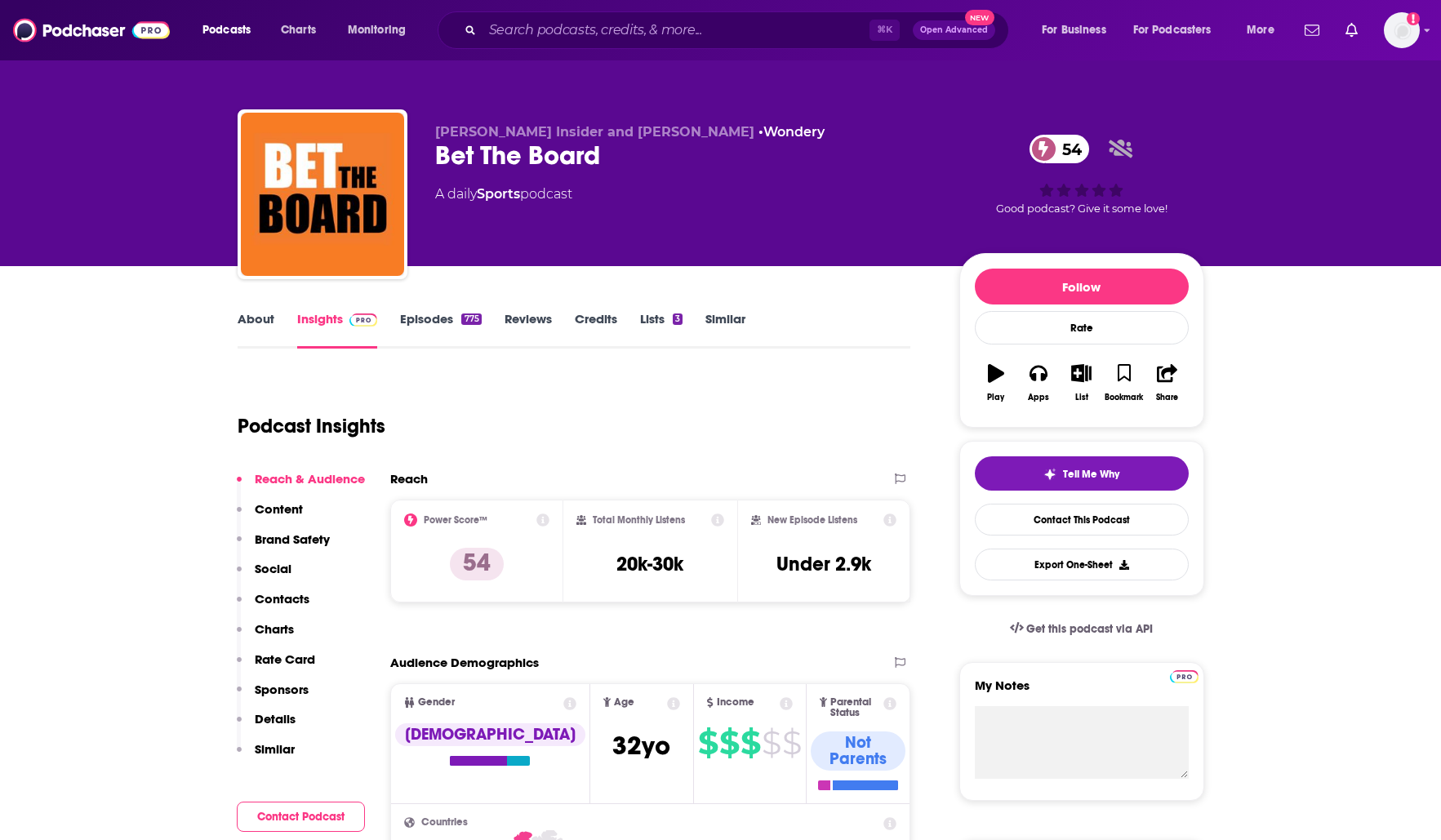
click at [429, 319] on link "Episodes 775" at bounding box center [440, 330] width 81 height 38
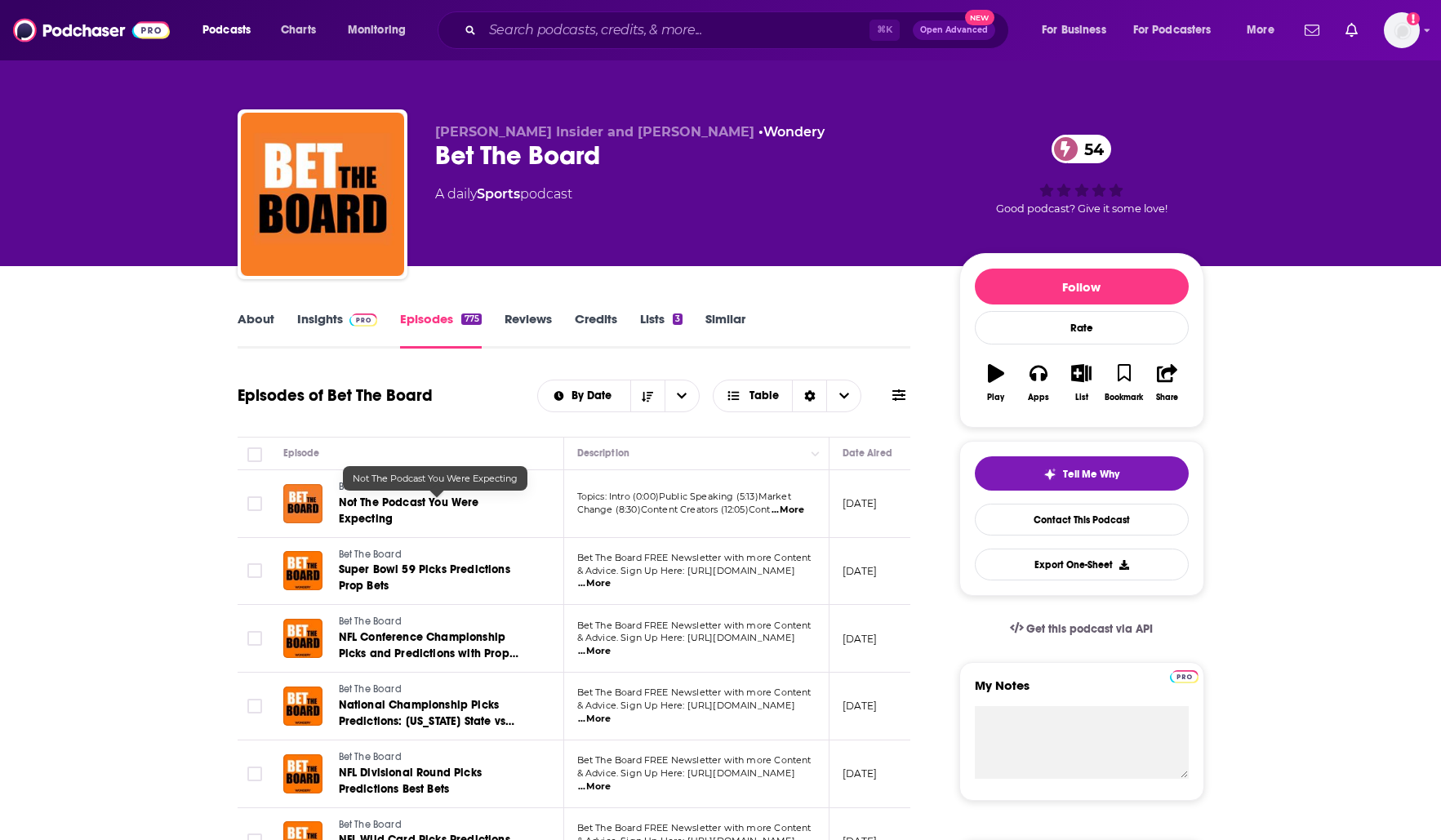
click at [427, 502] on span "Not The Podcast You Were Expecting" at bounding box center [409, 510] width 140 height 30
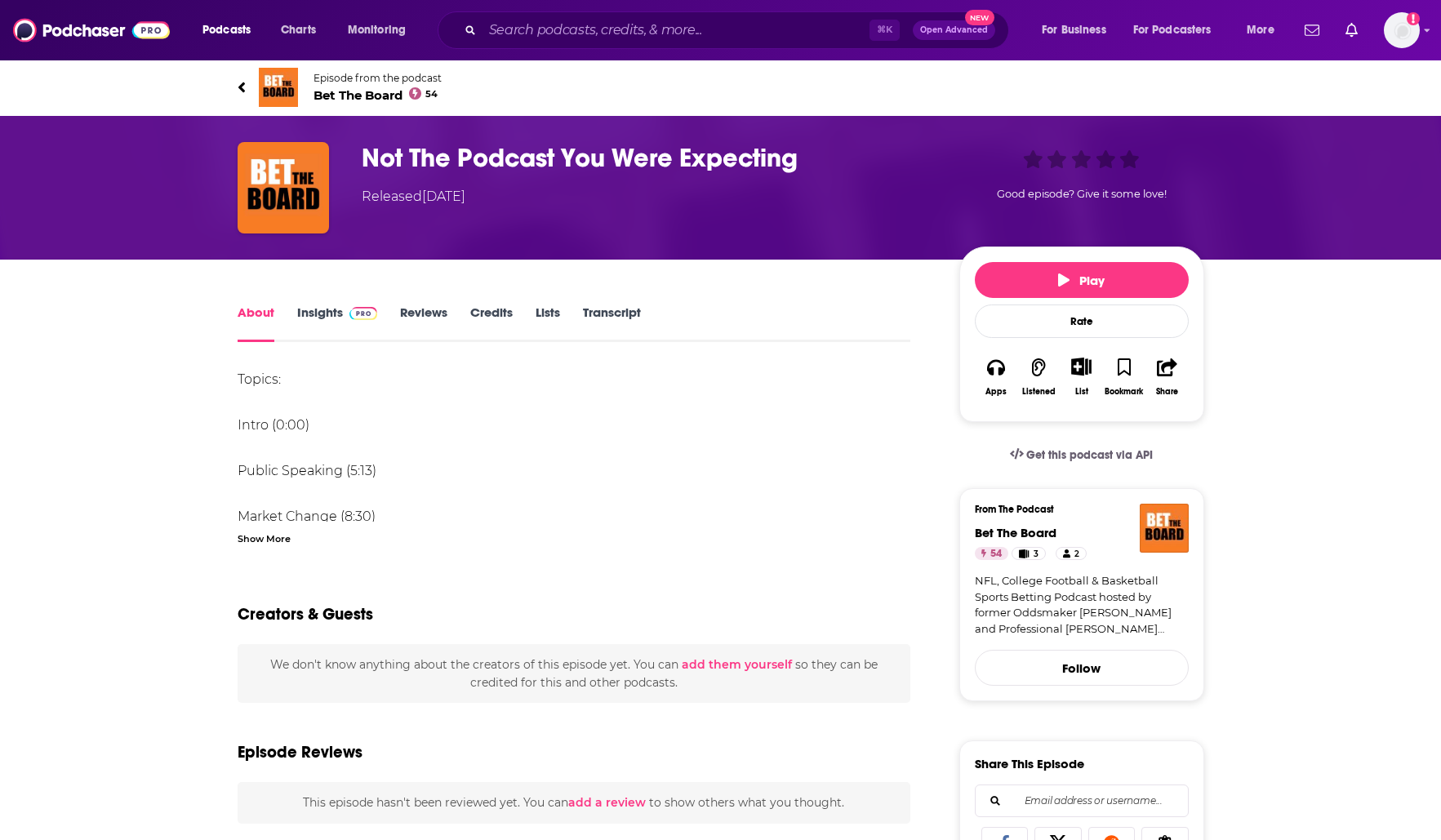
click at [330, 309] on link "Insights" at bounding box center [337, 323] width 81 height 38
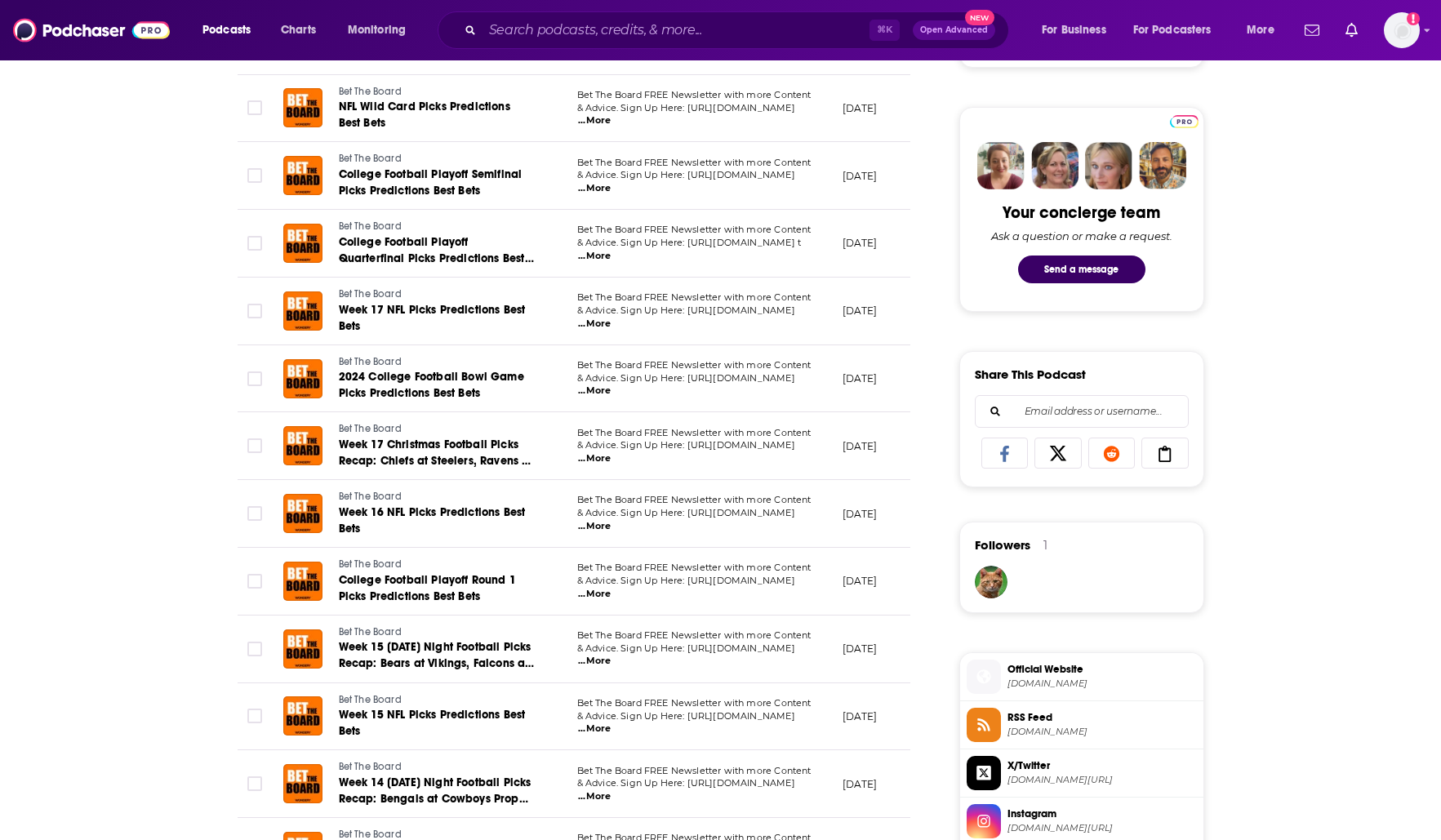
scroll to position [1498, 0]
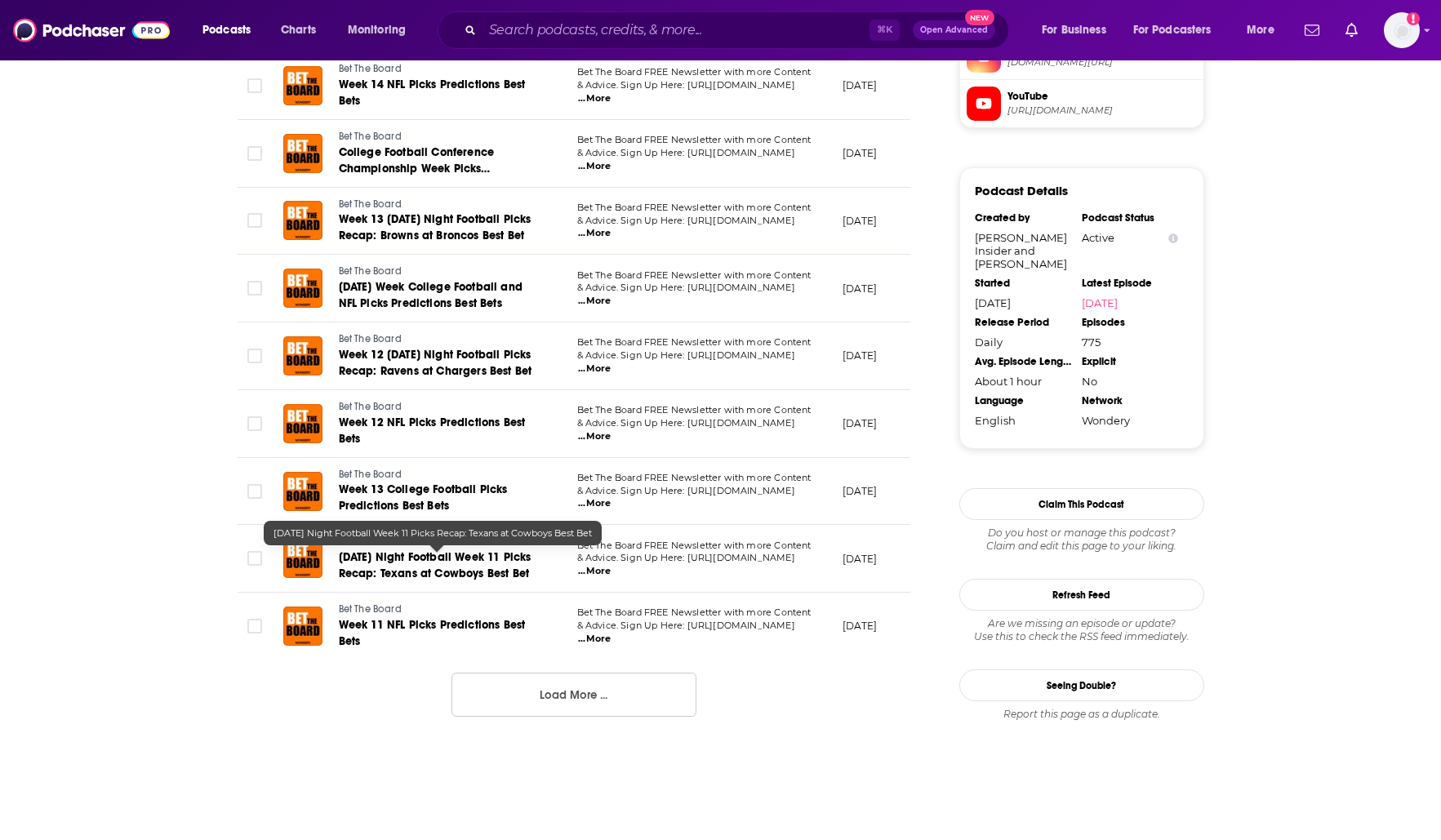
click at [427, 558] on span "[DATE] Night Football Week 11 Picks Recap: Texans at Cowboys Best Bet" at bounding box center [436, 565] width 193 height 30
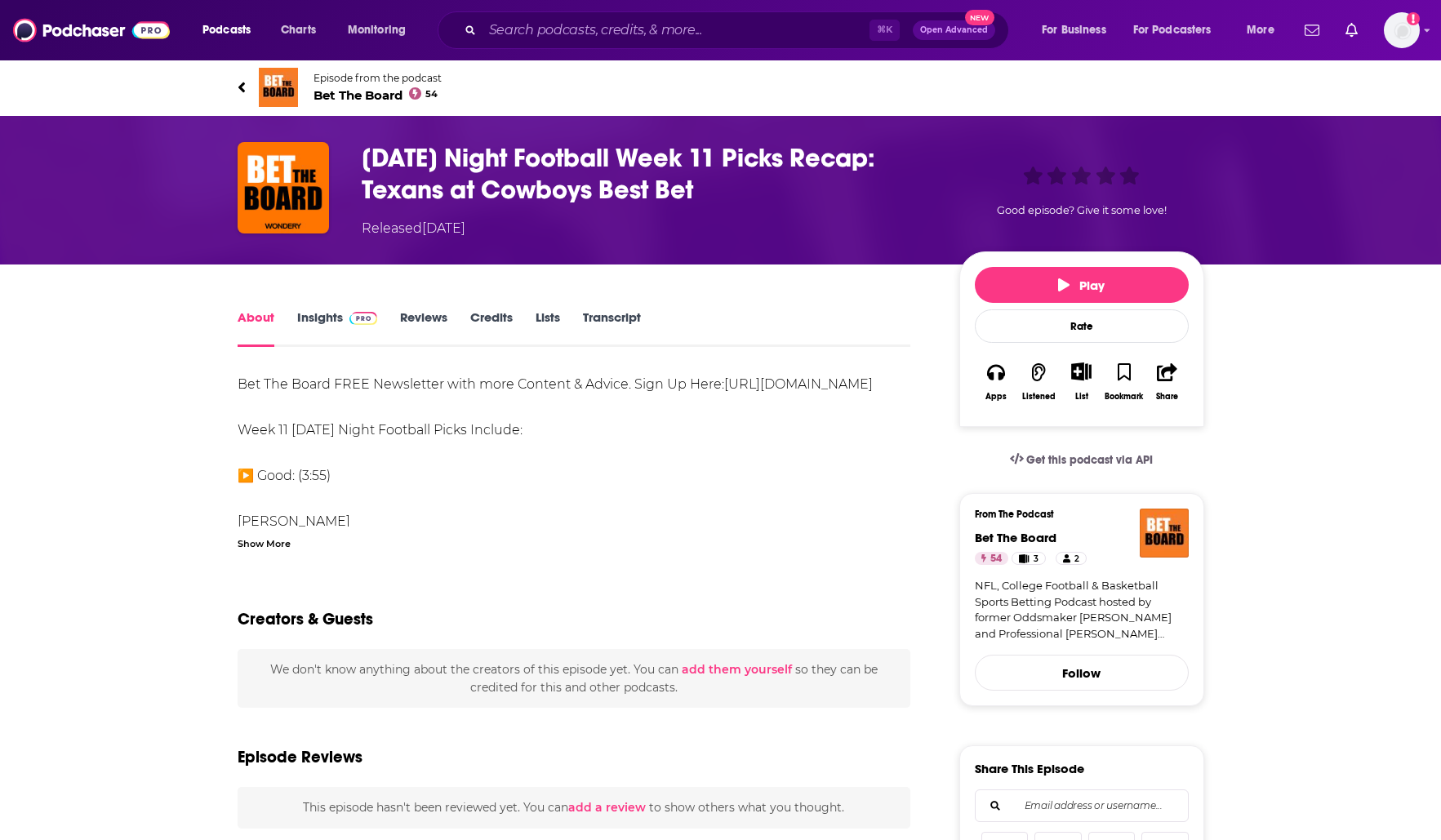
click at [361, 321] on img at bounding box center [363, 318] width 29 height 13
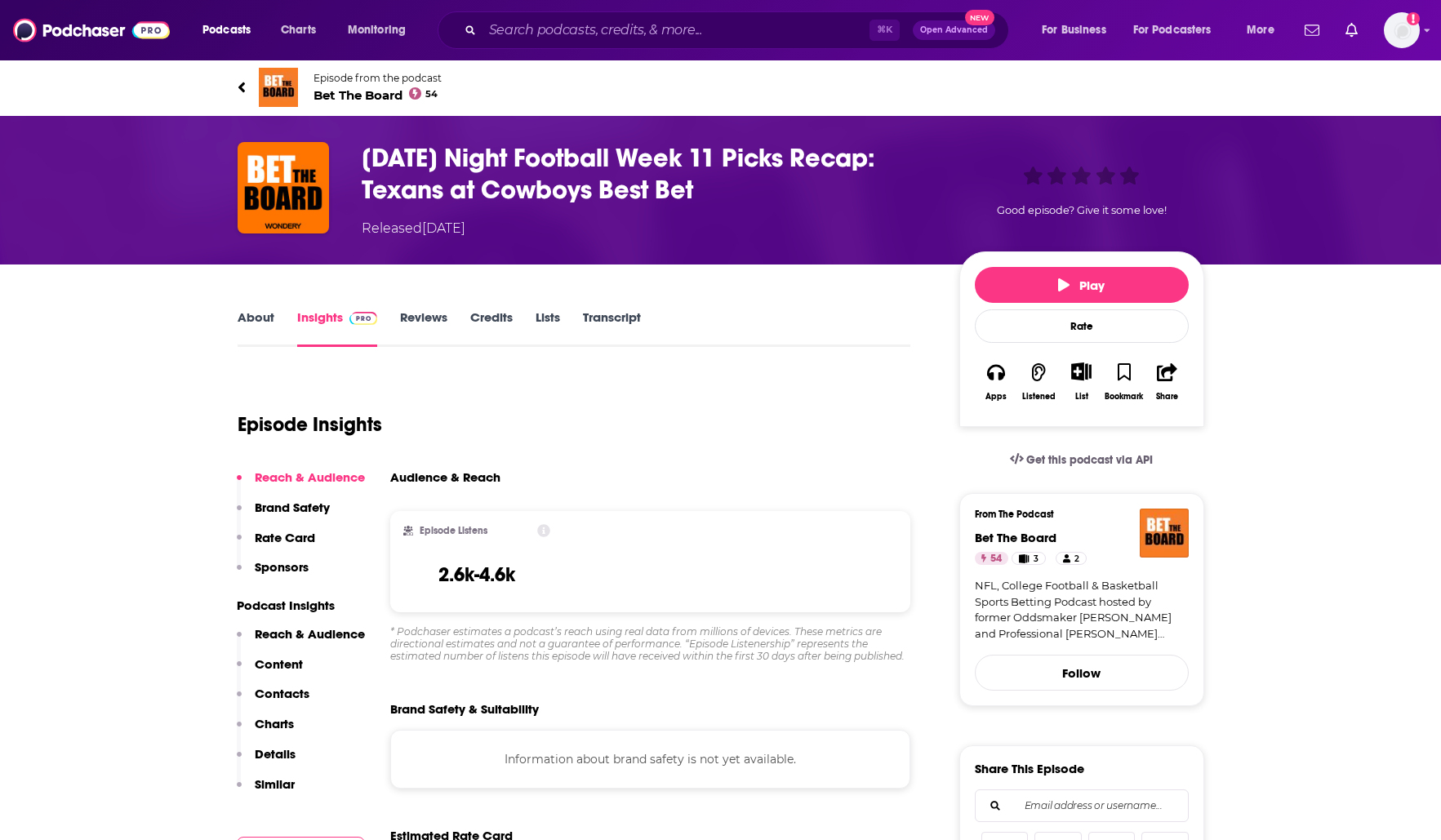
click at [544, 531] on icon at bounding box center [543, 530] width 13 height 13
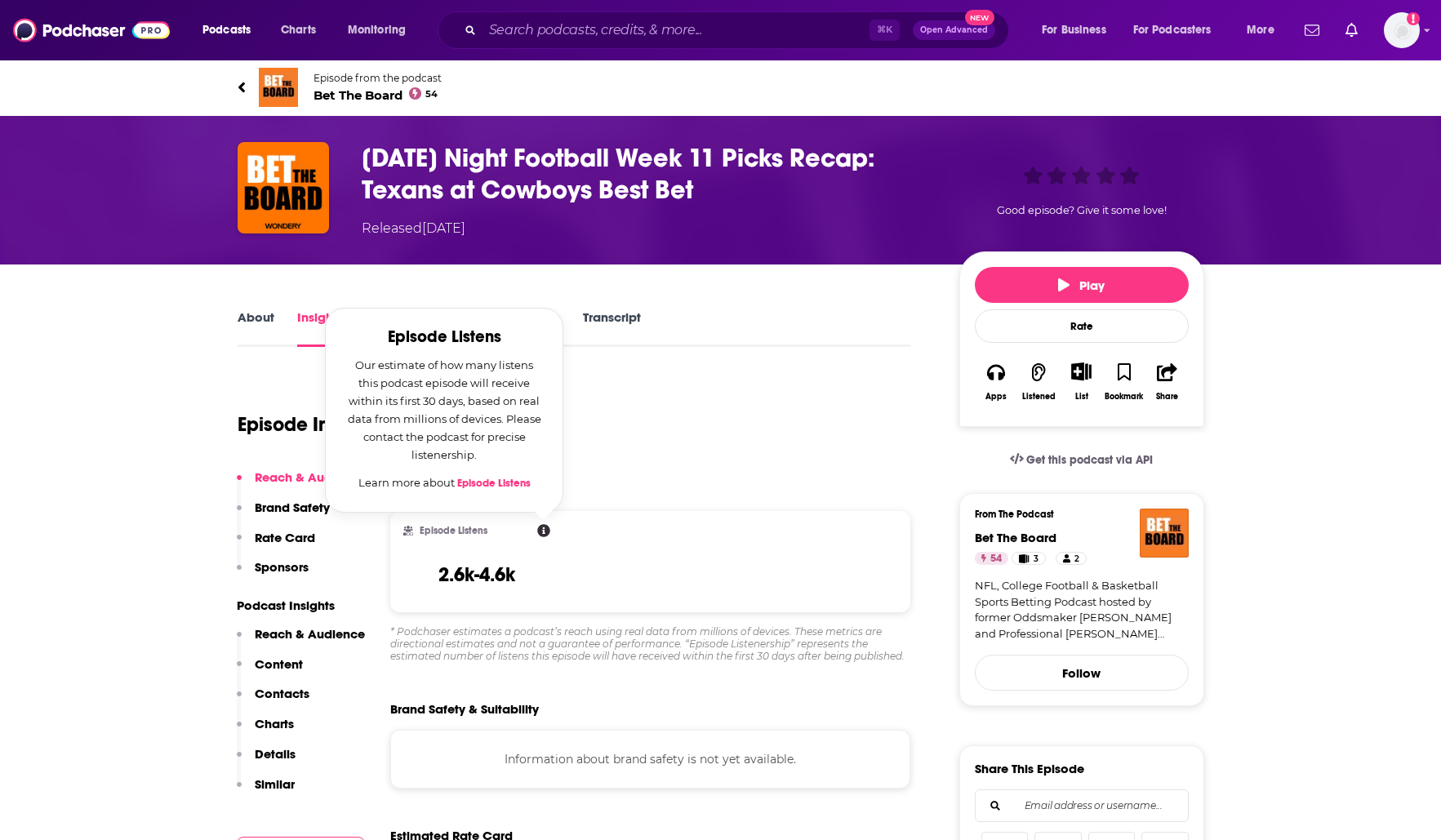
click at [733, 448] on div "Episode Insights" at bounding box center [574, 415] width 673 height 84
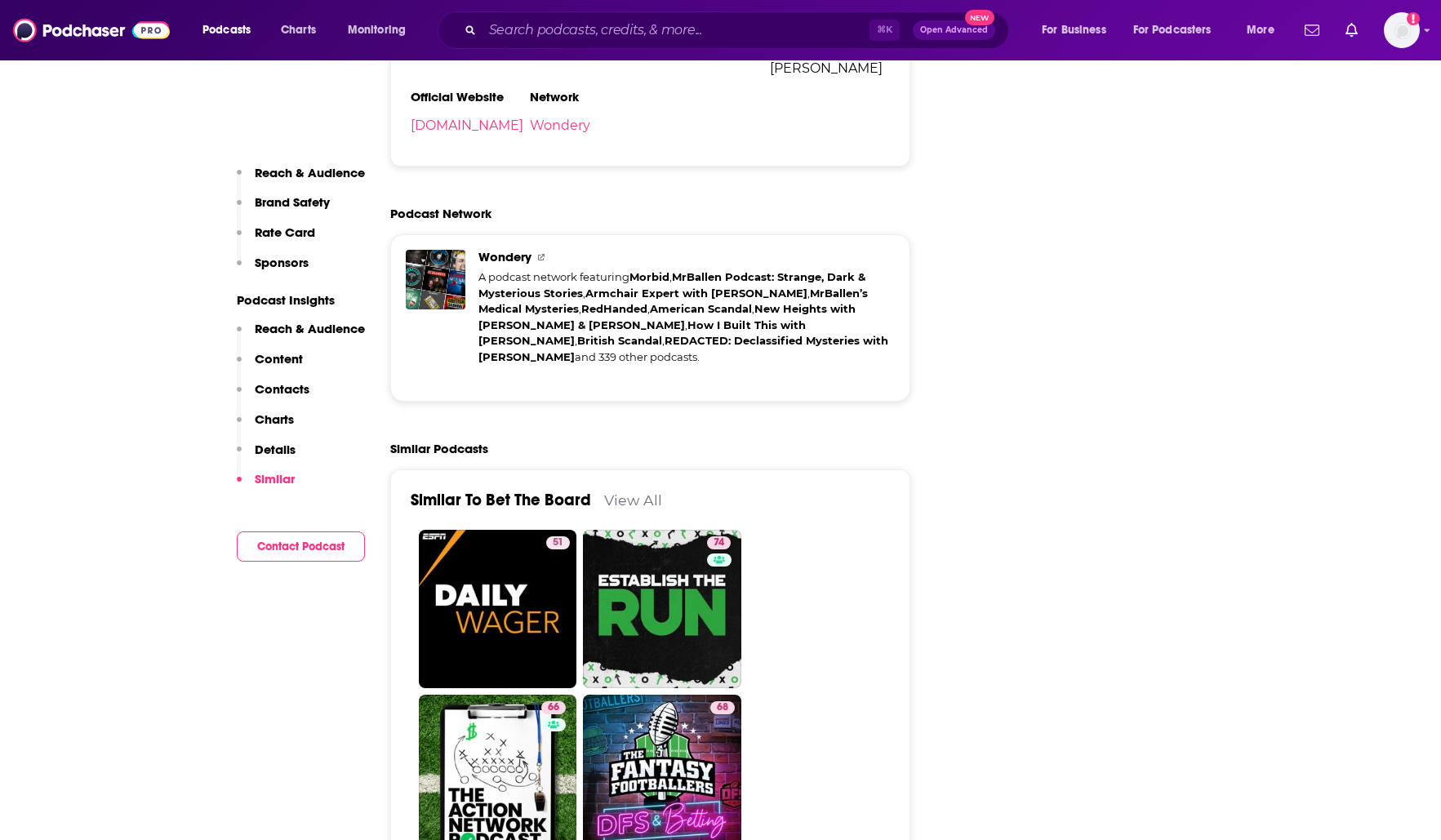
scroll to position [3069, 0]
